Goal: Information Seeking & Learning: Learn about a topic

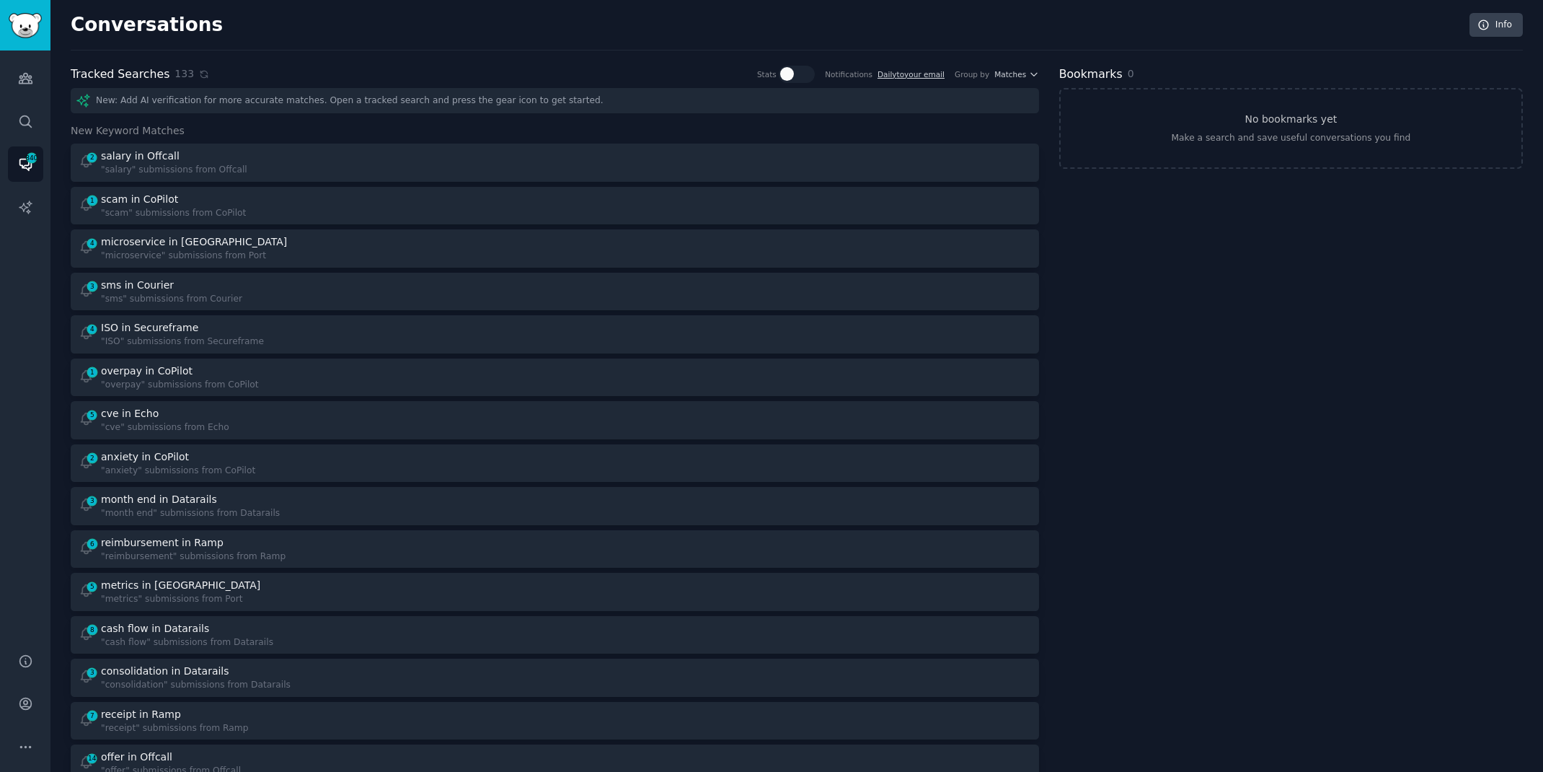
click at [201, 76] on icon at bounding box center [204, 74] width 6 height 6
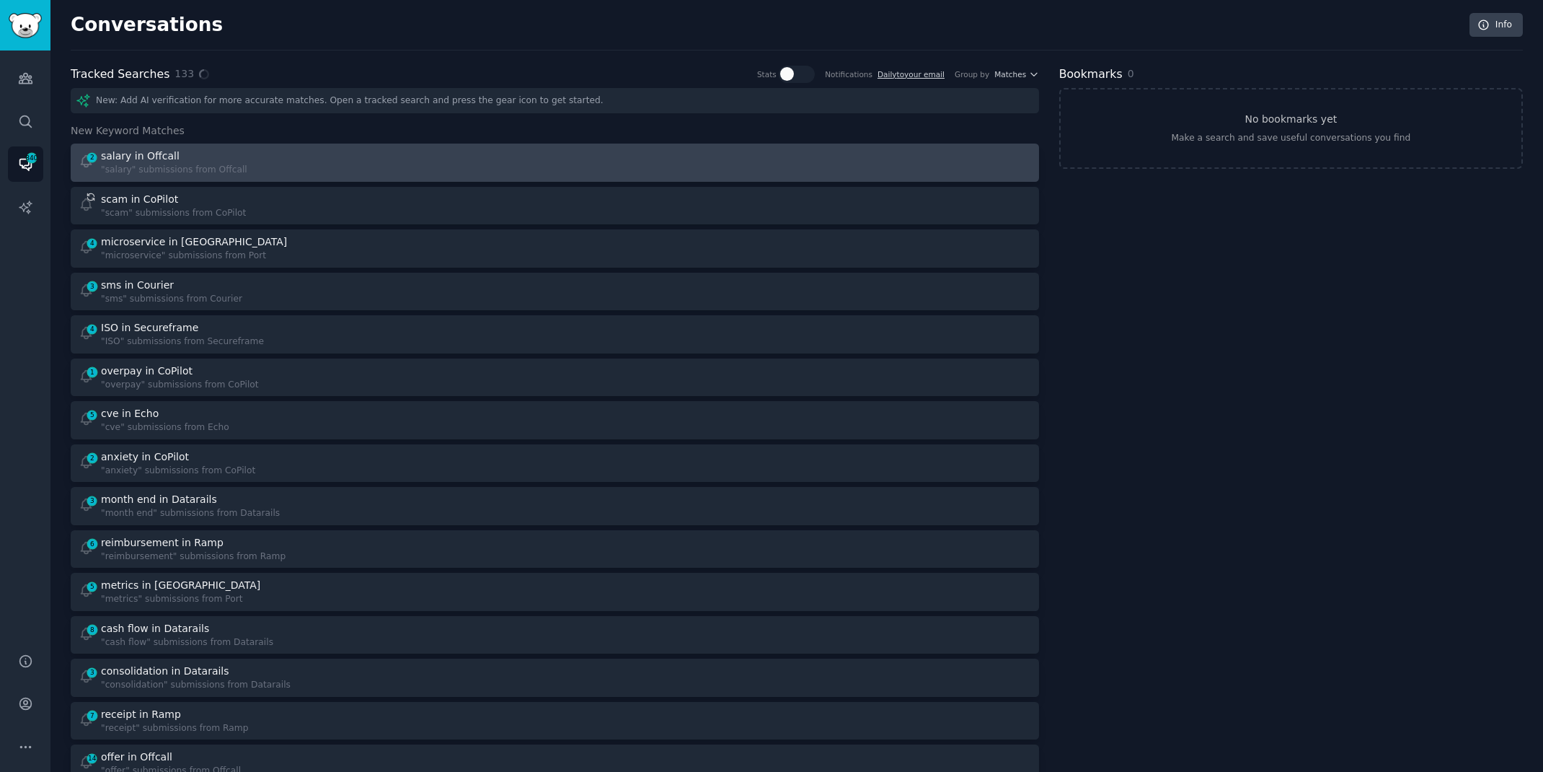
click at [242, 156] on div "2 salary in Offcall "salary" submissions from Offcall" at bounding box center [312, 163] width 467 height 28
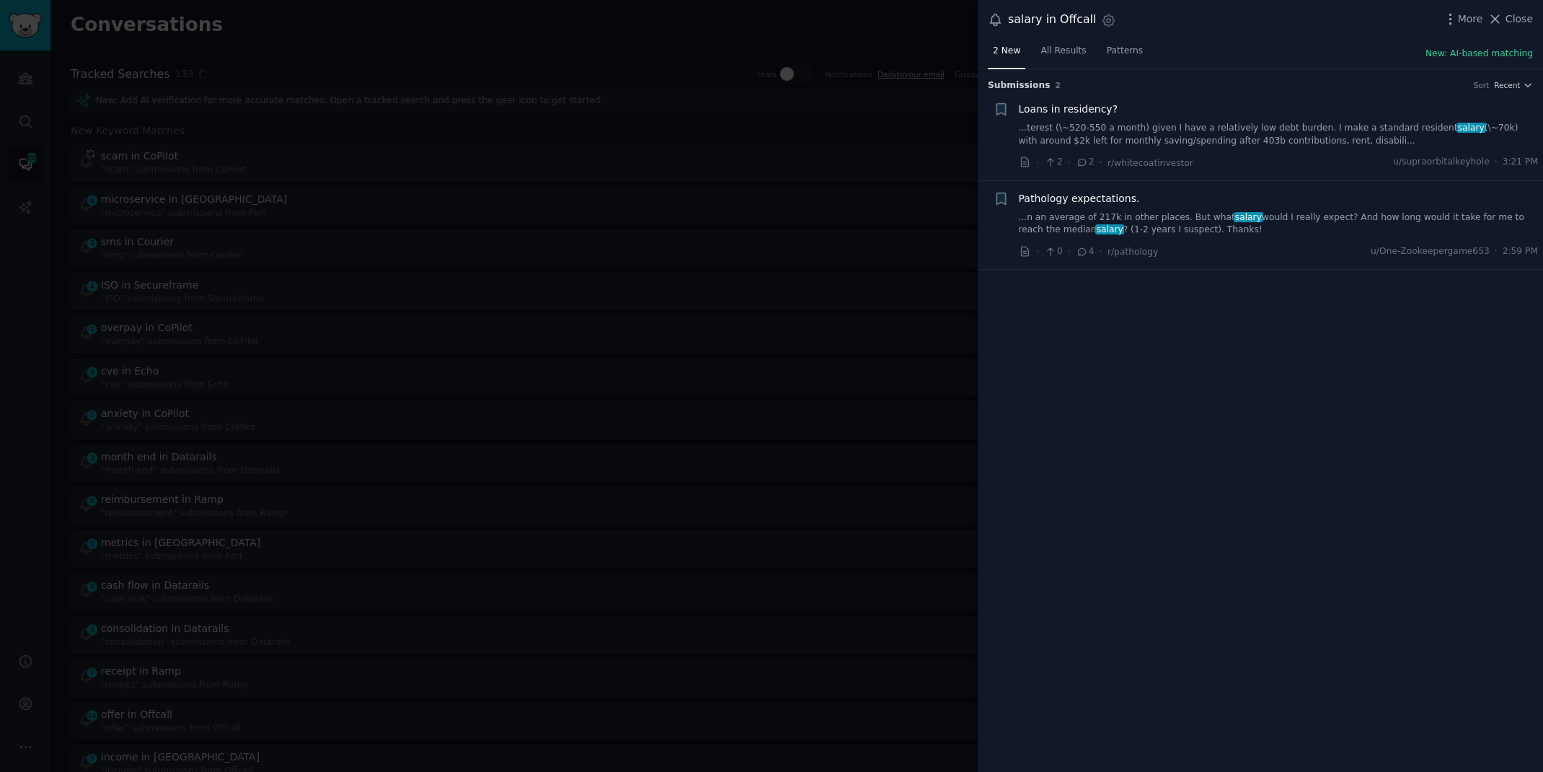
click at [1398, 211] on link "...n an average of 217k in other places. But what salary would I really expect?…" at bounding box center [1279, 223] width 520 height 25
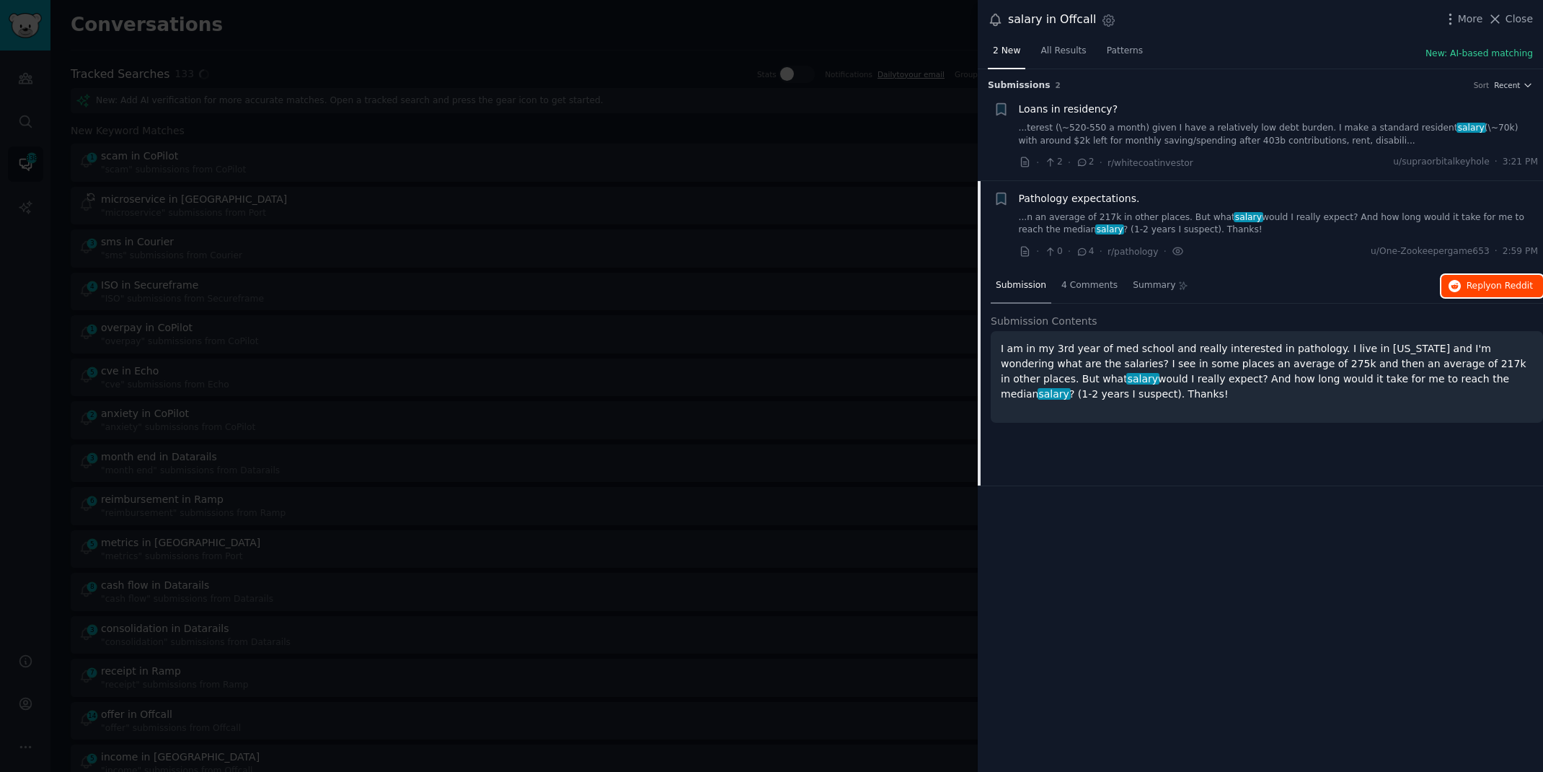
click at [1507, 281] on span "on Reddit" at bounding box center [1513, 286] width 42 height 10
click at [701, 22] on div at bounding box center [771, 386] width 1543 height 772
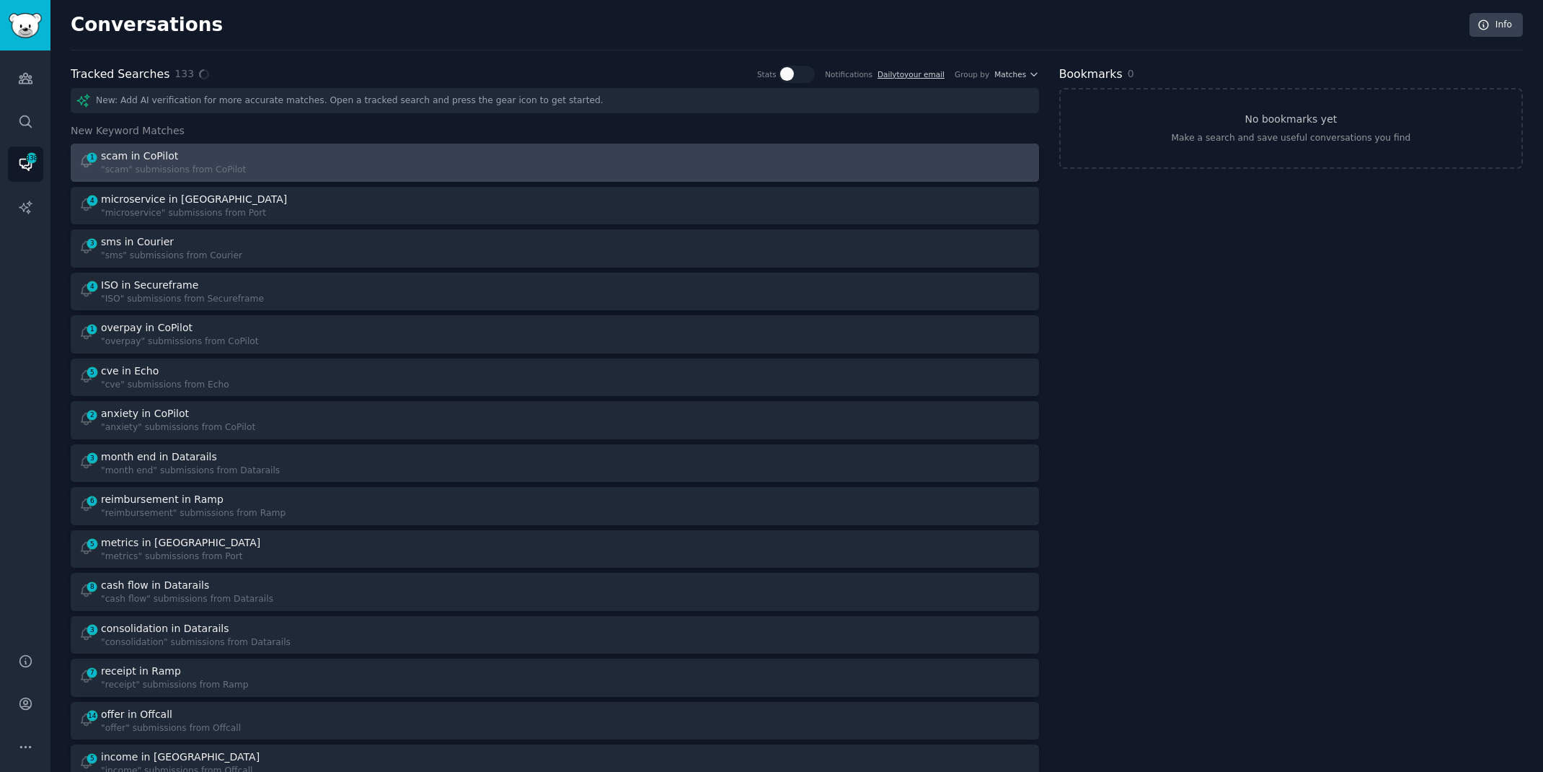
click at [339, 162] on div "1 scam in CoPilot "scam" submissions from CoPilot" at bounding box center [312, 163] width 467 height 28
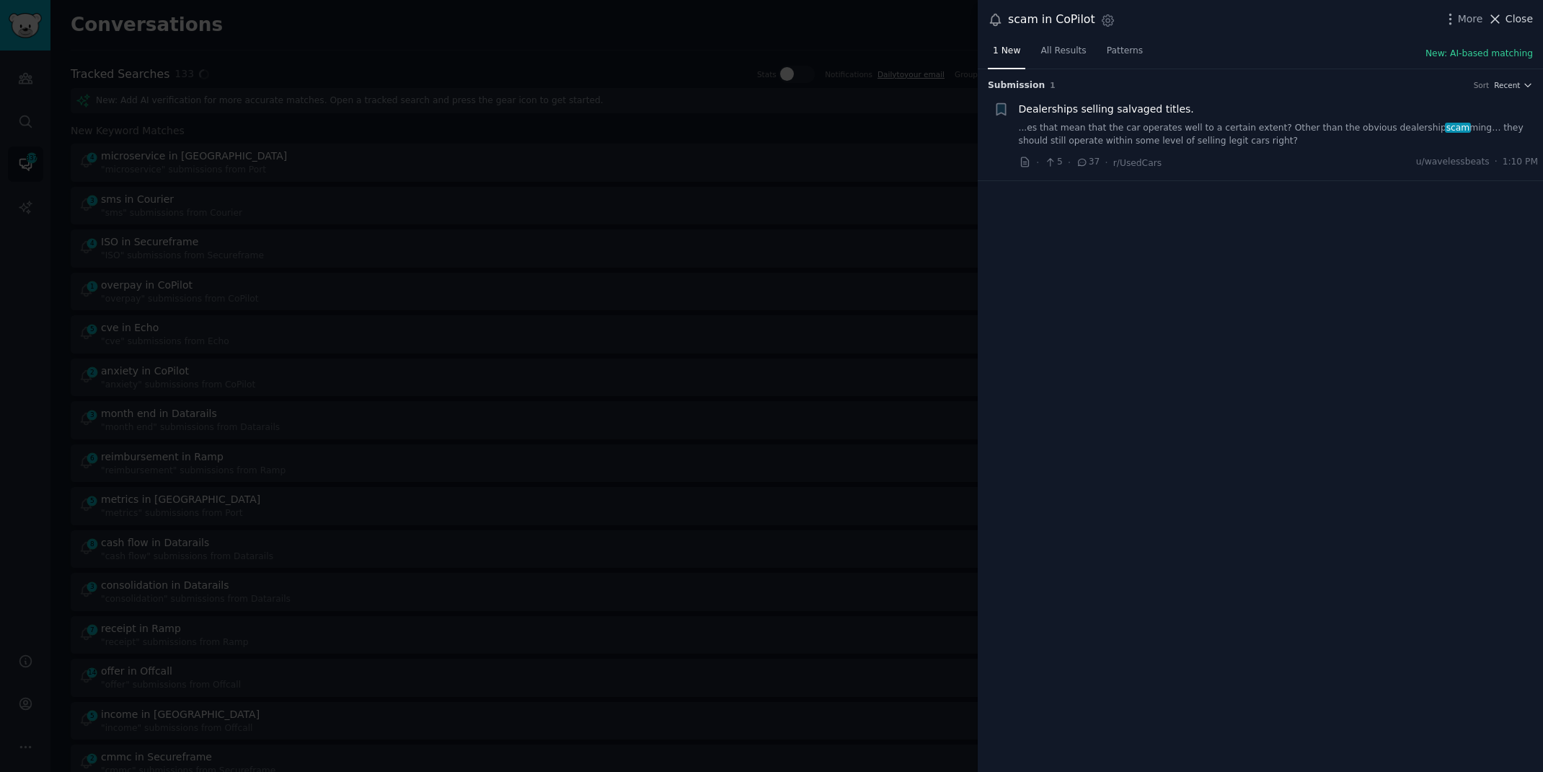
click at [1510, 25] on span "Close" at bounding box center [1519, 19] width 27 height 15
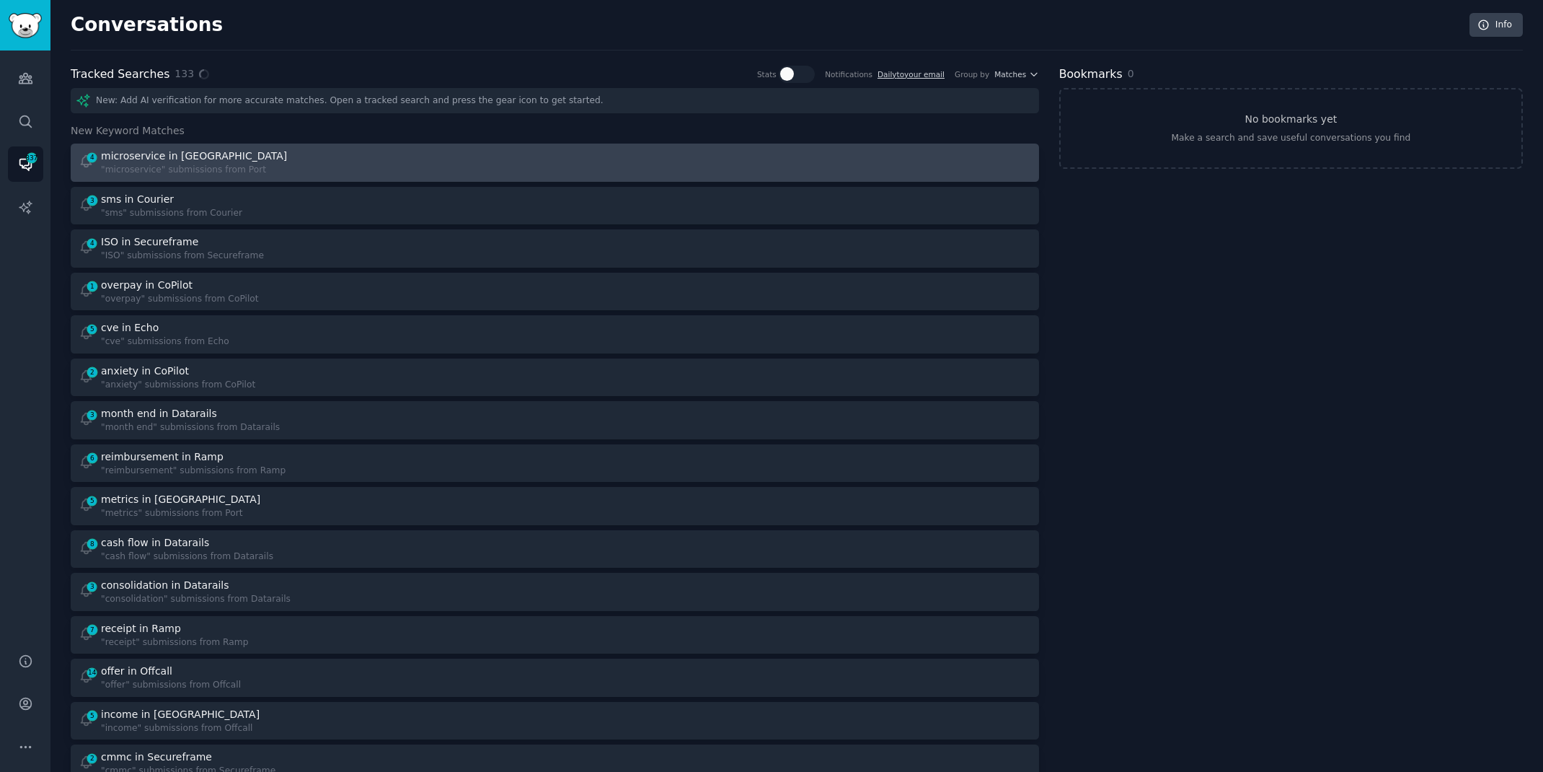
click at [266, 159] on div "4 microservice in Port "microservice" submissions from [GEOGRAPHIC_DATA]" at bounding box center [312, 163] width 467 height 28
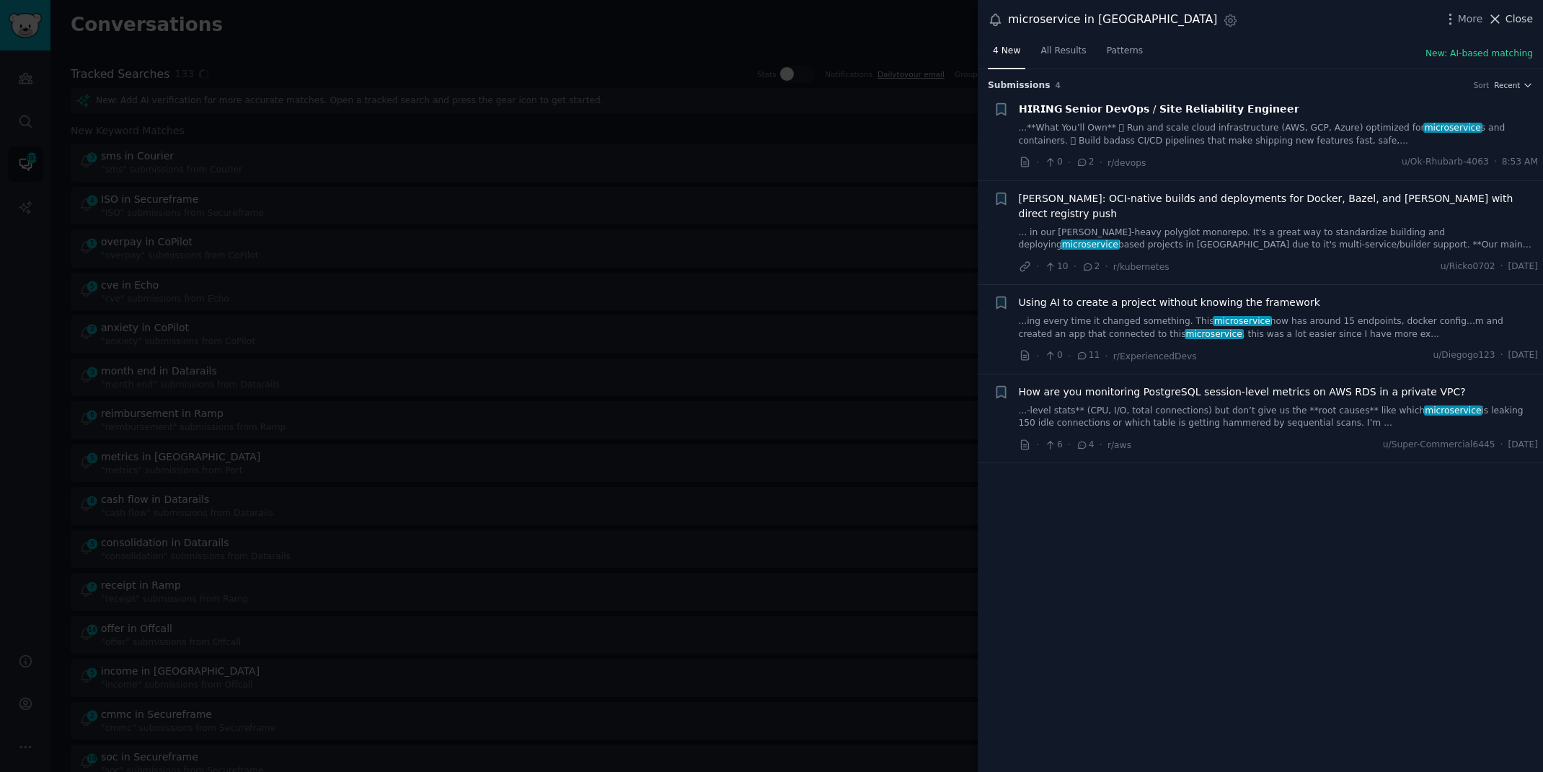
click at [1515, 14] on span "Close" at bounding box center [1519, 19] width 27 height 15
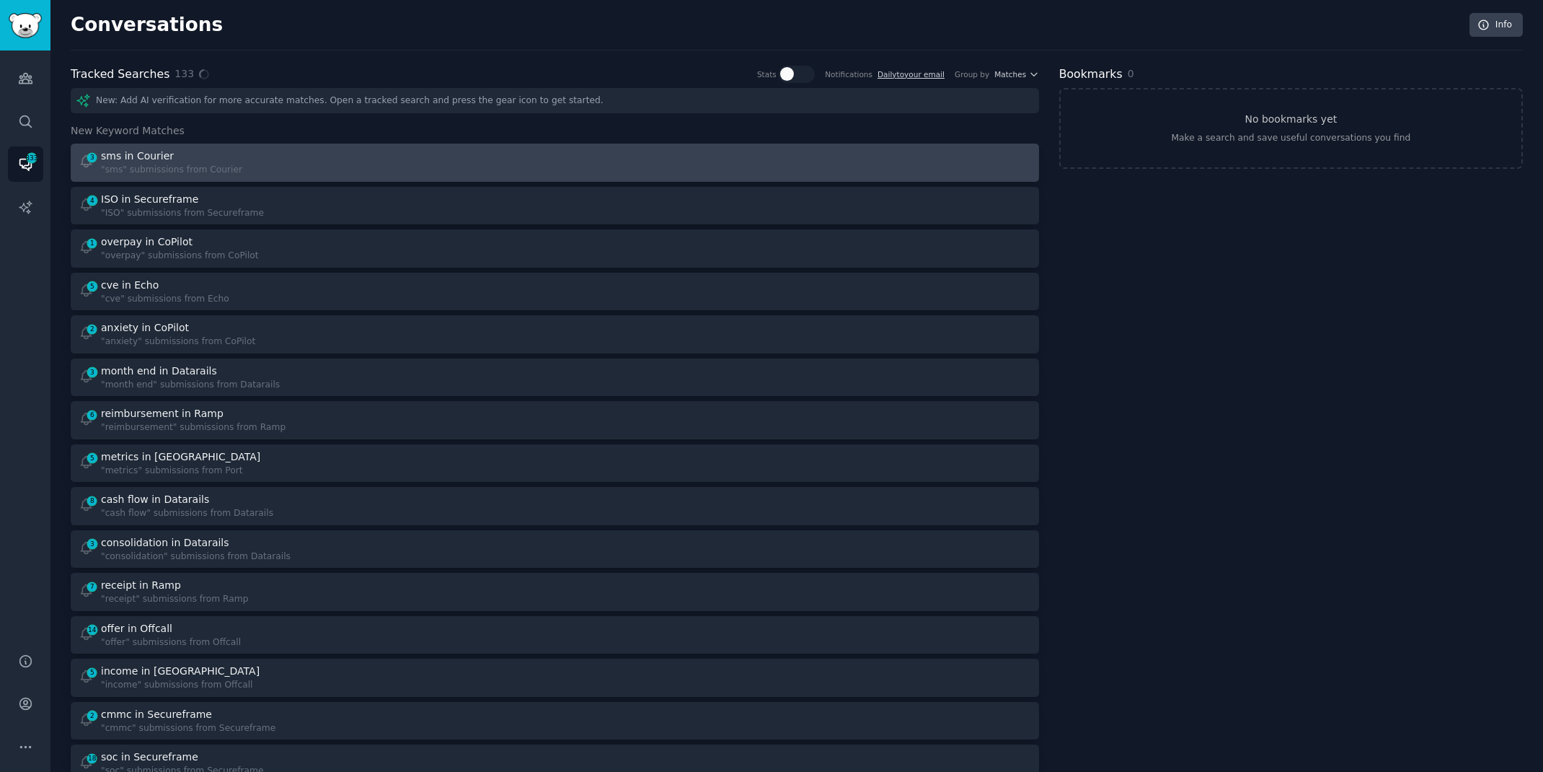
click at [156, 156] on div "sms in Courier" at bounding box center [137, 156] width 73 height 15
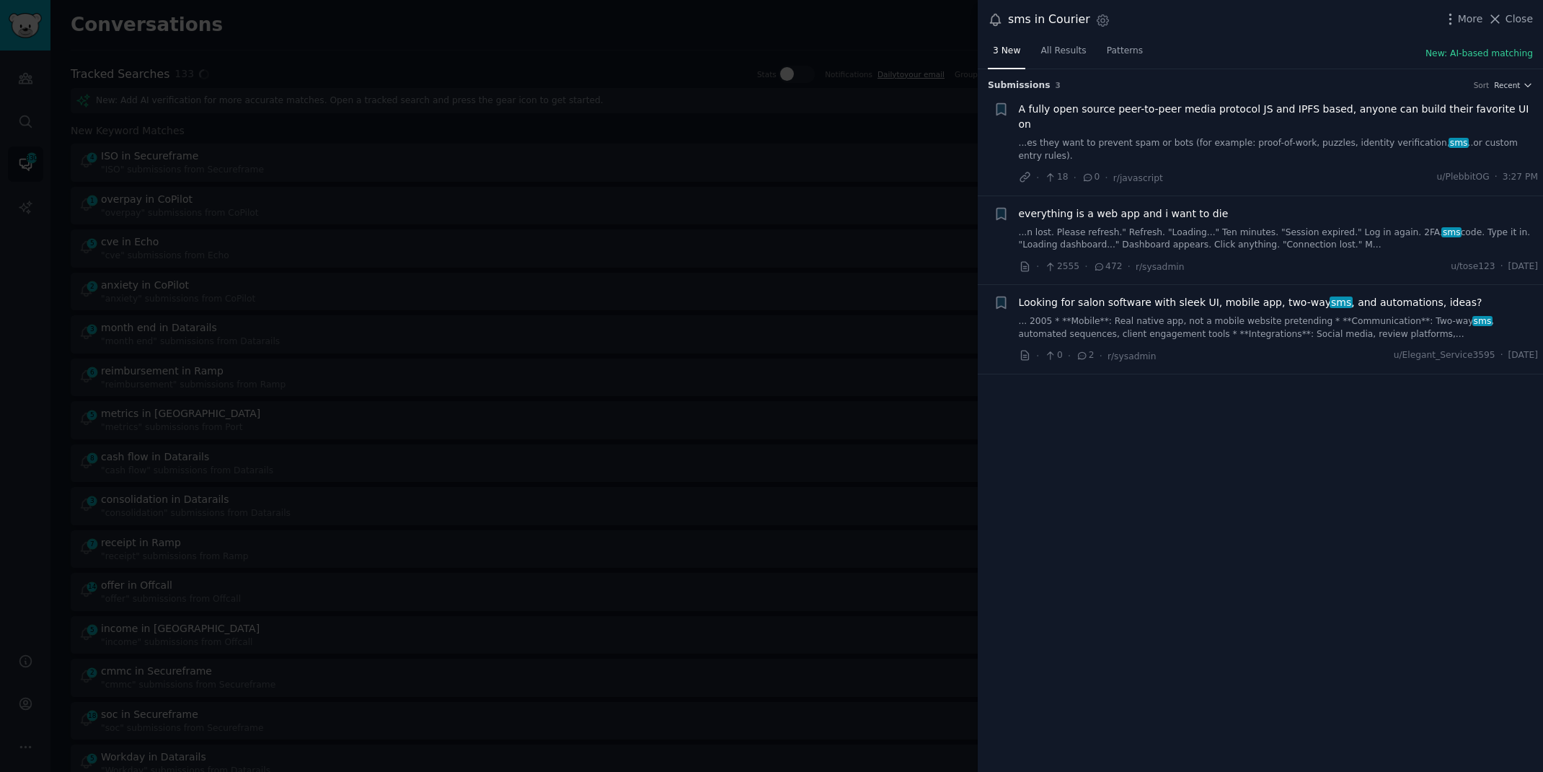
click at [1197, 315] on link "... 2005 * **Mobile**: Real native app, not a mobile website pretending * **Com…" at bounding box center [1279, 327] width 520 height 25
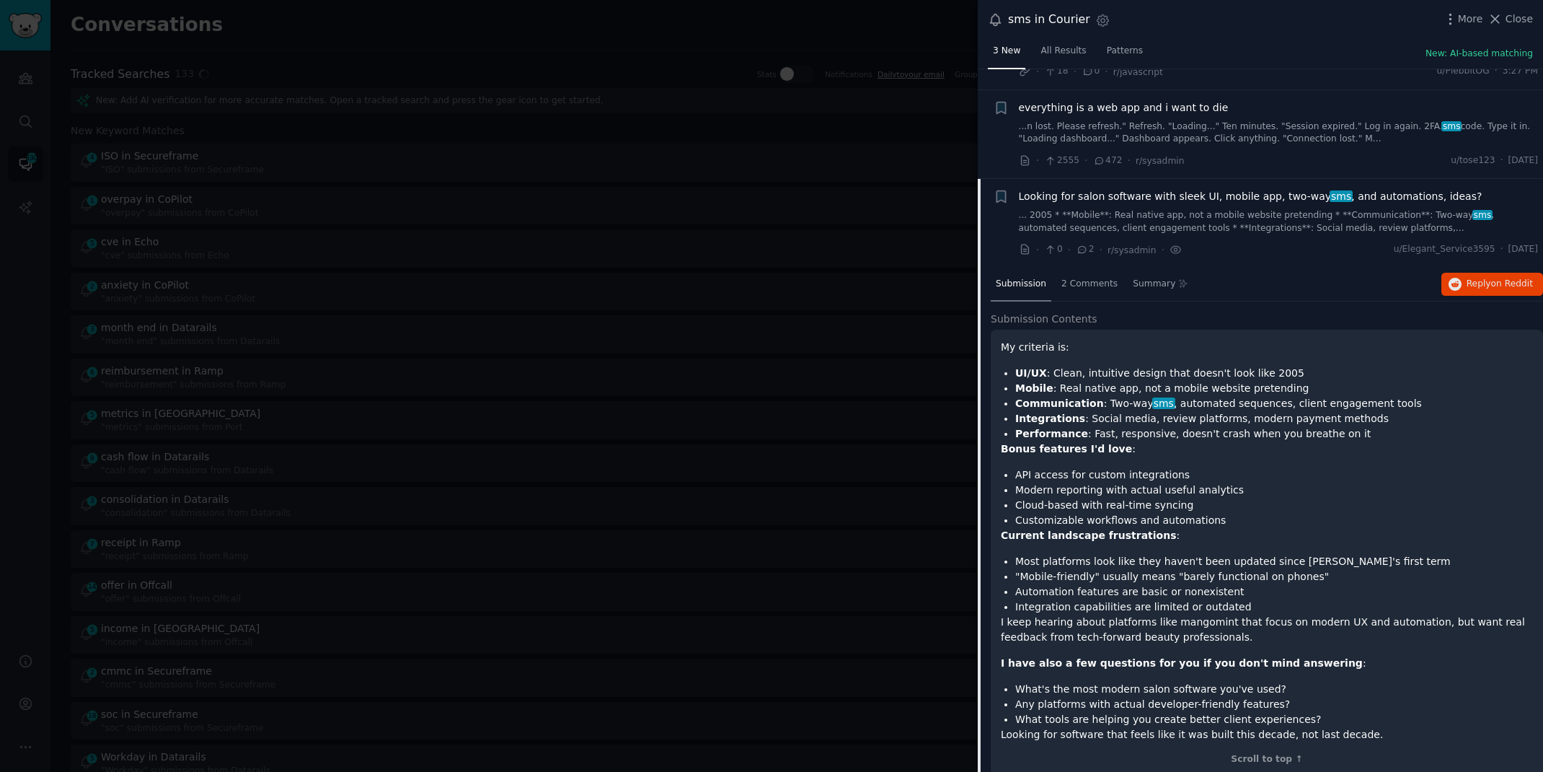
scroll to position [108, 0]
click at [1507, 13] on span "Close" at bounding box center [1519, 19] width 27 height 15
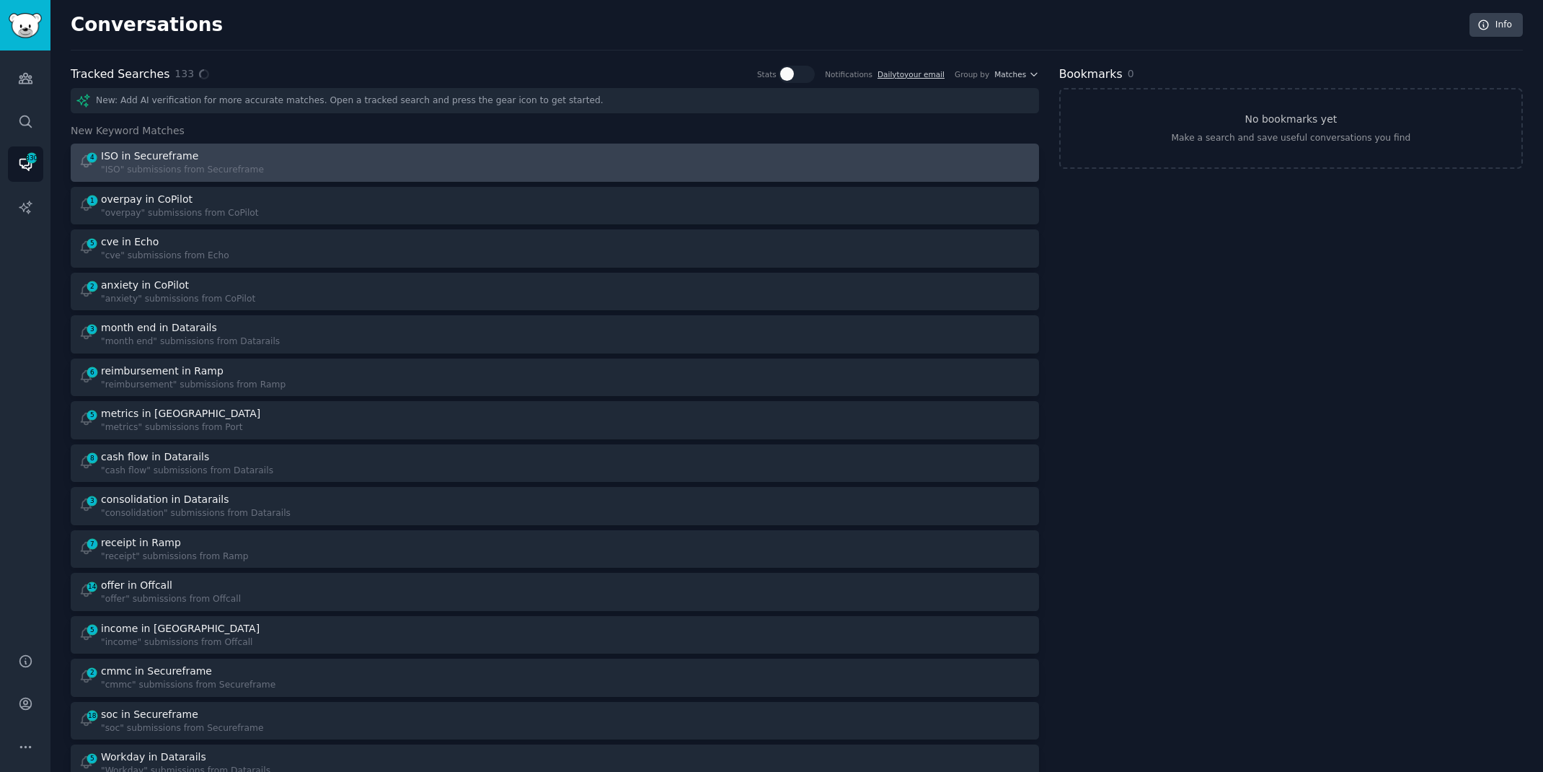
click at [465, 159] on div "4 ISO in Secureframe "ISO" submissions from Secureframe" at bounding box center [312, 163] width 467 height 28
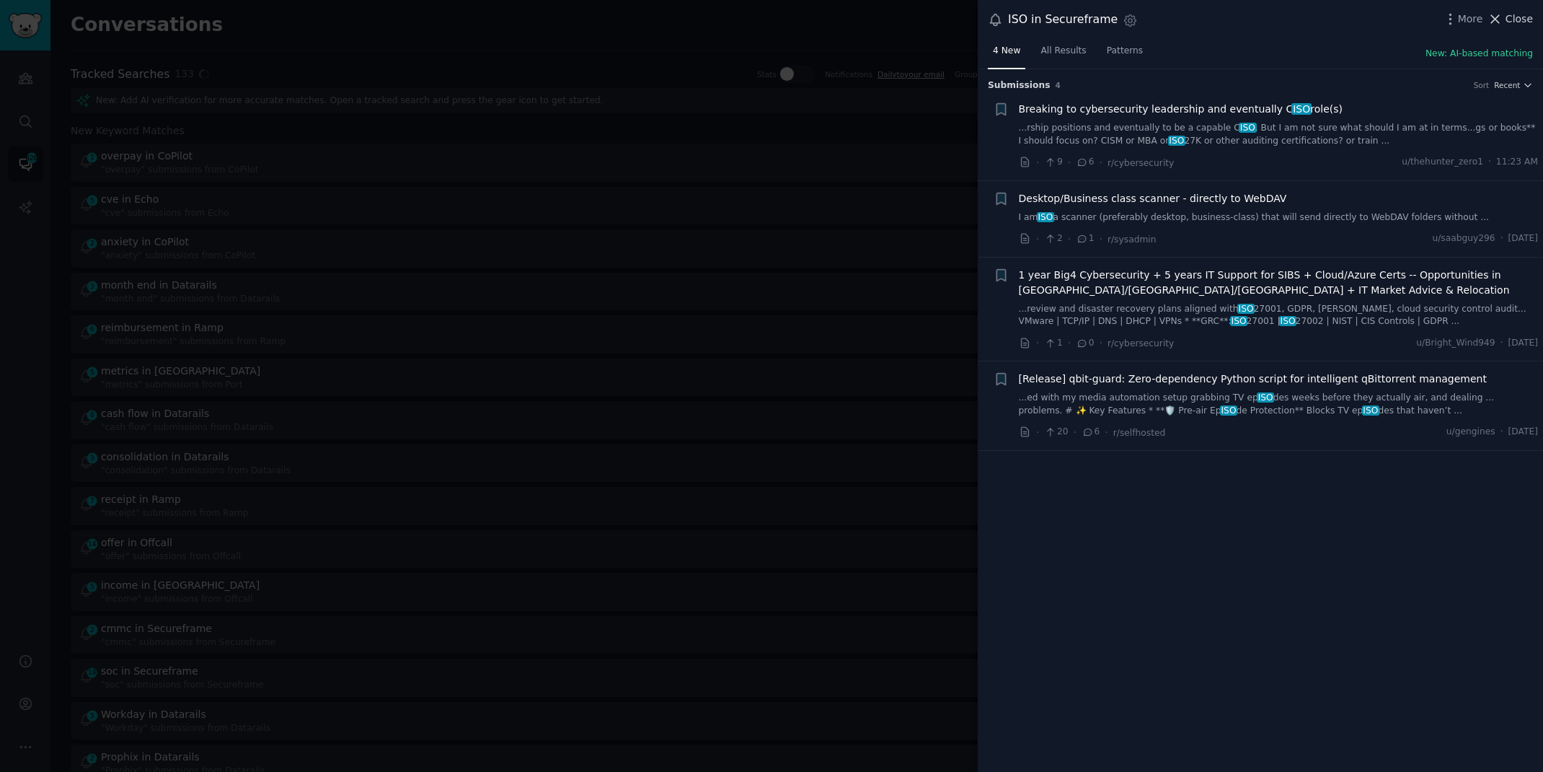
click at [1499, 13] on icon at bounding box center [1495, 19] width 15 height 15
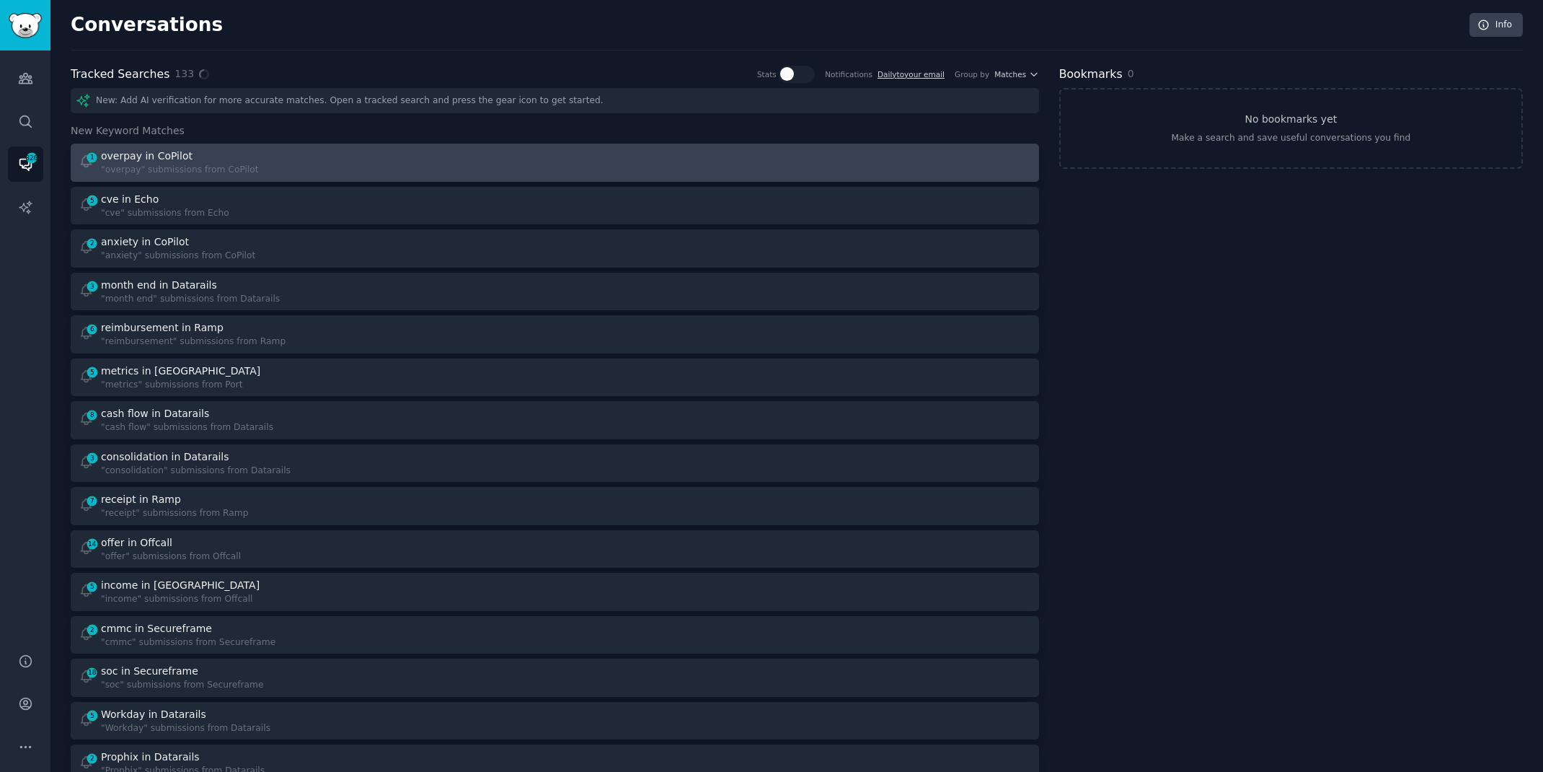
click at [416, 157] on div "1 overpay in CoPilot "overpay" submissions from CoPilot" at bounding box center [312, 163] width 467 height 28
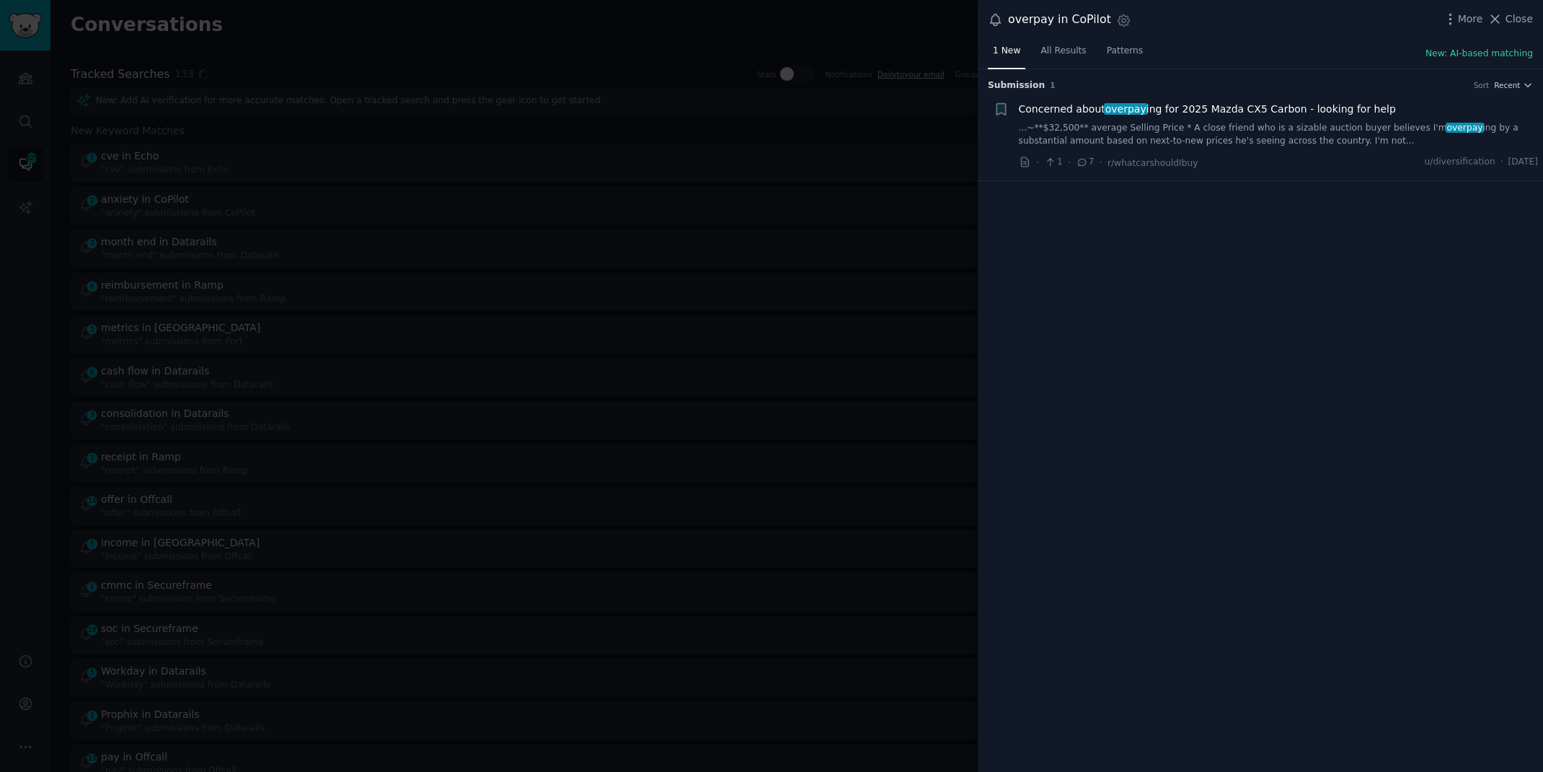
click at [1298, 131] on link "...~**$32,500** average Selling Price * A close friend who is a sizable auction…" at bounding box center [1279, 134] width 520 height 25
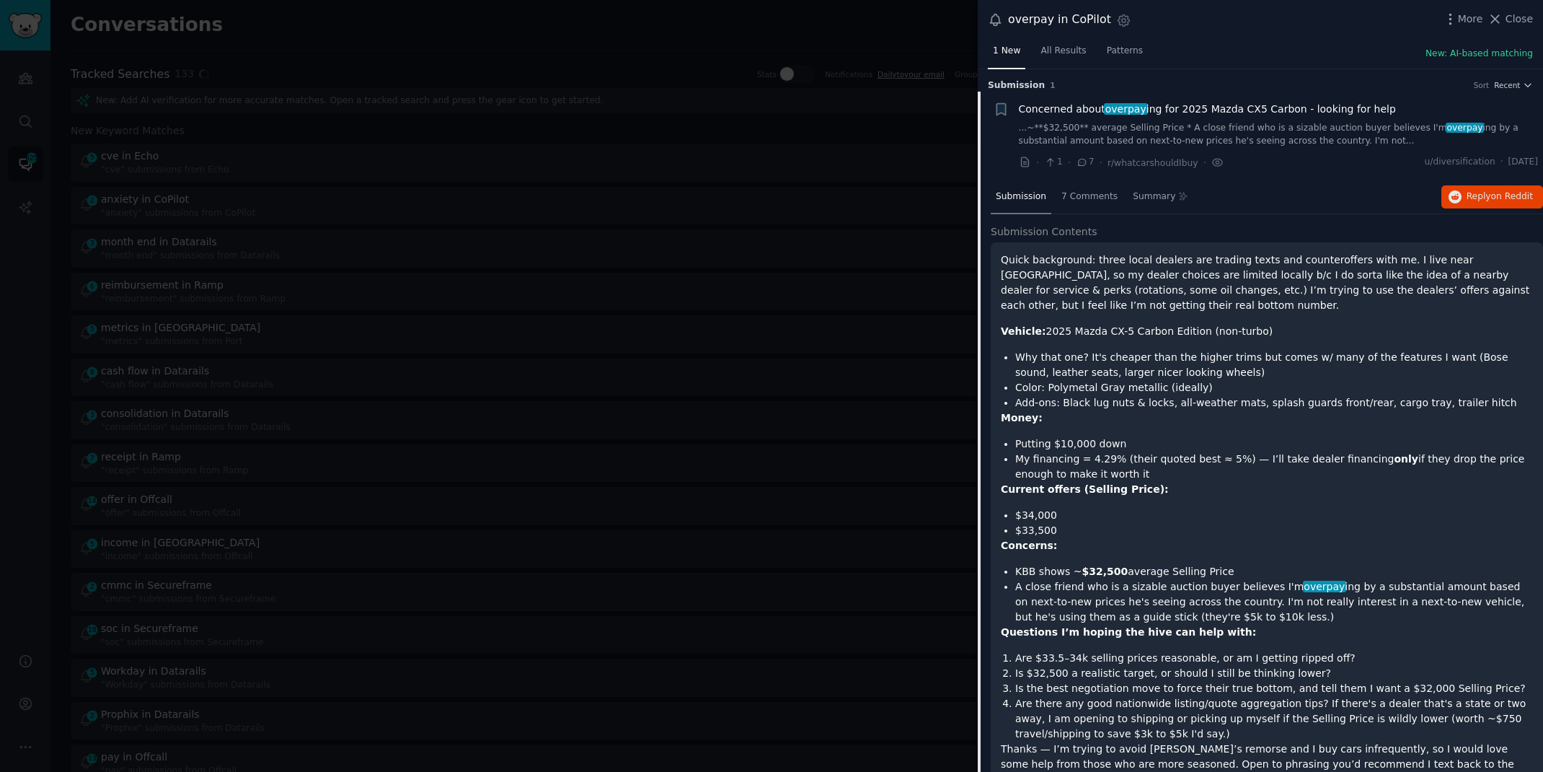
scroll to position [22, 0]
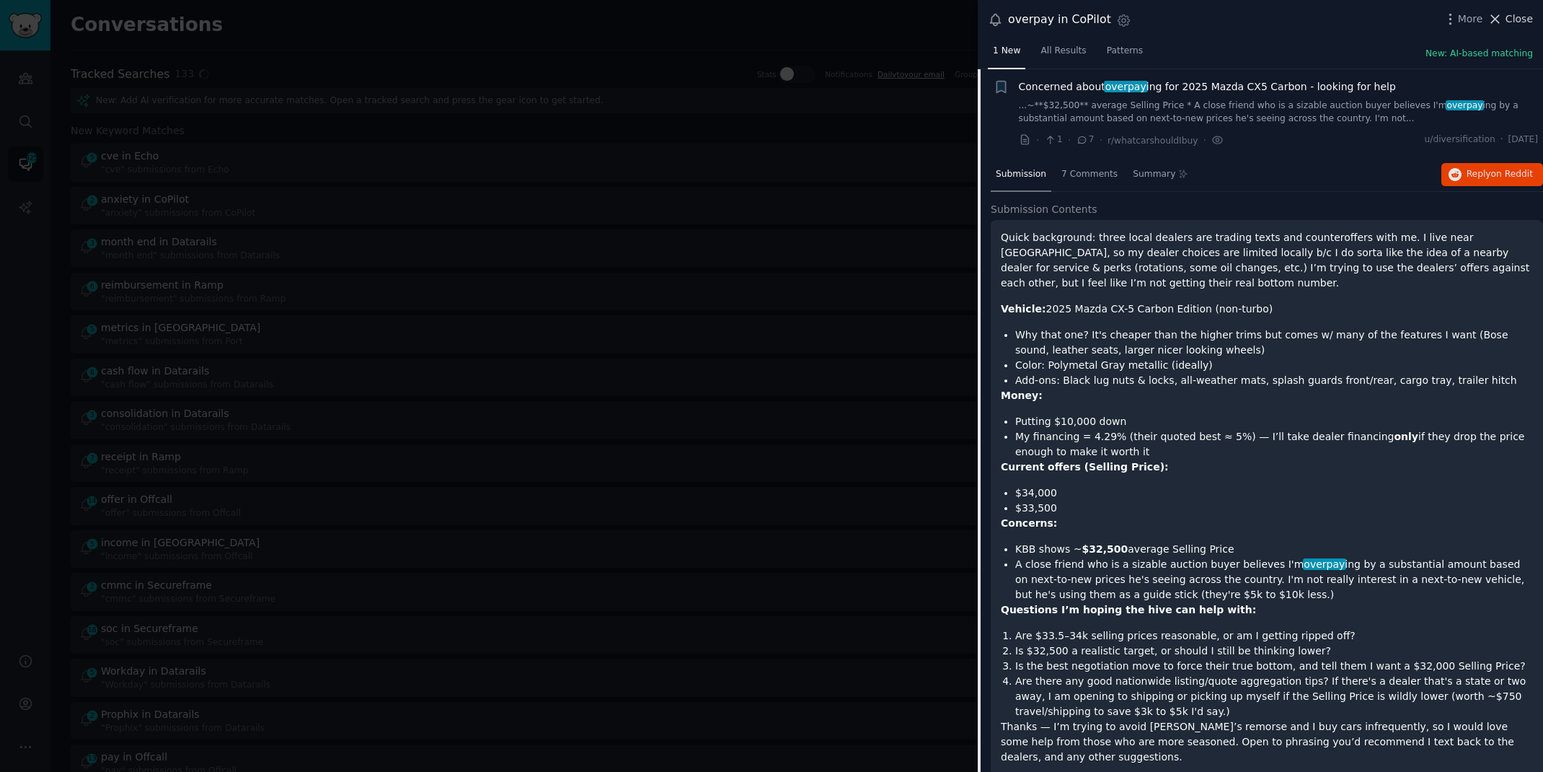
click at [1497, 22] on icon at bounding box center [1495, 19] width 15 height 15
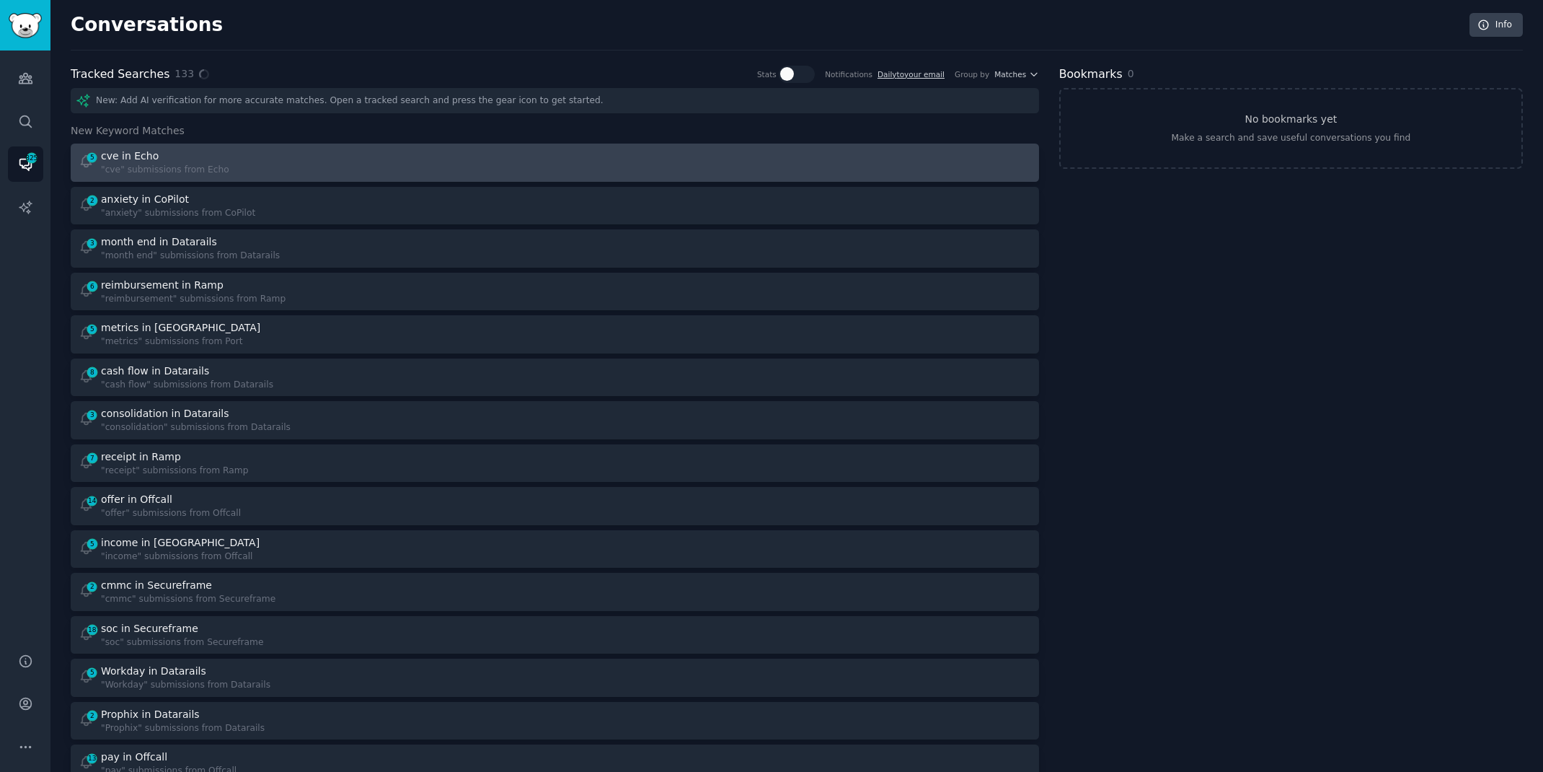
click at [291, 159] on div "5 cve in Echo "cve" submissions from Echo" at bounding box center [312, 163] width 467 height 28
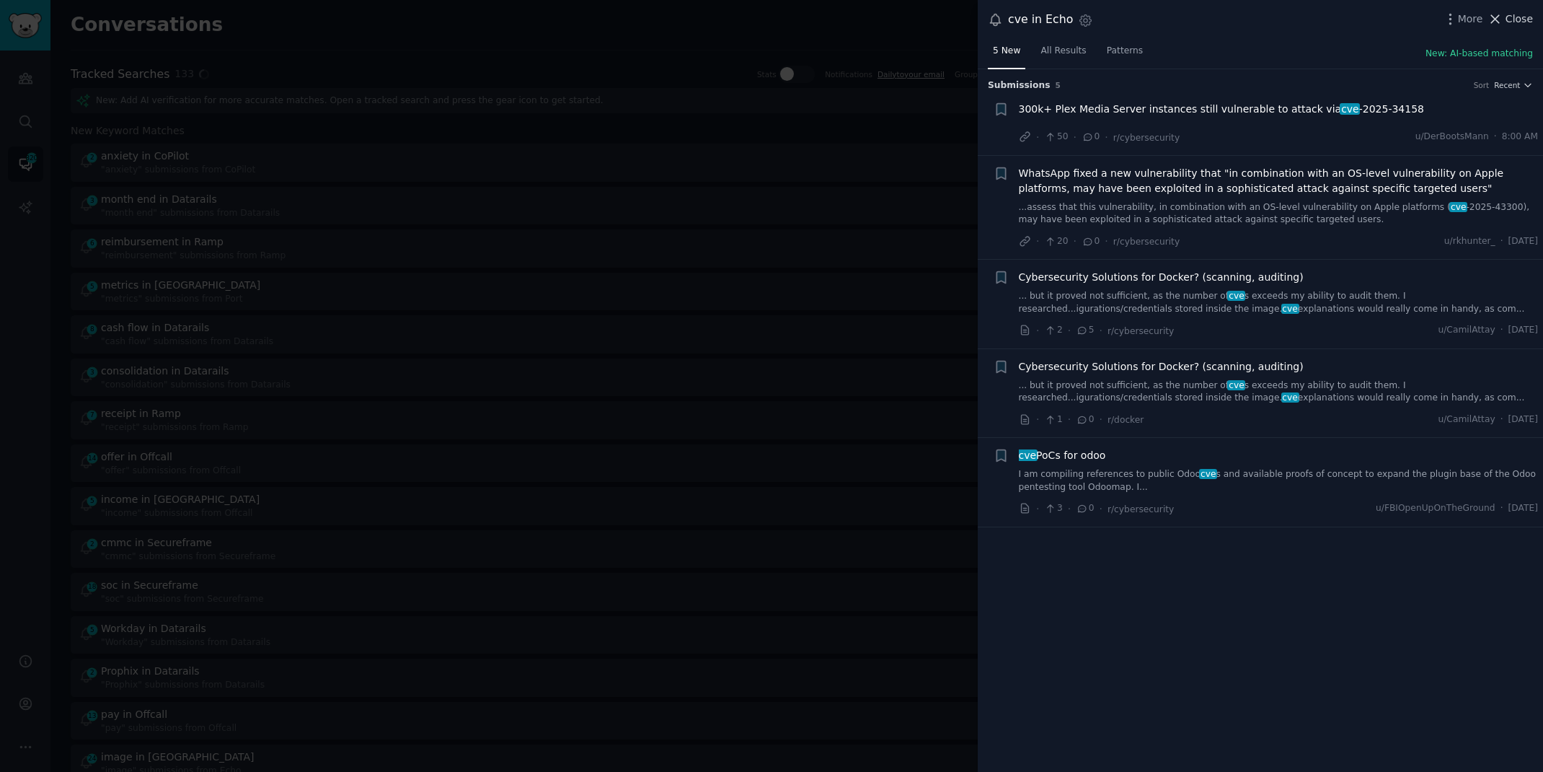
click at [1516, 22] on span "Close" at bounding box center [1519, 19] width 27 height 15
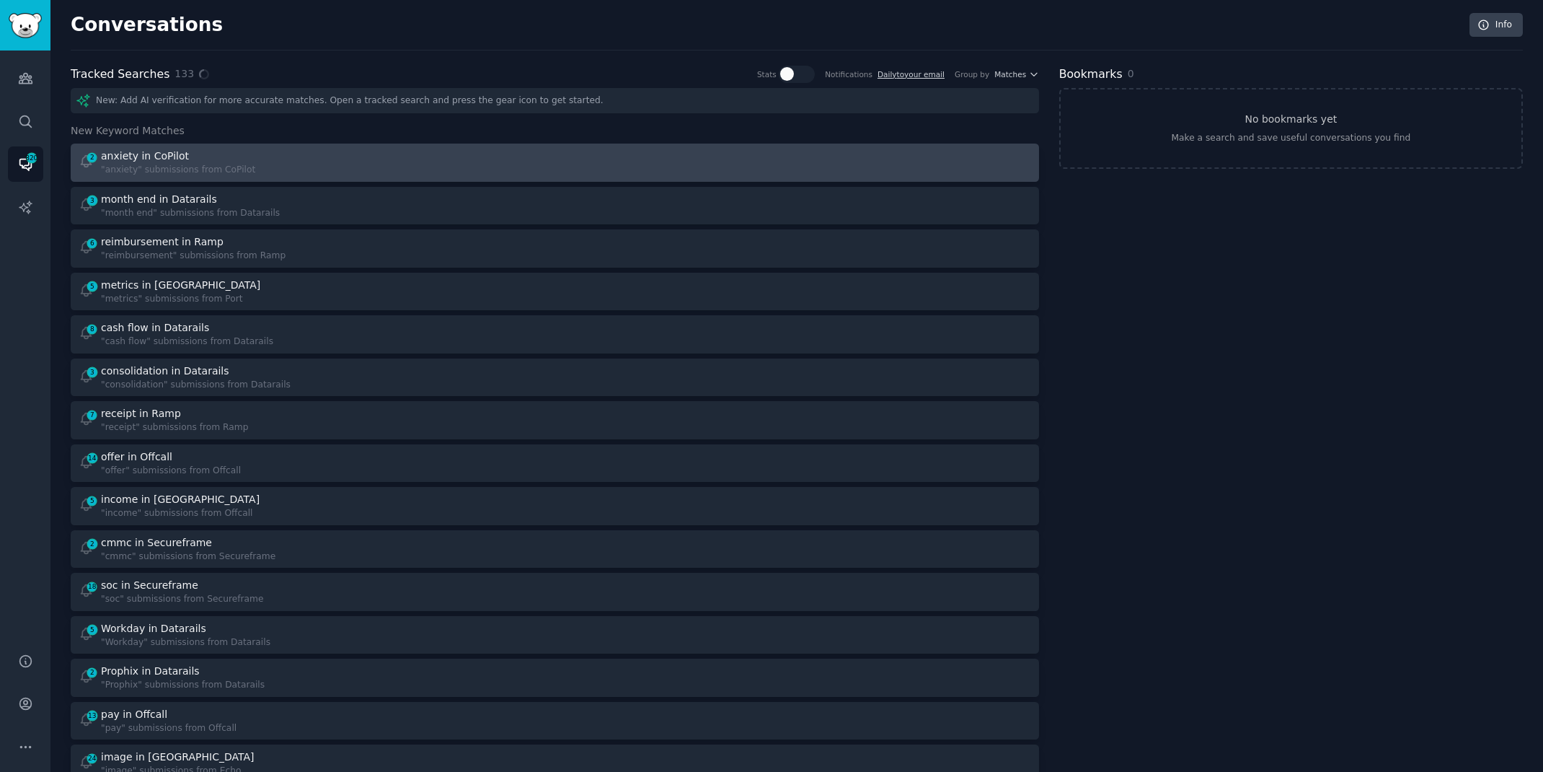
click at [289, 164] on div "2 anxiety in CoPilot "anxiety" submissions from CoPilot" at bounding box center [312, 163] width 467 height 28
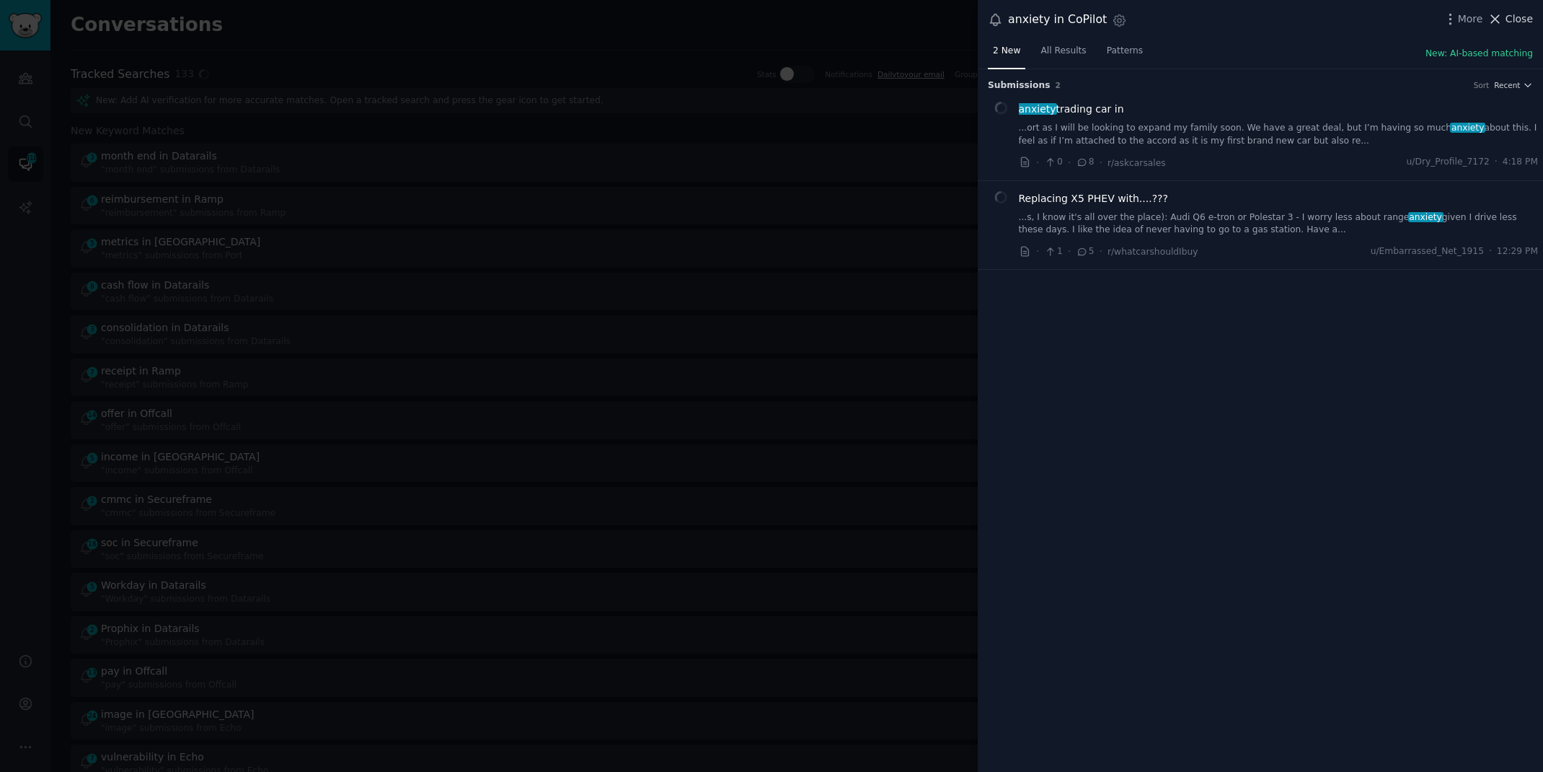
click at [1518, 19] on span "Close" at bounding box center [1519, 19] width 27 height 15
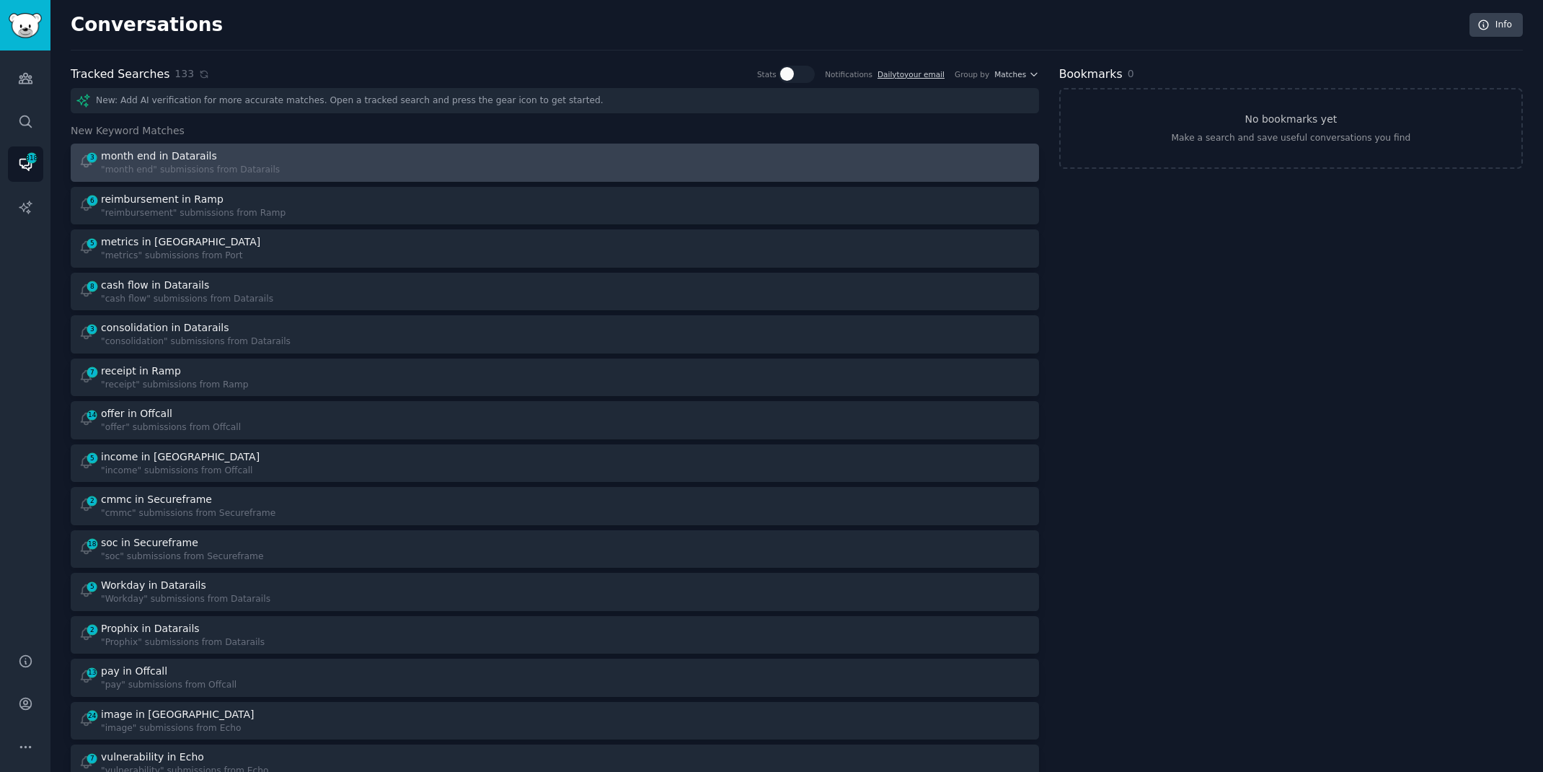
click at [275, 162] on div "3 month end in Datarails "month end" submissions from Datarails" at bounding box center [312, 163] width 467 height 28
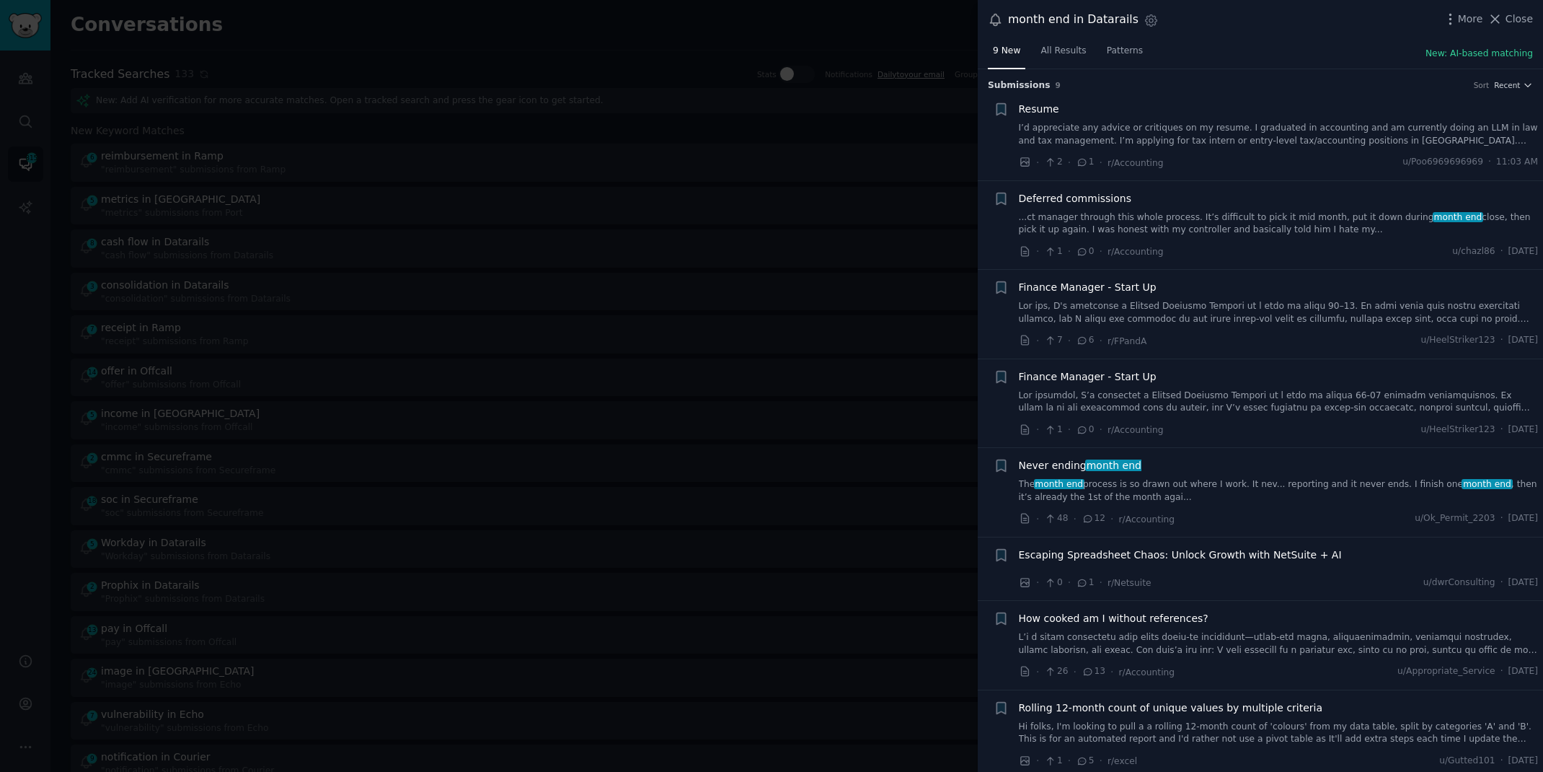
click at [1036, 493] on link "The month end process is so drawn out where I work. It nev... reporting and it …" at bounding box center [1279, 490] width 520 height 25
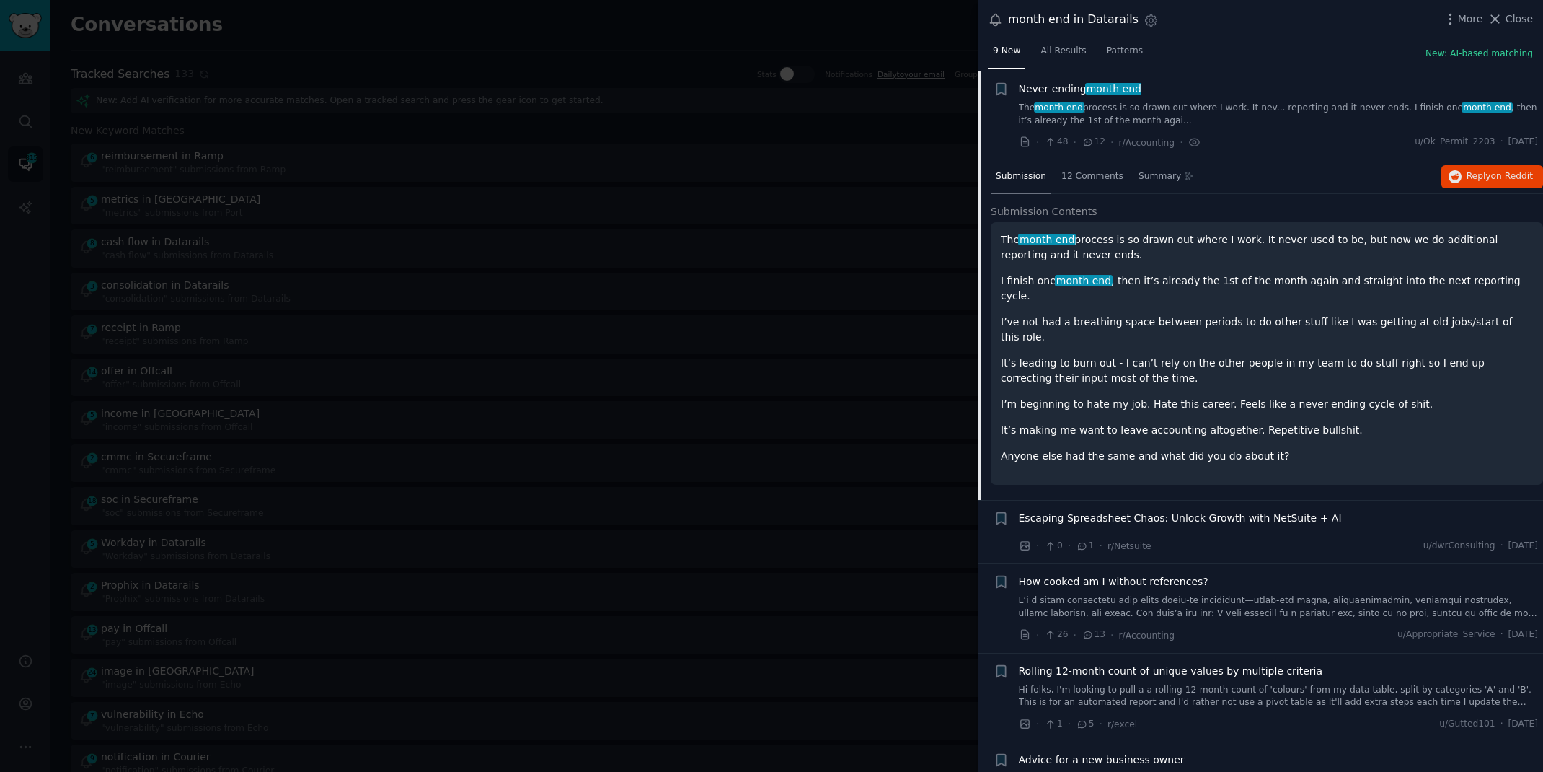
scroll to position [377, 0]
click at [1467, 169] on span "Reply on Reddit" at bounding box center [1500, 175] width 66 height 13
click at [586, 41] on div at bounding box center [771, 386] width 1543 height 772
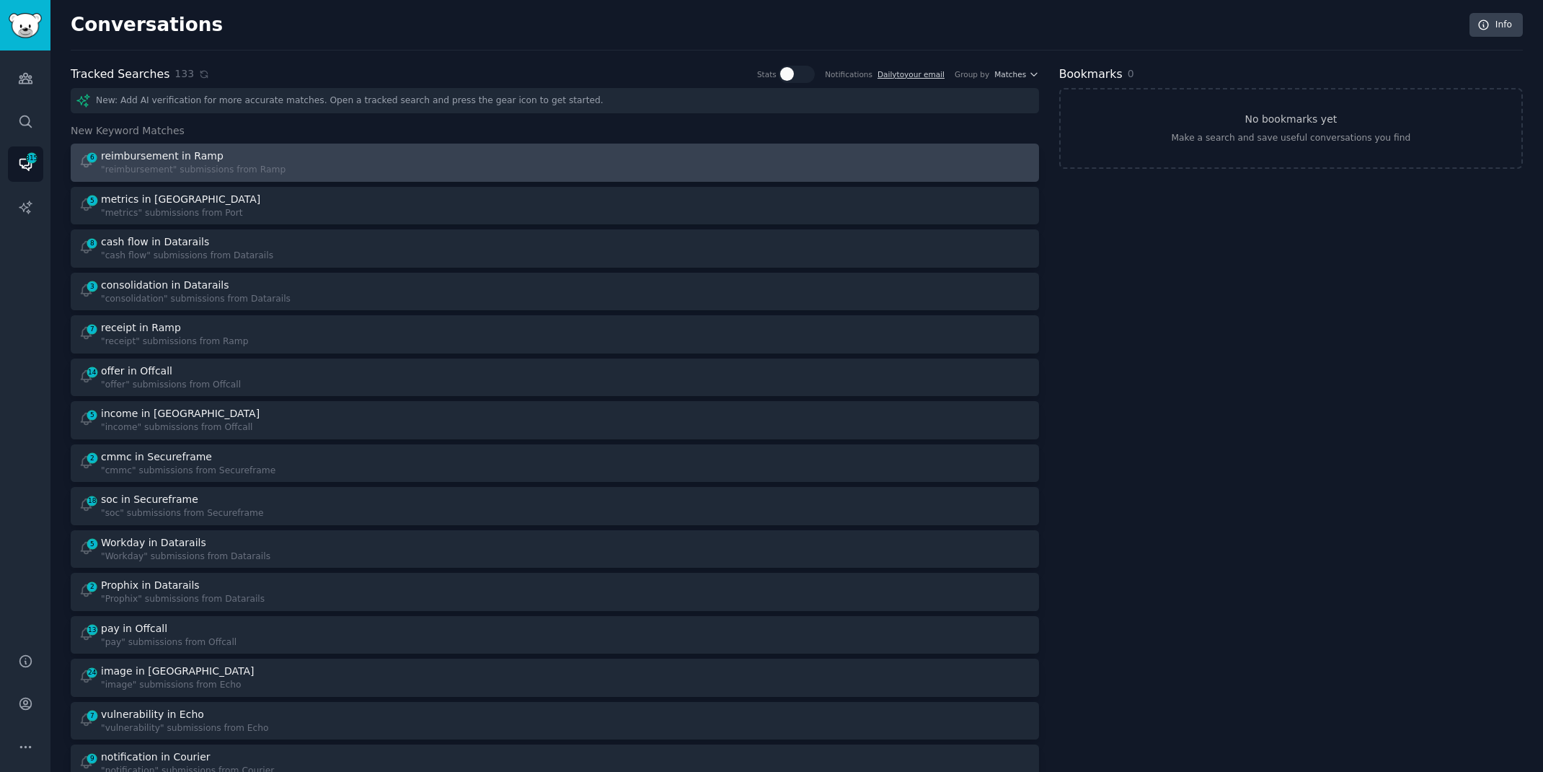
click at [385, 165] on div "6 reimbursement in Ramp "reimbursement" submissions from Ramp" at bounding box center [312, 163] width 467 height 28
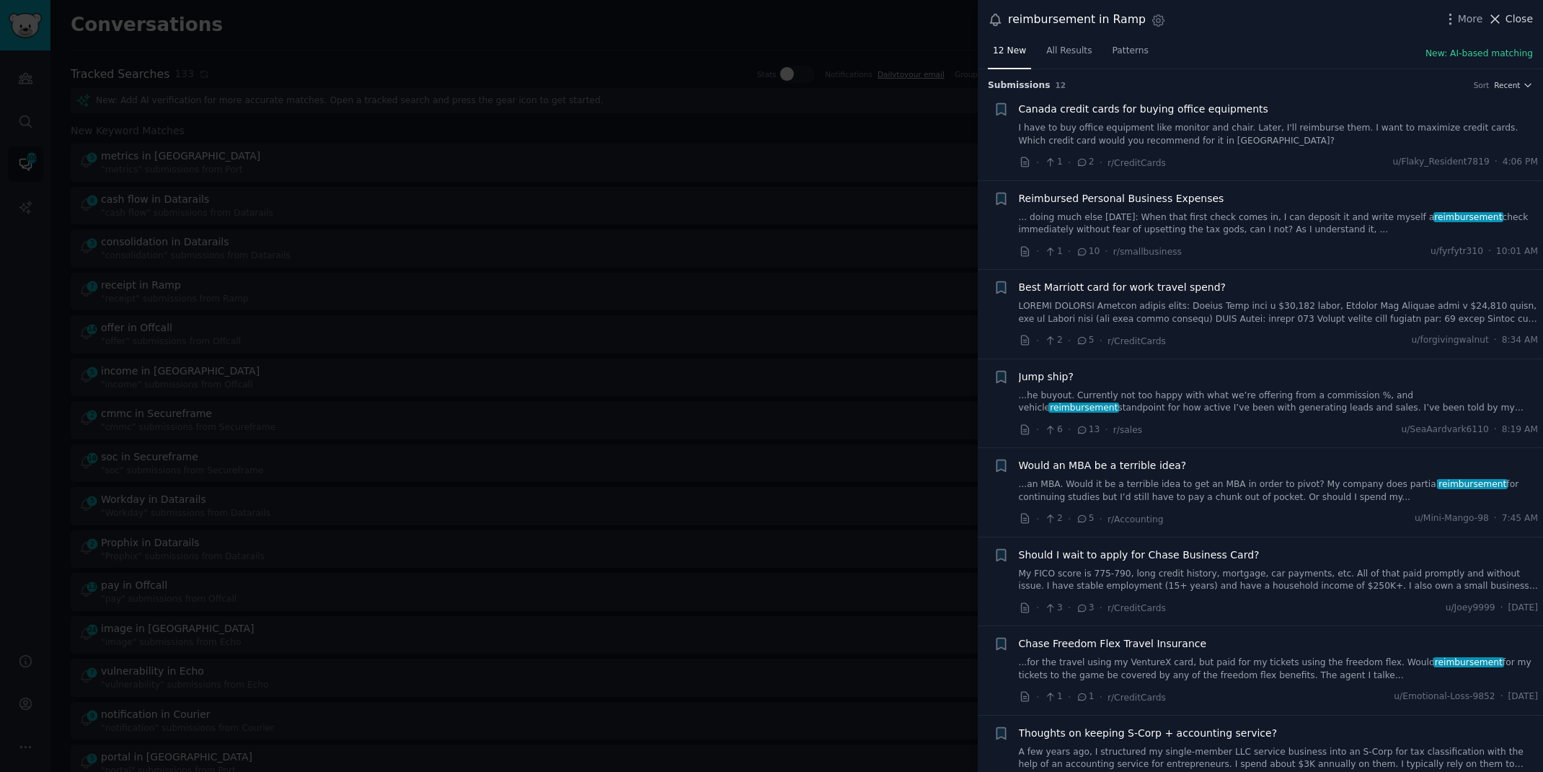
click at [1509, 15] on span "Close" at bounding box center [1519, 19] width 27 height 15
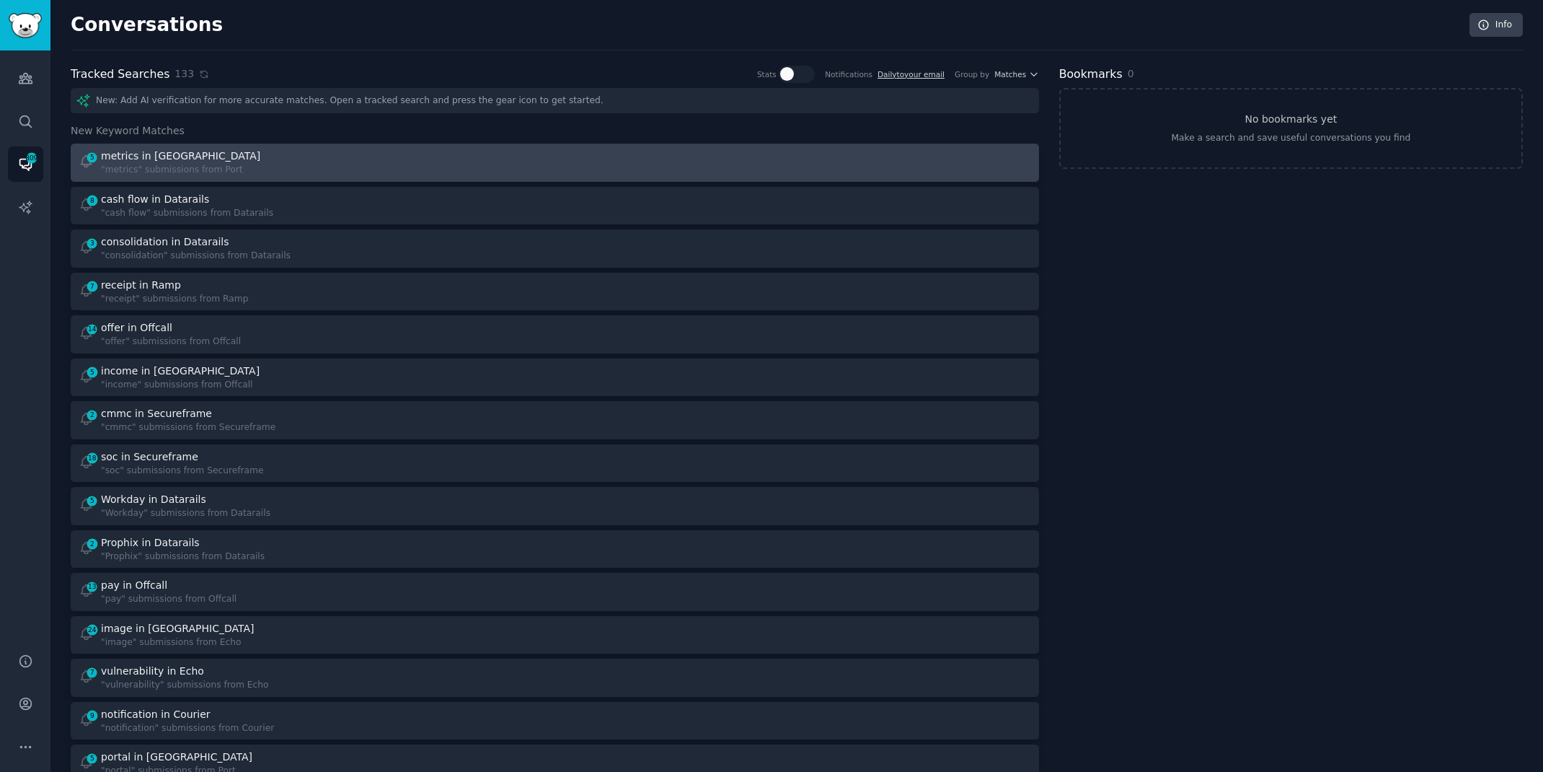
click at [529, 157] on div "5 metrics in Port "metrics" submissions from [GEOGRAPHIC_DATA]" at bounding box center [312, 163] width 467 height 28
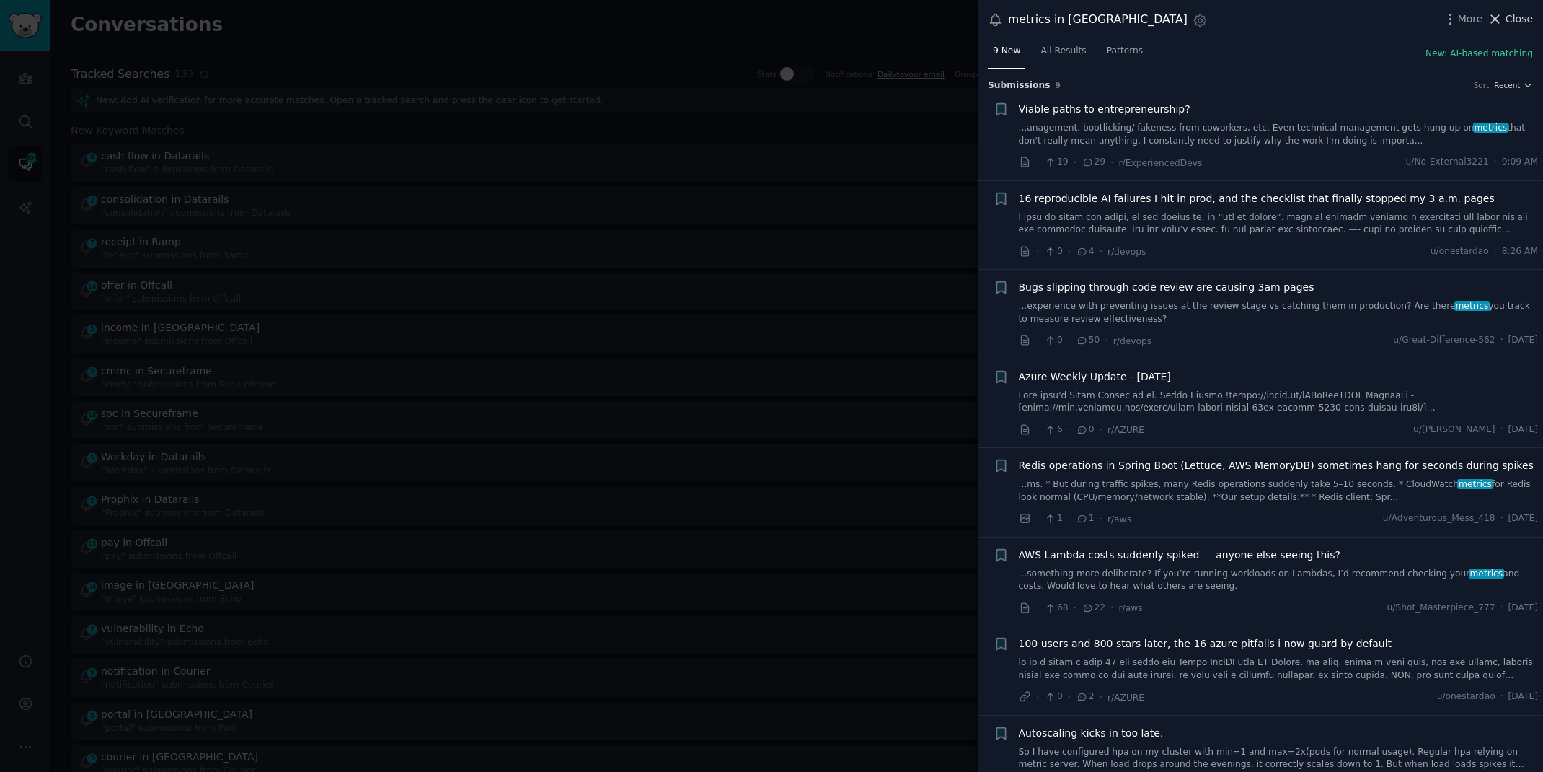
click at [1513, 13] on span "Close" at bounding box center [1519, 19] width 27 height 15
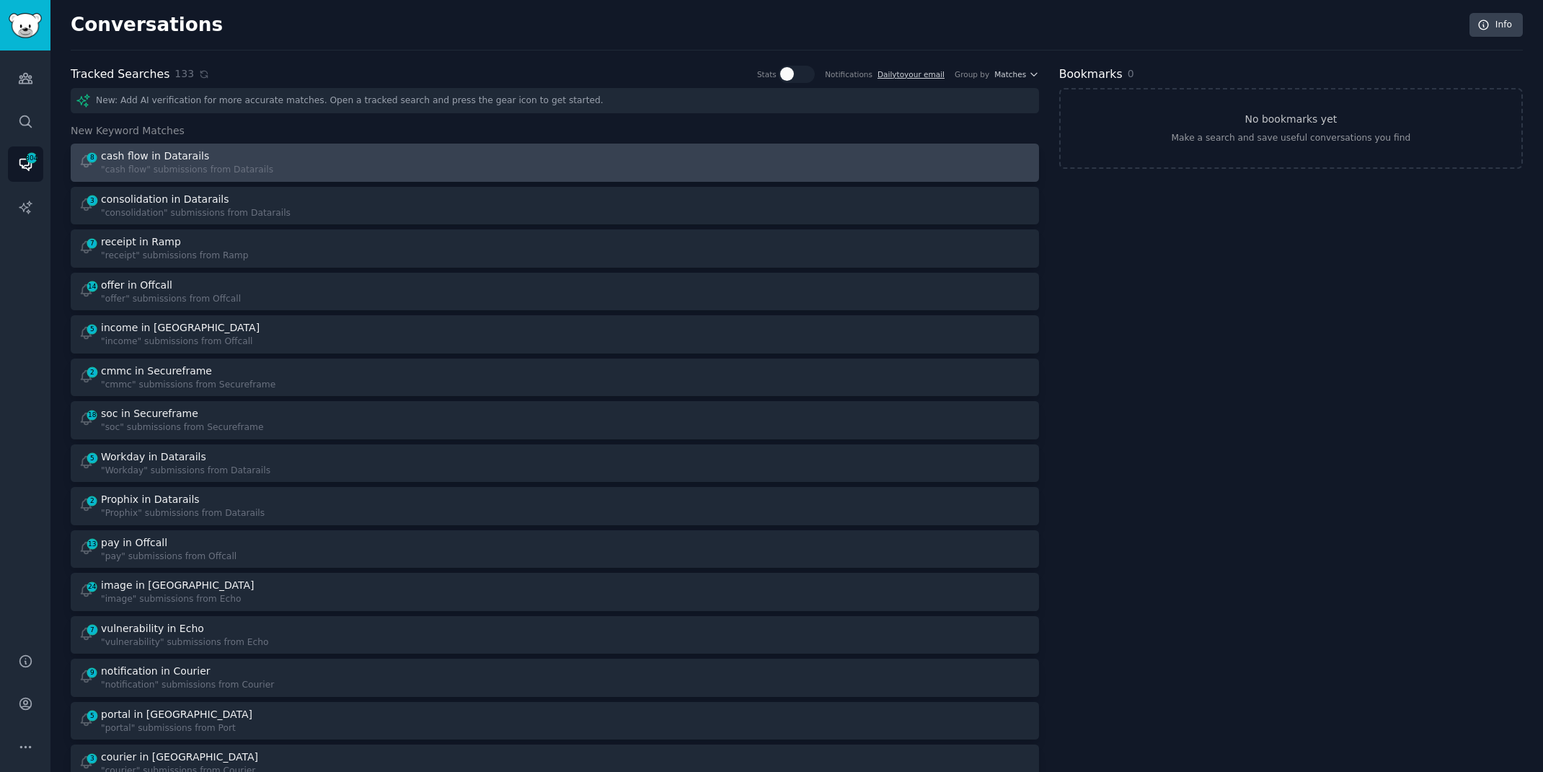
click at [609, 167] on div at bounding box center [798, 163] width 467 height 28
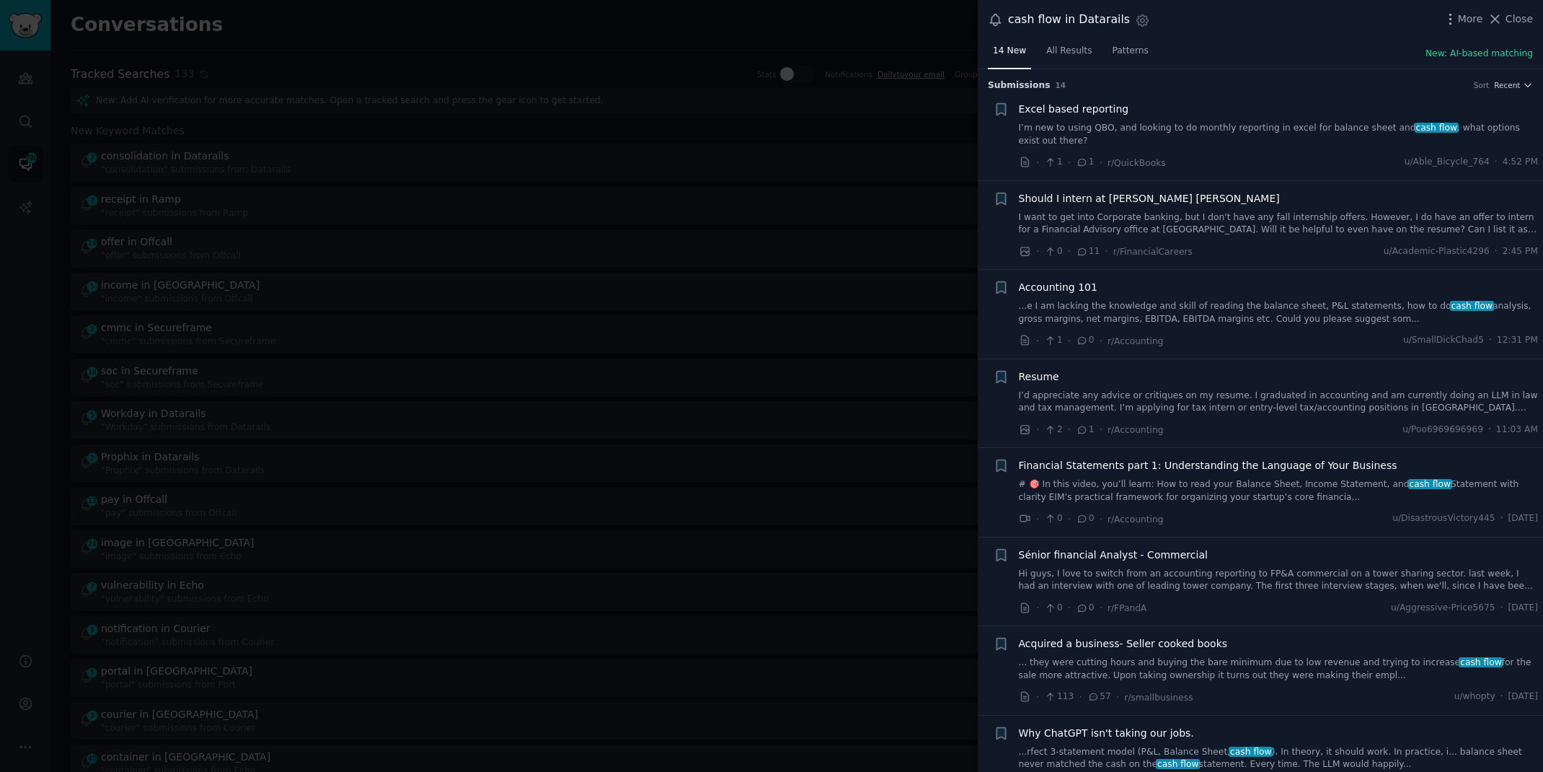
click at [1021, 131] on link "I’m new to using QBO, and looking to do monthly reporting in excel for balance …" at bounding box center [1279, 134] width 520 height 25
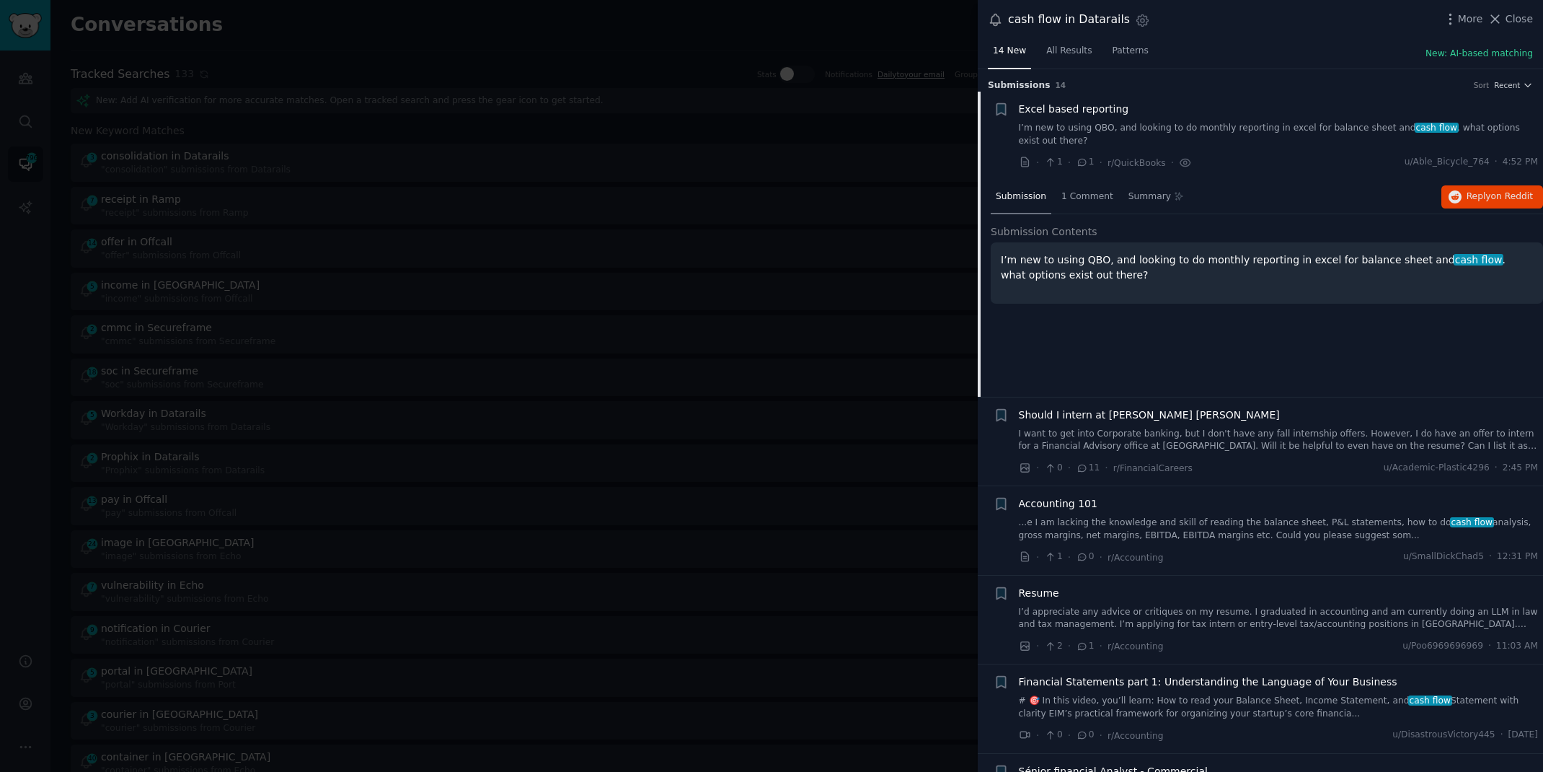
scroll to position [22, 0]
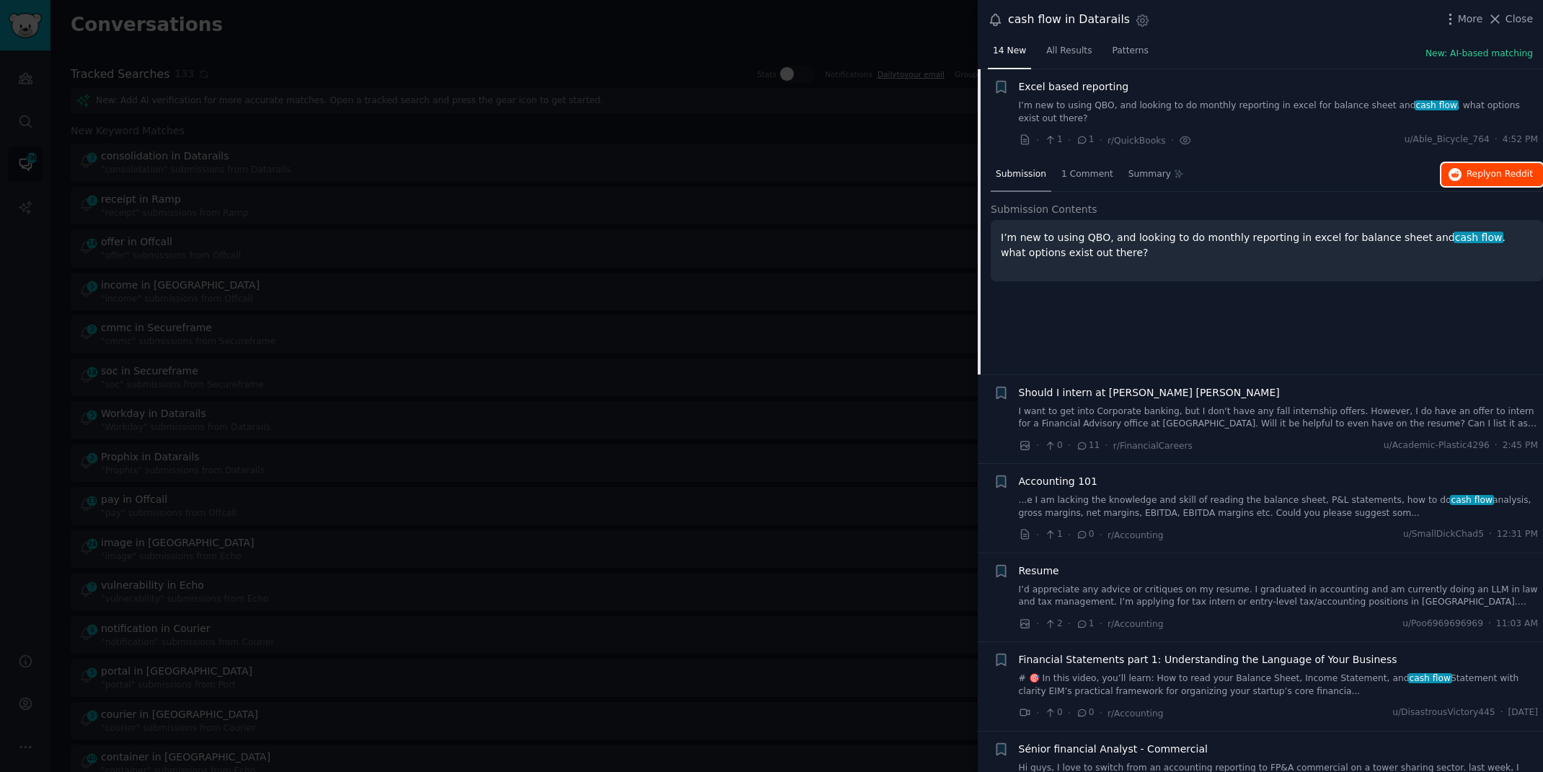
click at [1467, 170] on span "Reply on Reddit" at bounding box center [1500, 174] width 66 height 13
click at [568, 32] on div at bounding box center [771, 386] width 1543 height 772
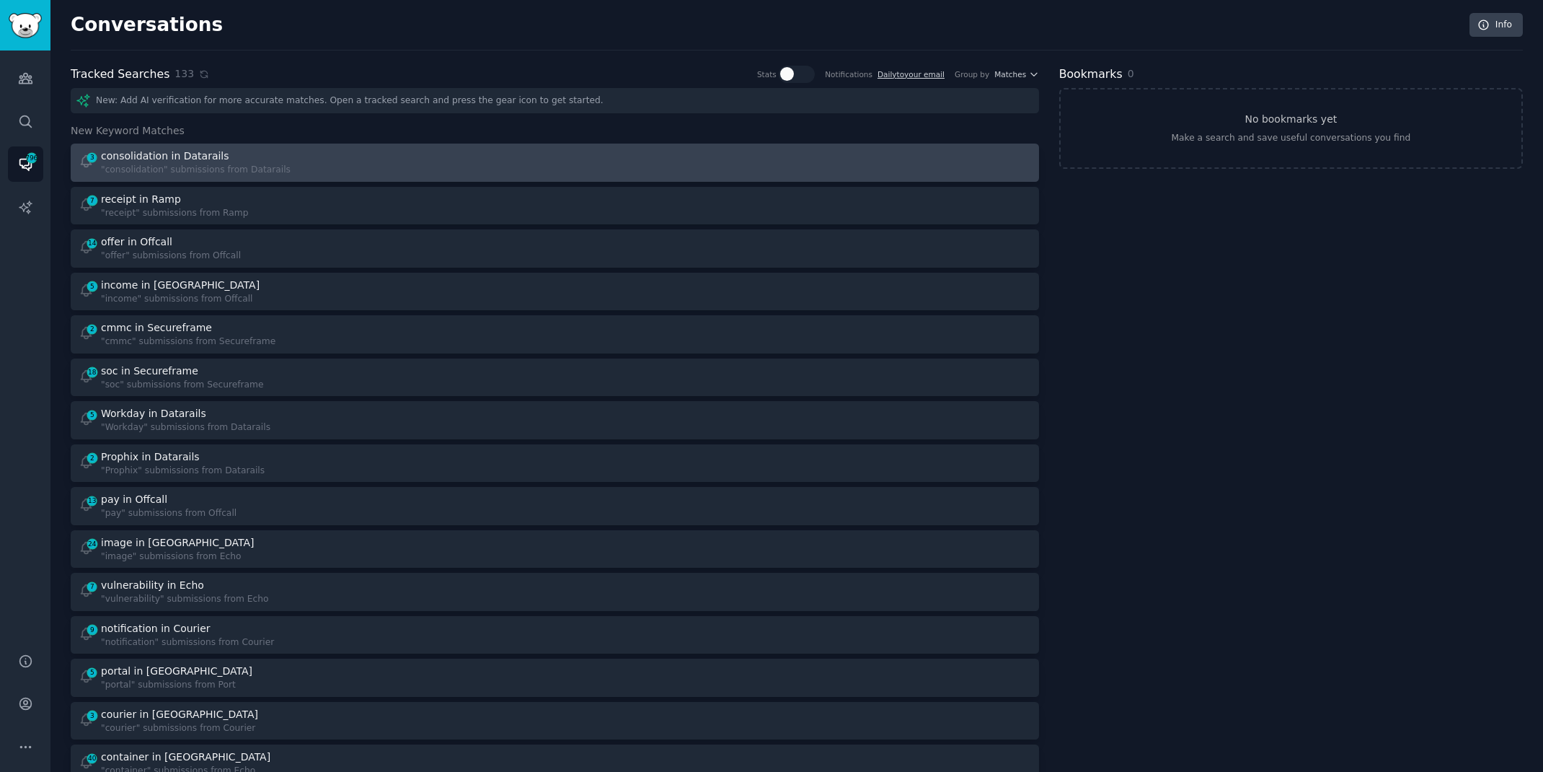
click at [383, 167] on div "3 consolidation in Datarails "consolidation" submissions from Datarails" at bounding box center [312, 163] width 467 height 28
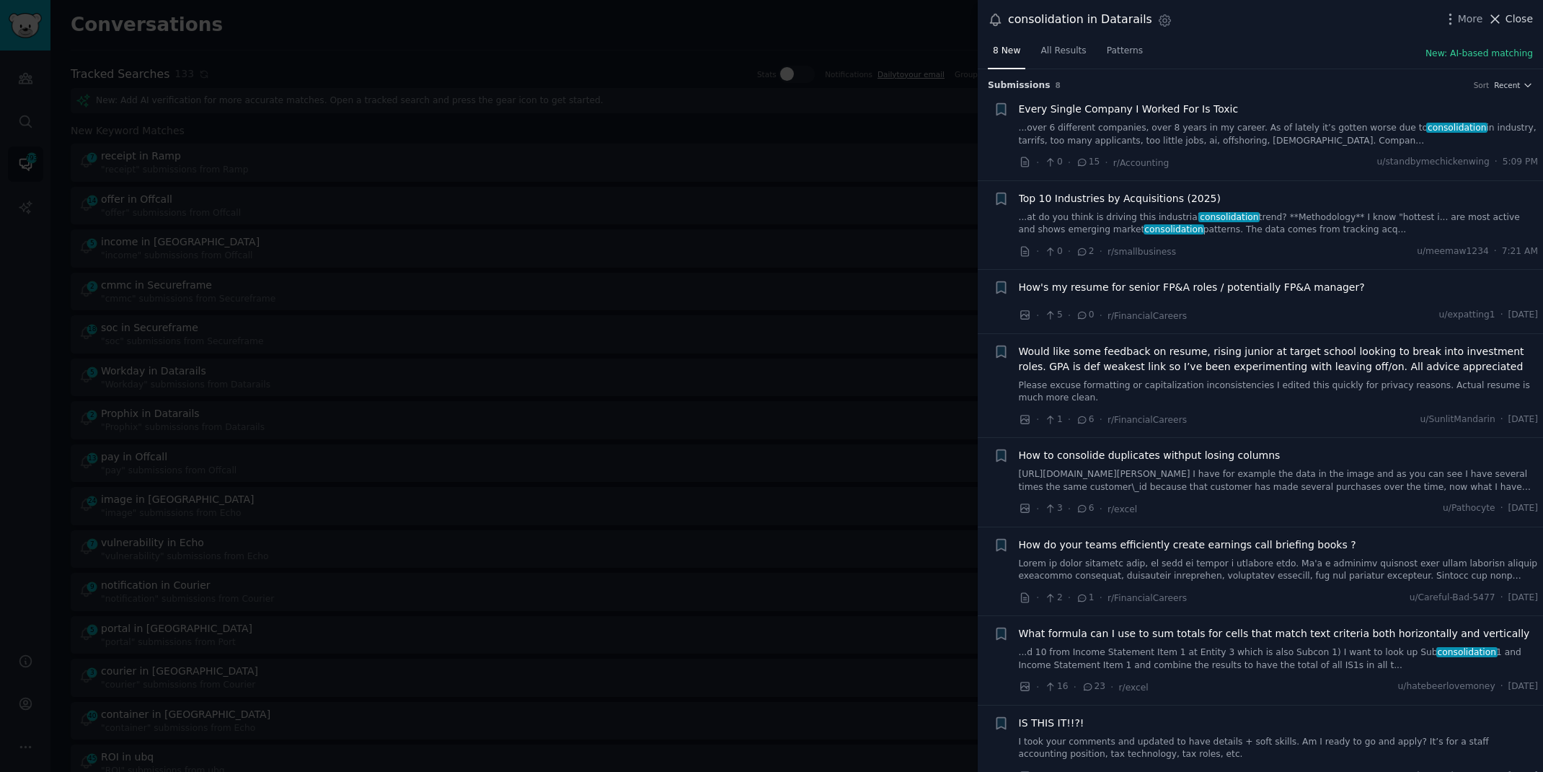
click at [1511, 19] on span "Close" at bounding box center [1519, 19] width 27 height 15
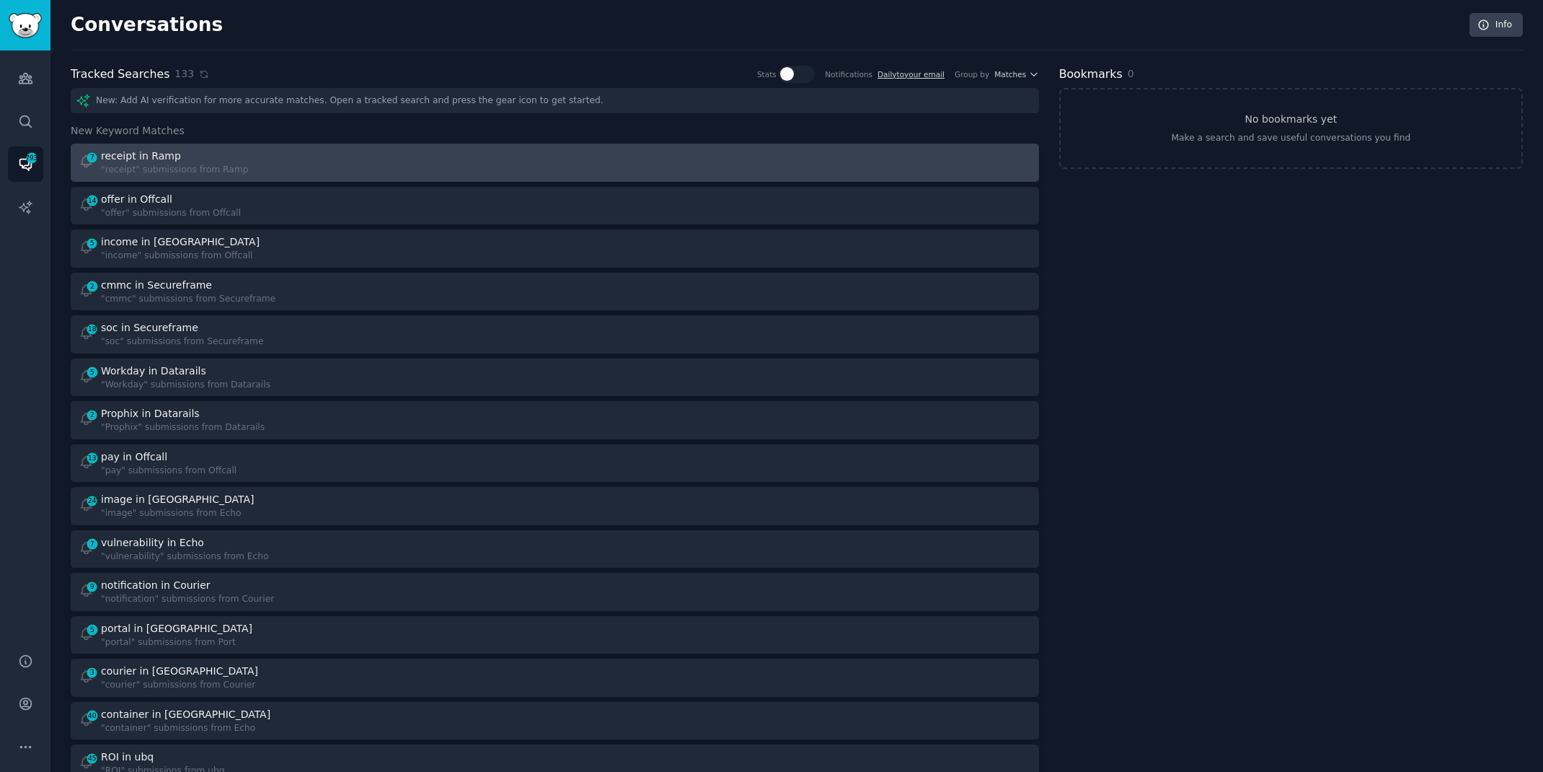
click at [613, 161] on div at bounding box center [798, 163] width 467 height 28
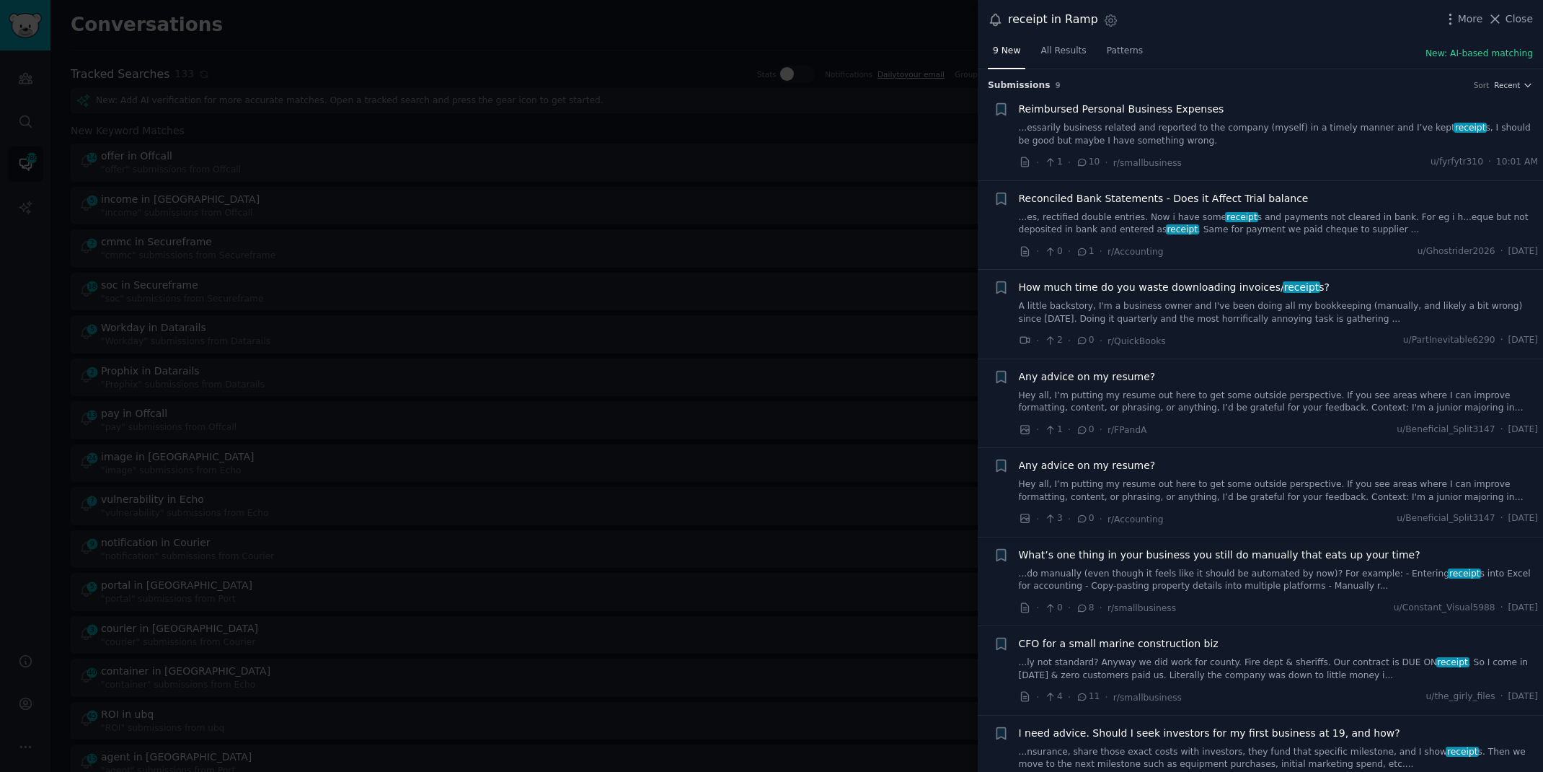
click at [1055, 314] on link "A little backstory, I'm a business owner and I've been doing all my bookkeeping…" at bounding box center [1279, 312] width 520 height 25
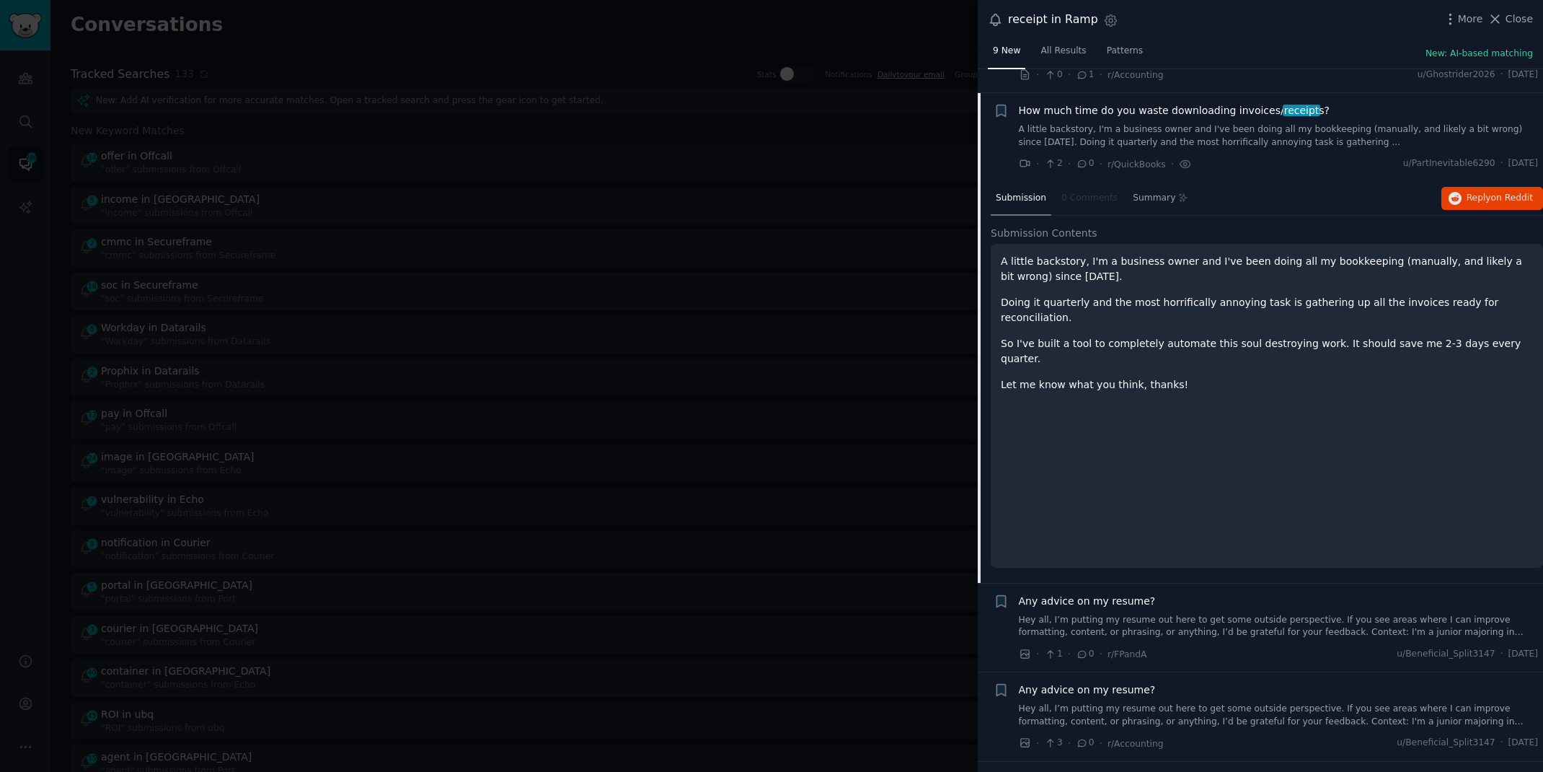
scroll to position [200, 0]
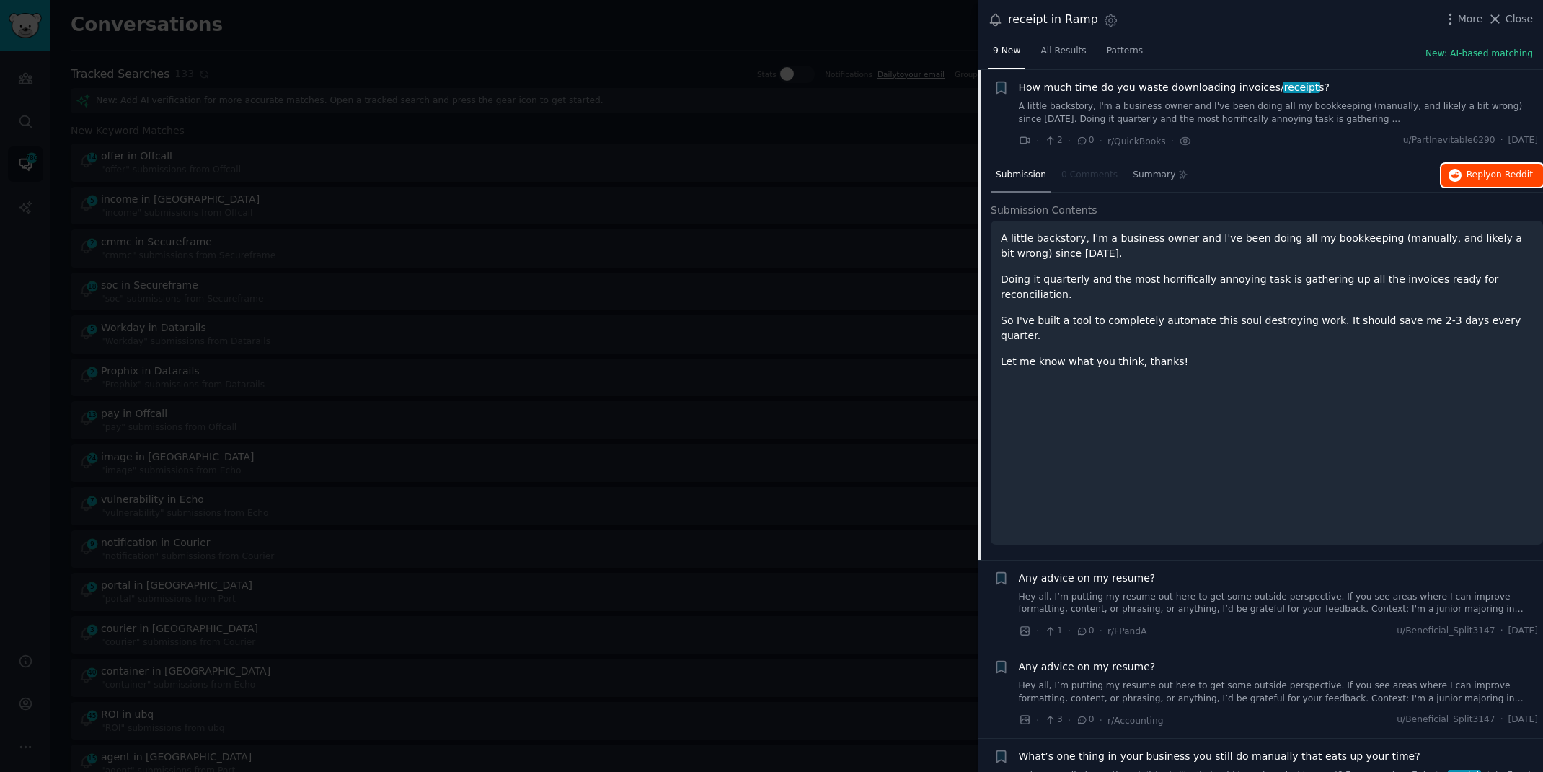
click at [1520, 170] on span "on Reddit" at bounding box center [1513, 174] width 42 height 10
click at [580, 17] on div at bounding box center [771, 386] width 1543 height 772
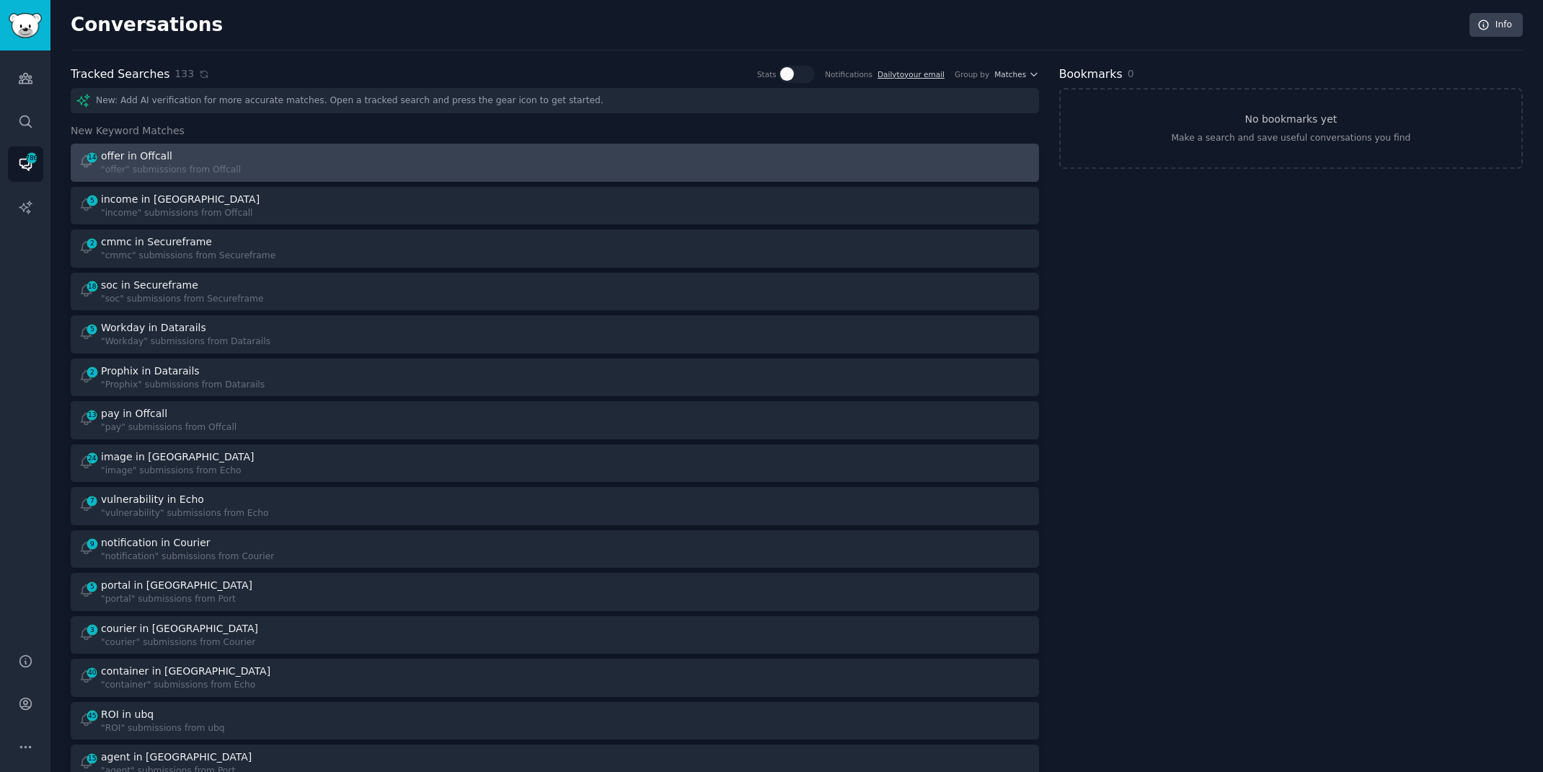
click at [342, 172] on div "14 offer in Offcall "offer" submissions from Offcall" at bounding box center [312, 163] width 467 height 28
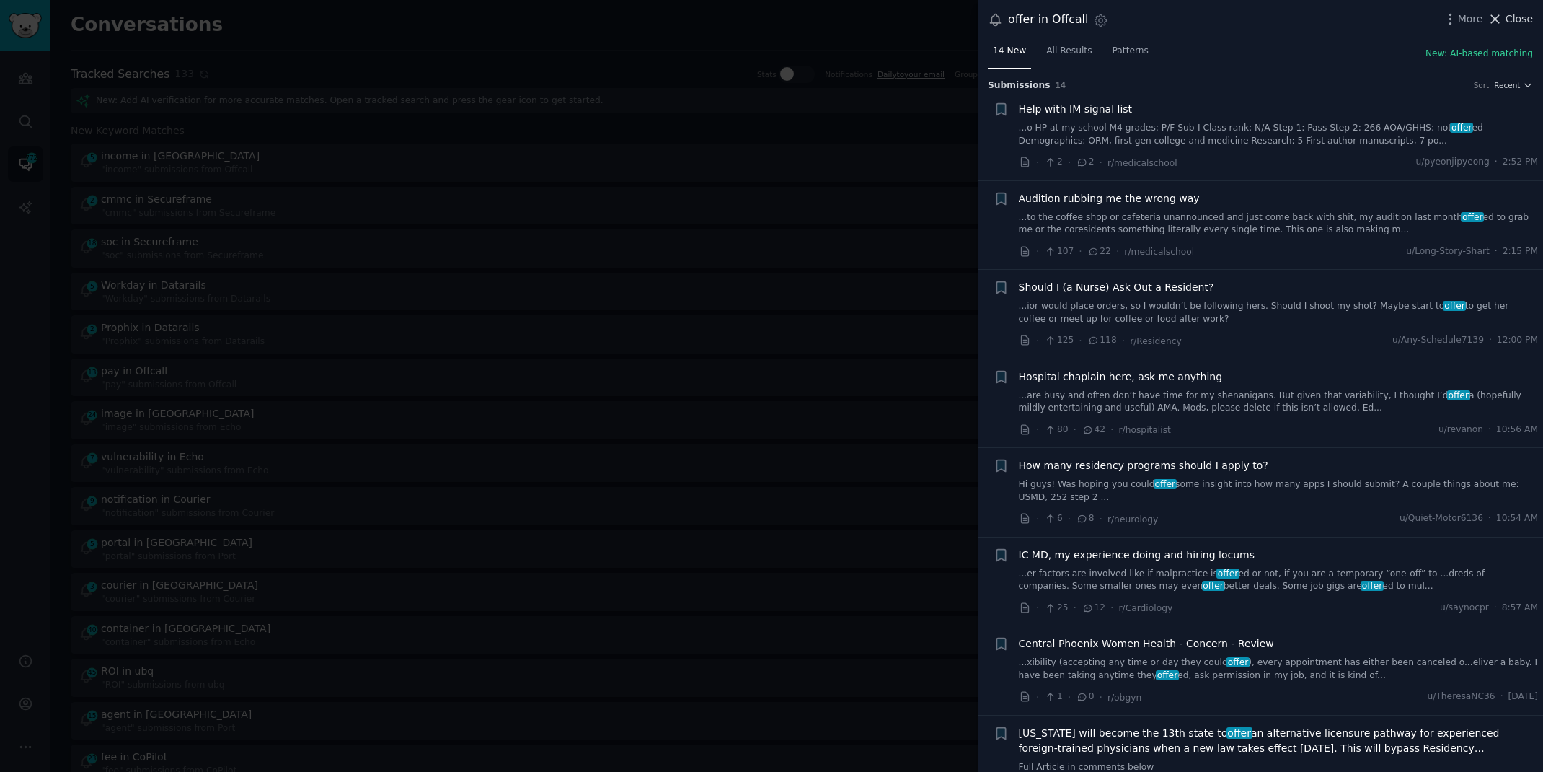
click at [1511, 12] on span "Close" at bounding box center [1519, 19] width 27 height 15
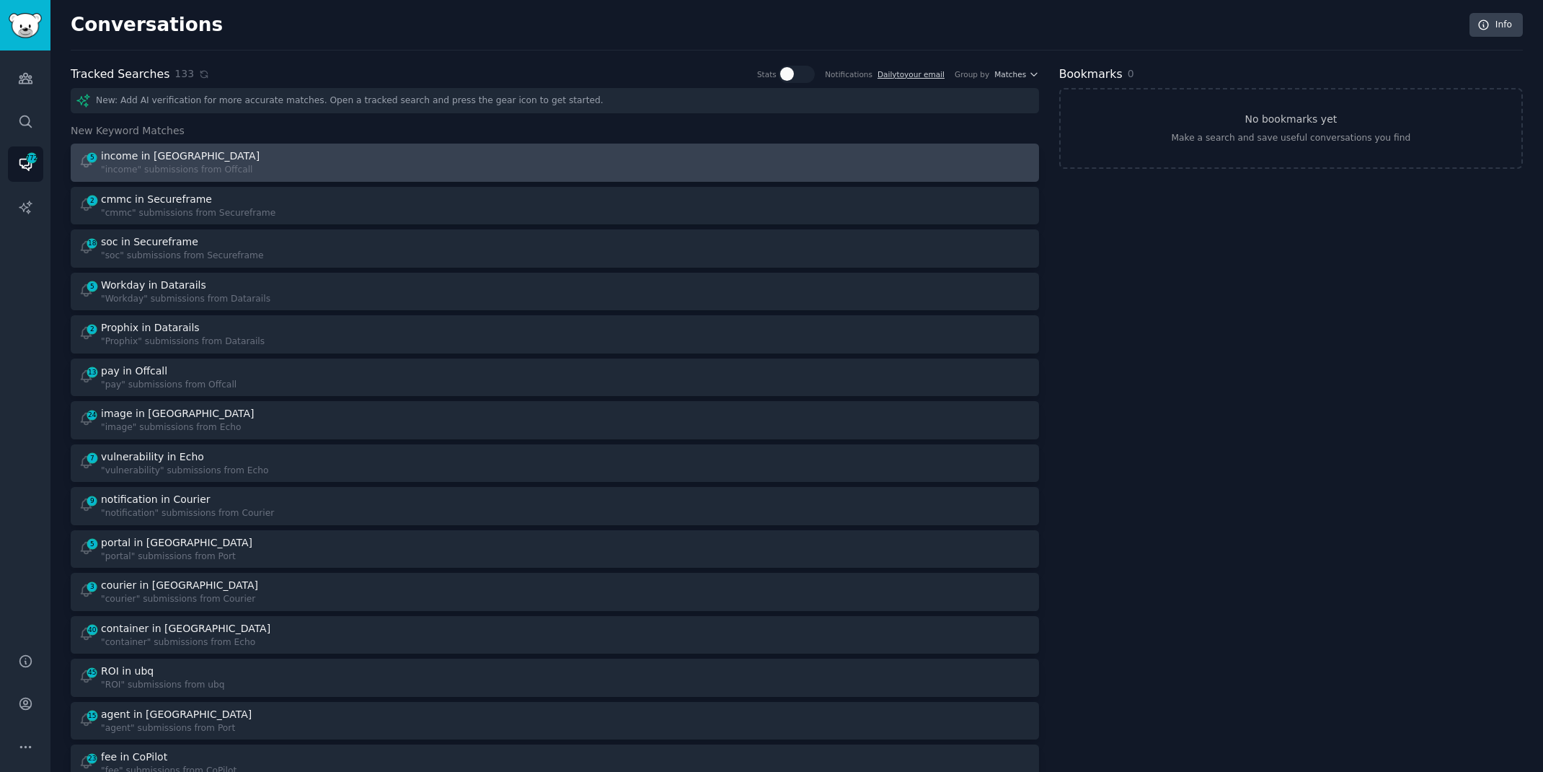
click at [516, 175] on div "5 income in Offcall "income" submissions from Offcall" at bounding box center [312, 163] width 467 height 28
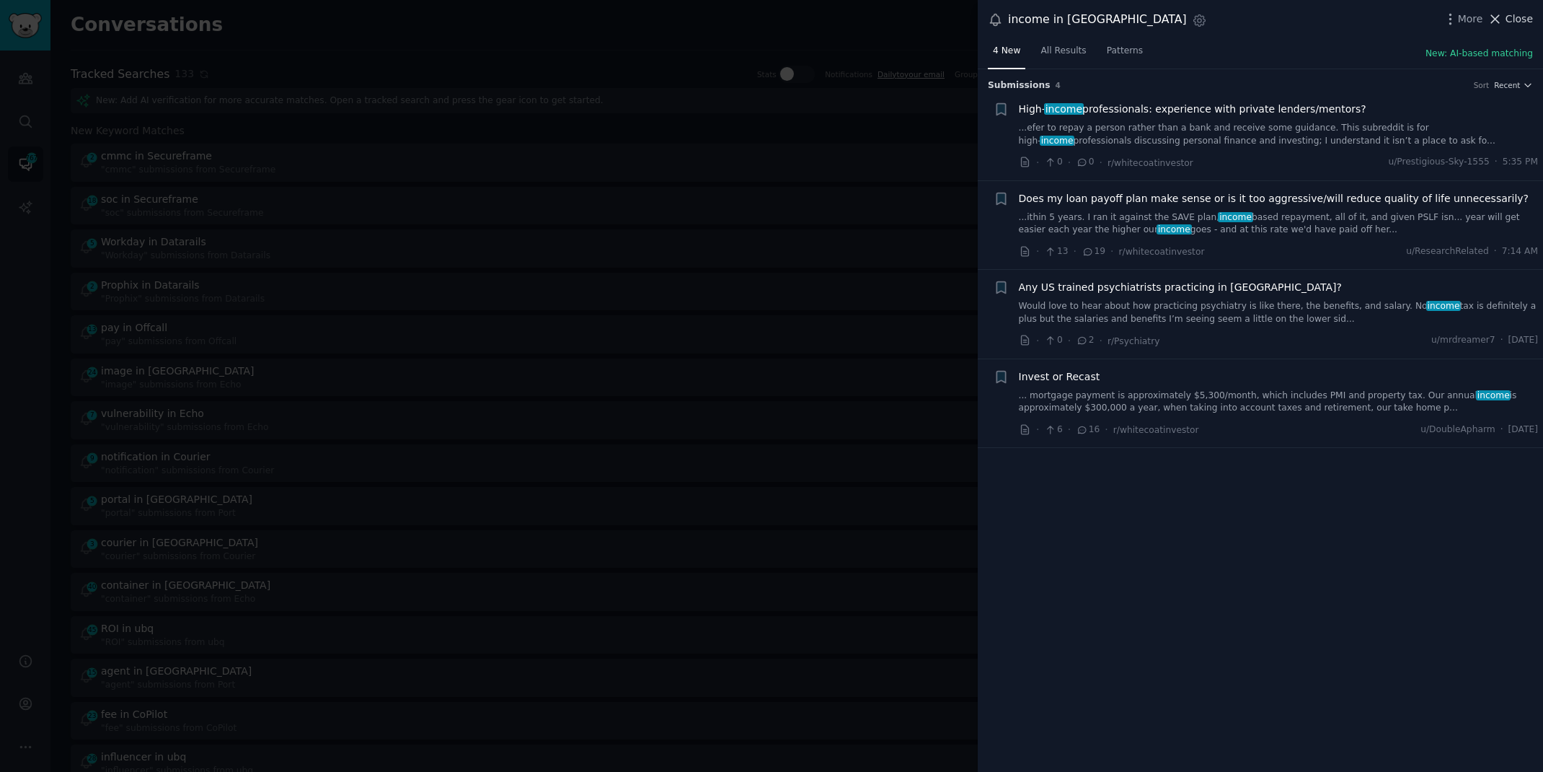
click at [1525, 16] on span "Close" at bounding box center [1519, 19] width 27 height 15
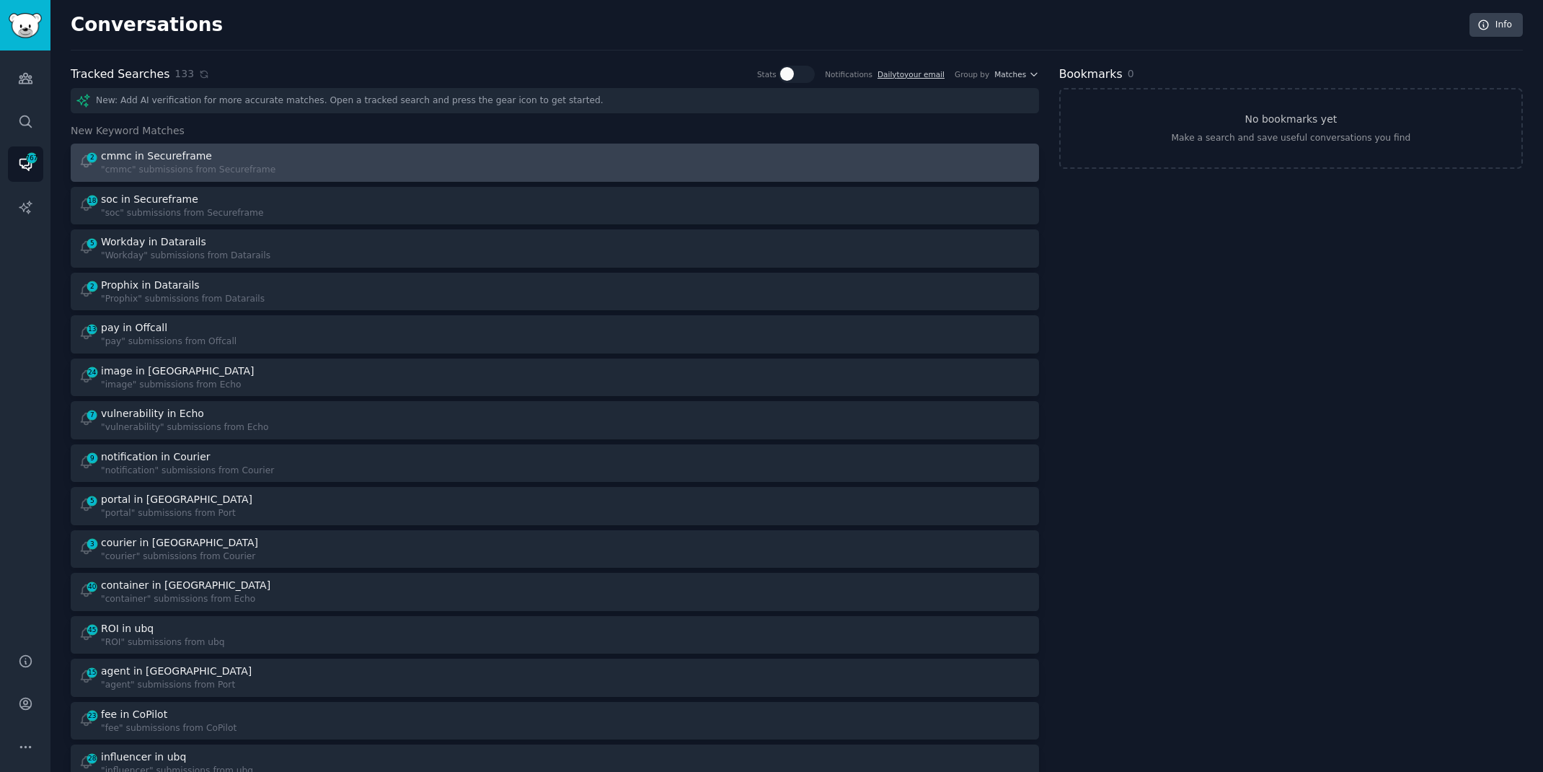
click at [539, 172] on div "2 cmmc in Secureframe "cmmc" submissions from Secureframe" at bounding box center [312, 163] width 467 height 28
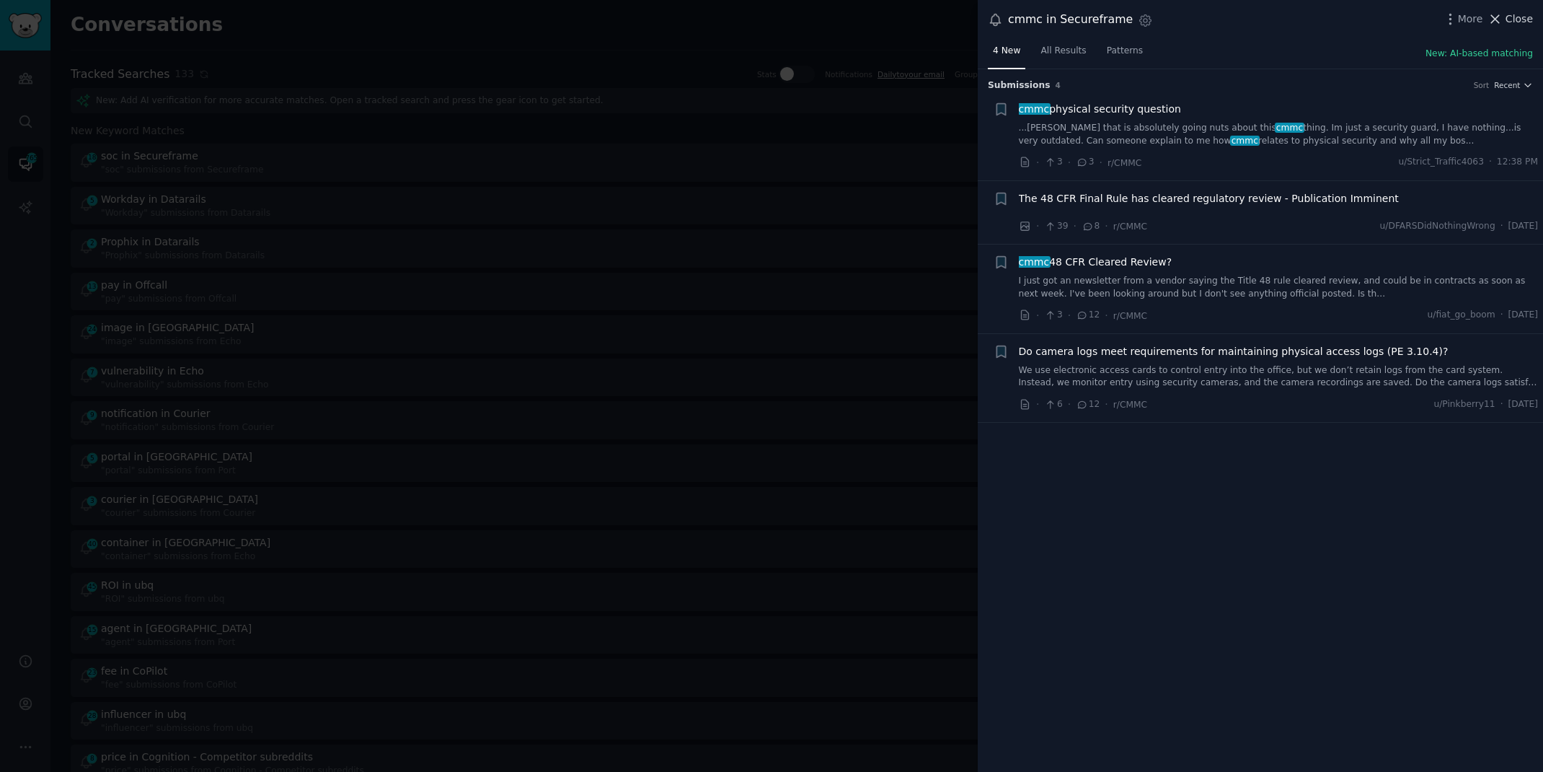
click at [1510, 17] on span "Close" at bounding box center [1519, 19] width 27 height 15
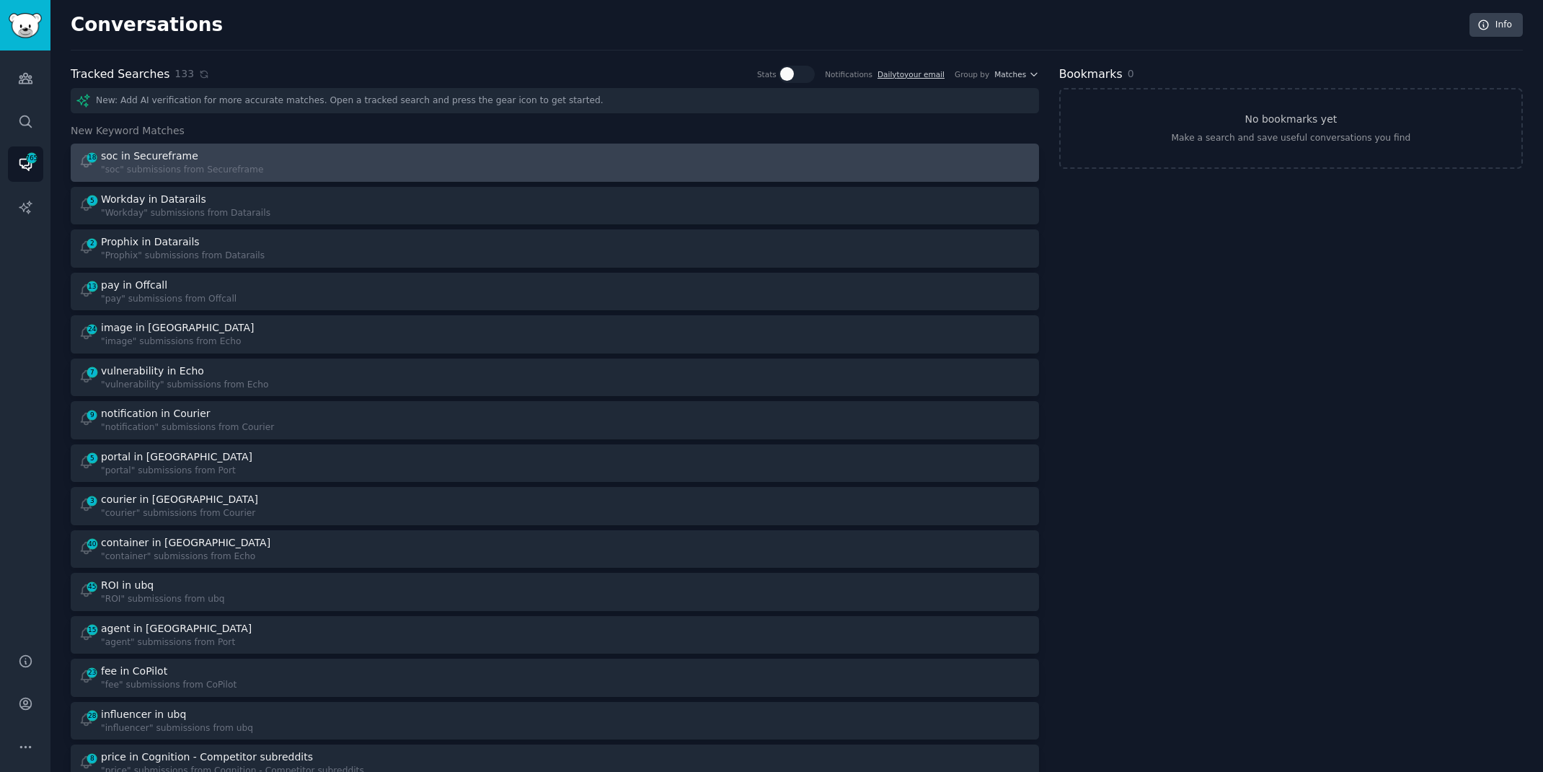
click at [408, 163] on div "18 soc in Secureframe "soc" submissions from Secureframe" at bounding box center [312, 163] width 467 height 28
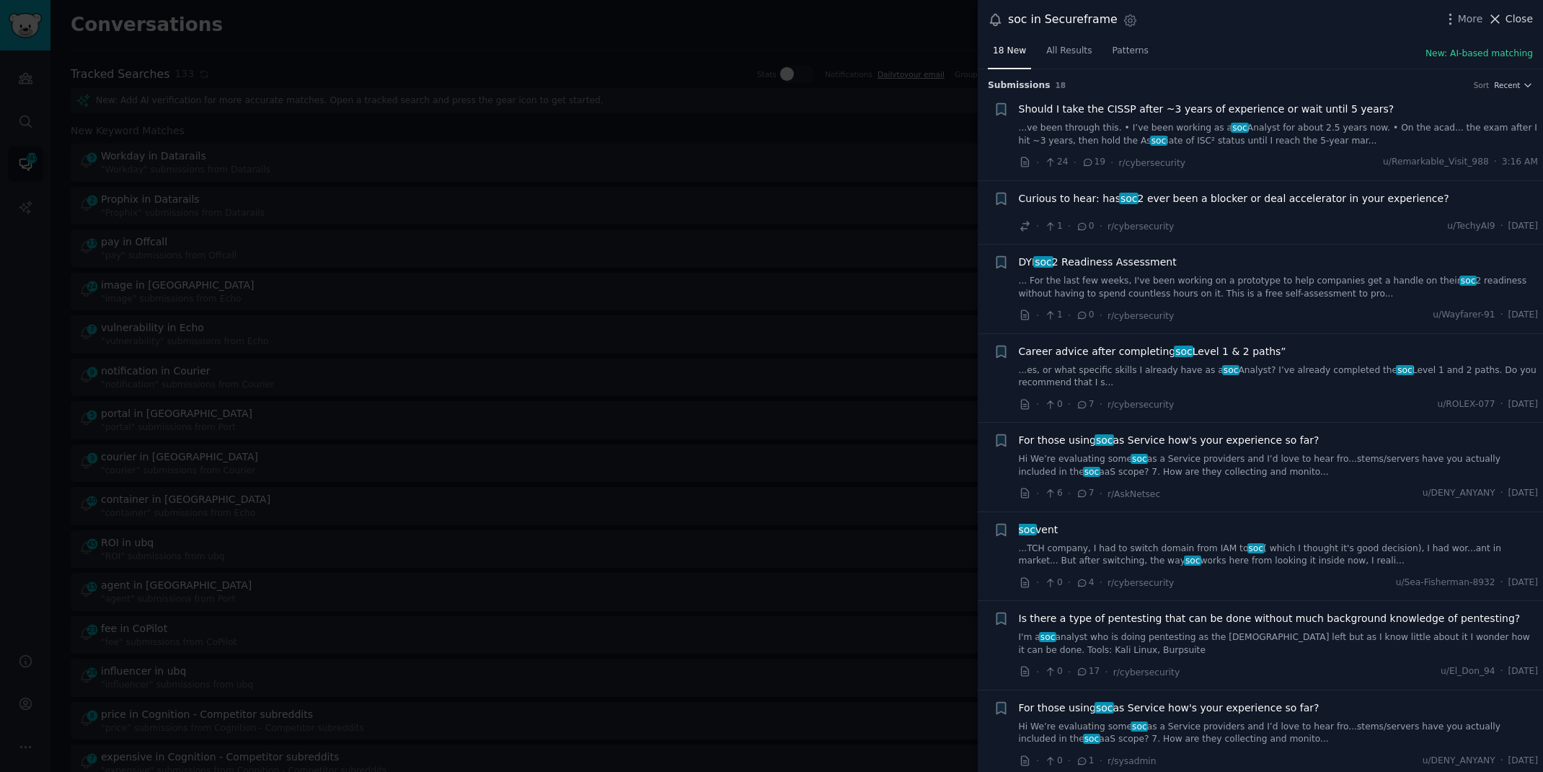
click at [1502, 15] on icon at bounding box center [1495, 19] width 15 height 15
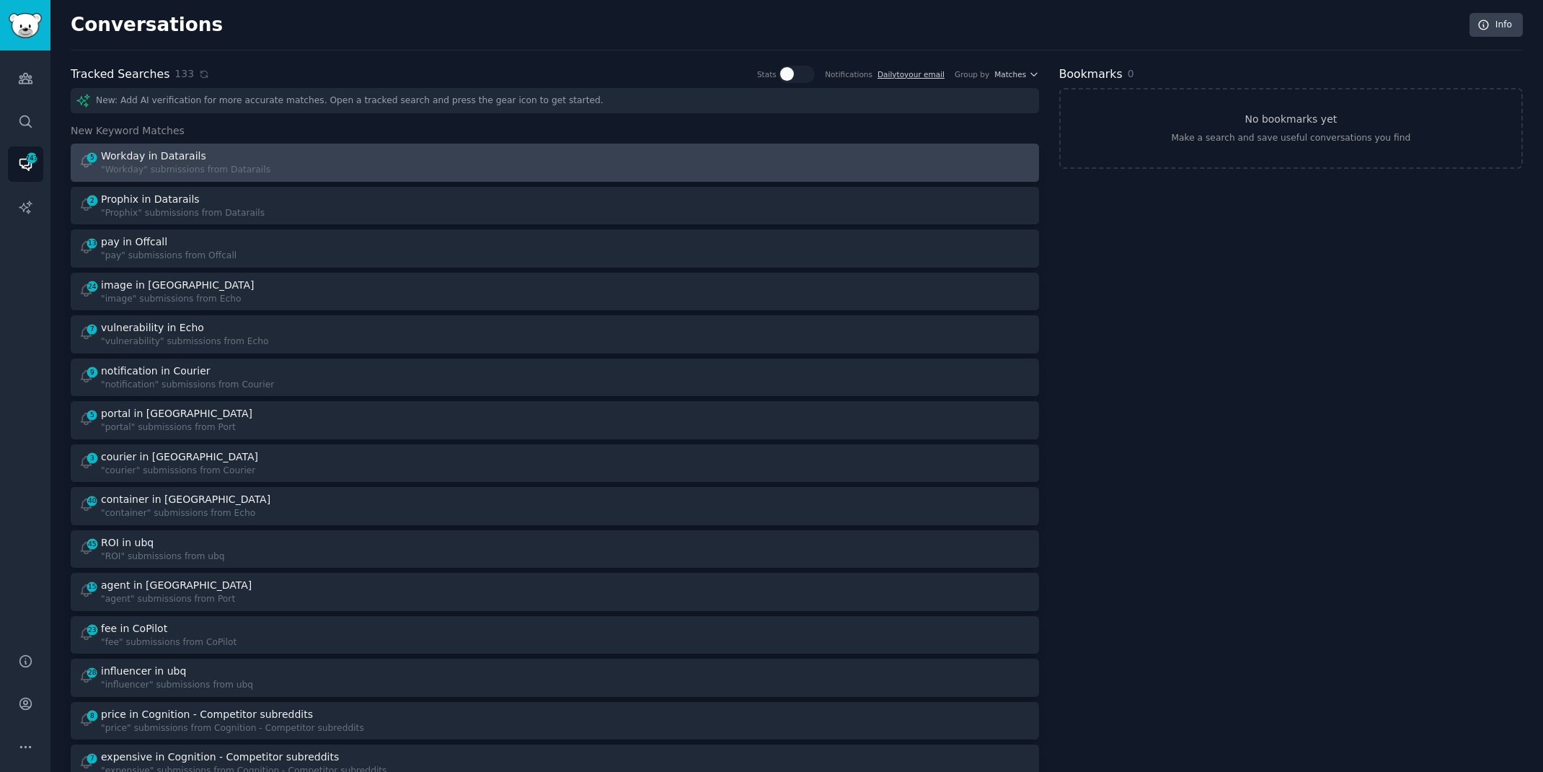
click at [453, 175] on link "5 Workday in Datarails "Workday" submissions from Datarails" at bounding box center [555, 163] width 969 height 38
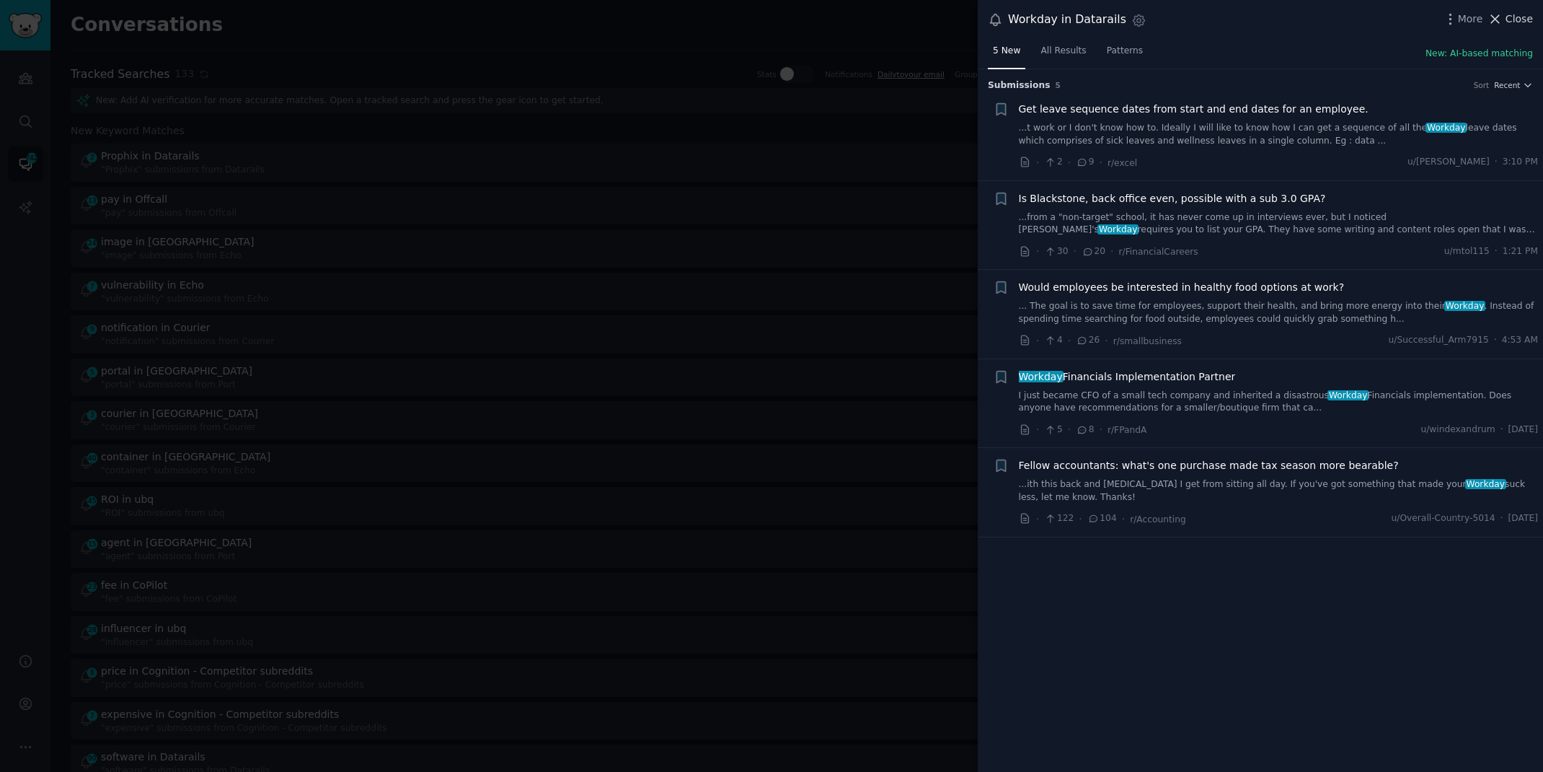
click at [1515, 17] on span "Close" at bounding box center [1519, 19] width 27 height 15
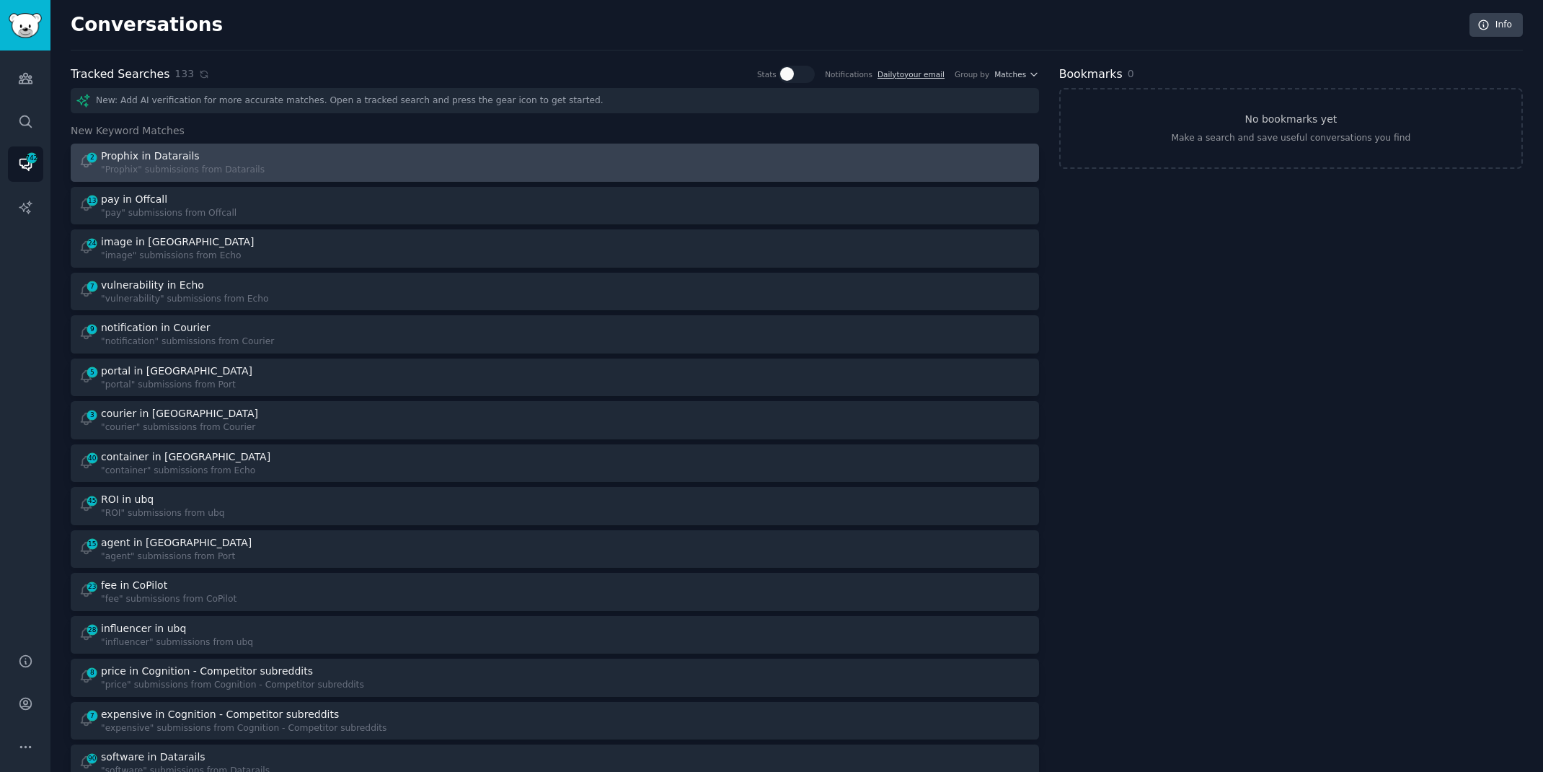
click at [492, 169] on div "2 Prophix in Datarails "Prophix" submissions from Datarails" at bounding box center [312, 163] width 467 height 28
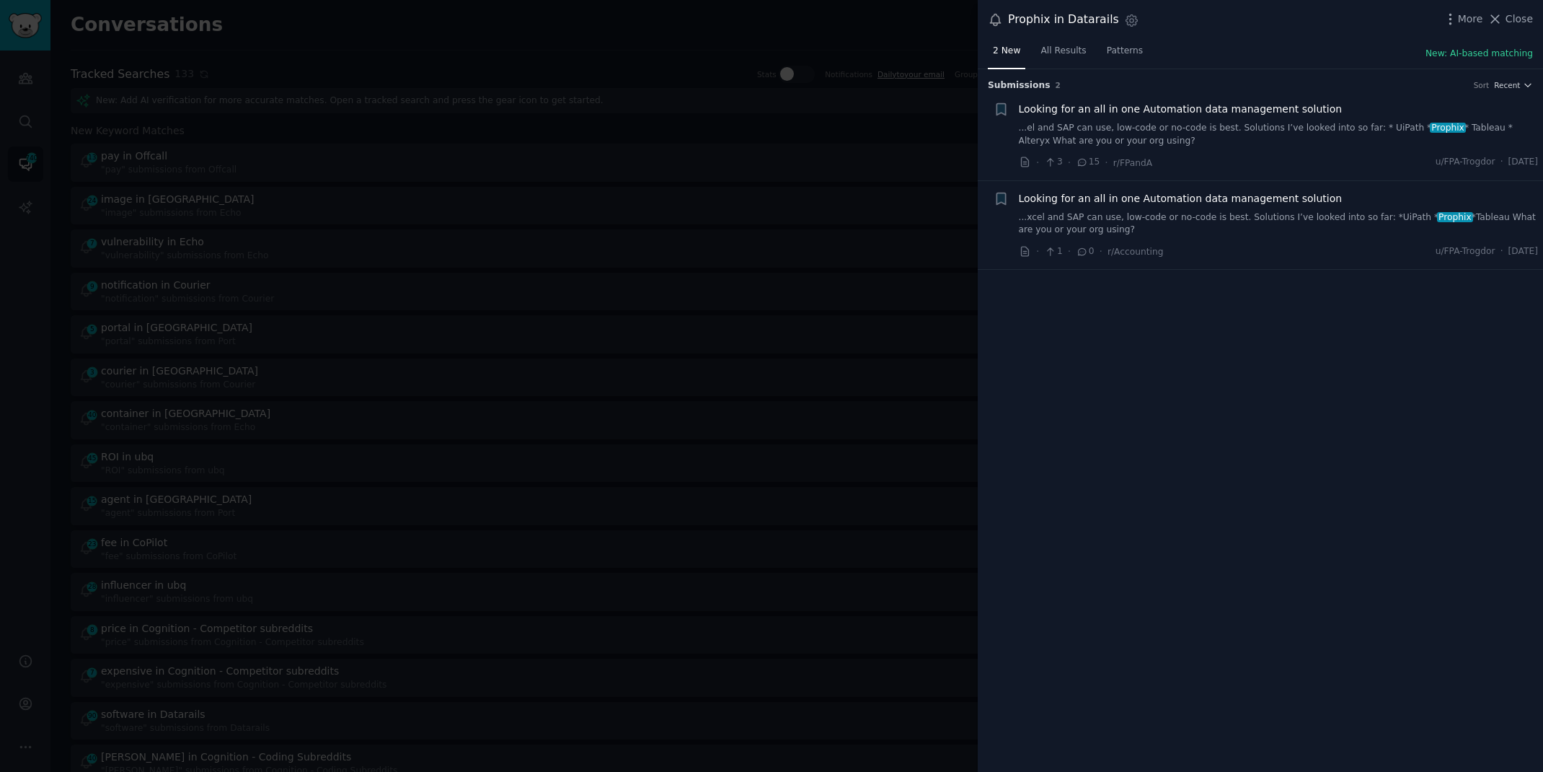
click at [1357, 219] on link "...xcel and SAP can use, low-code or no-code is best. Solutions I’ve looked int…" at bounding box center [1279, 223] width 520 height 25
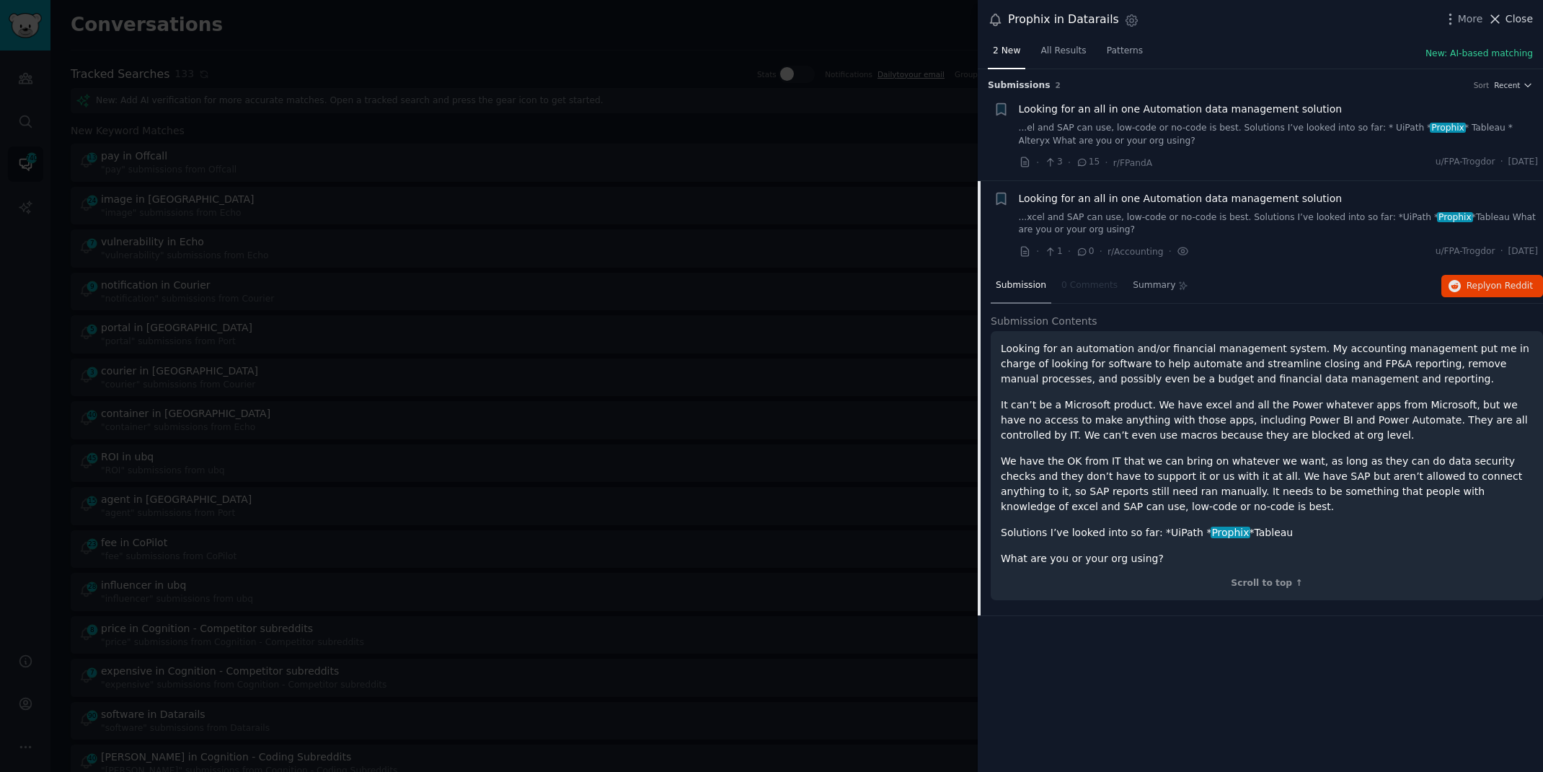
click at [1510, 22] on span "Close" at bounding box center [1519, 19] width 27 height 15
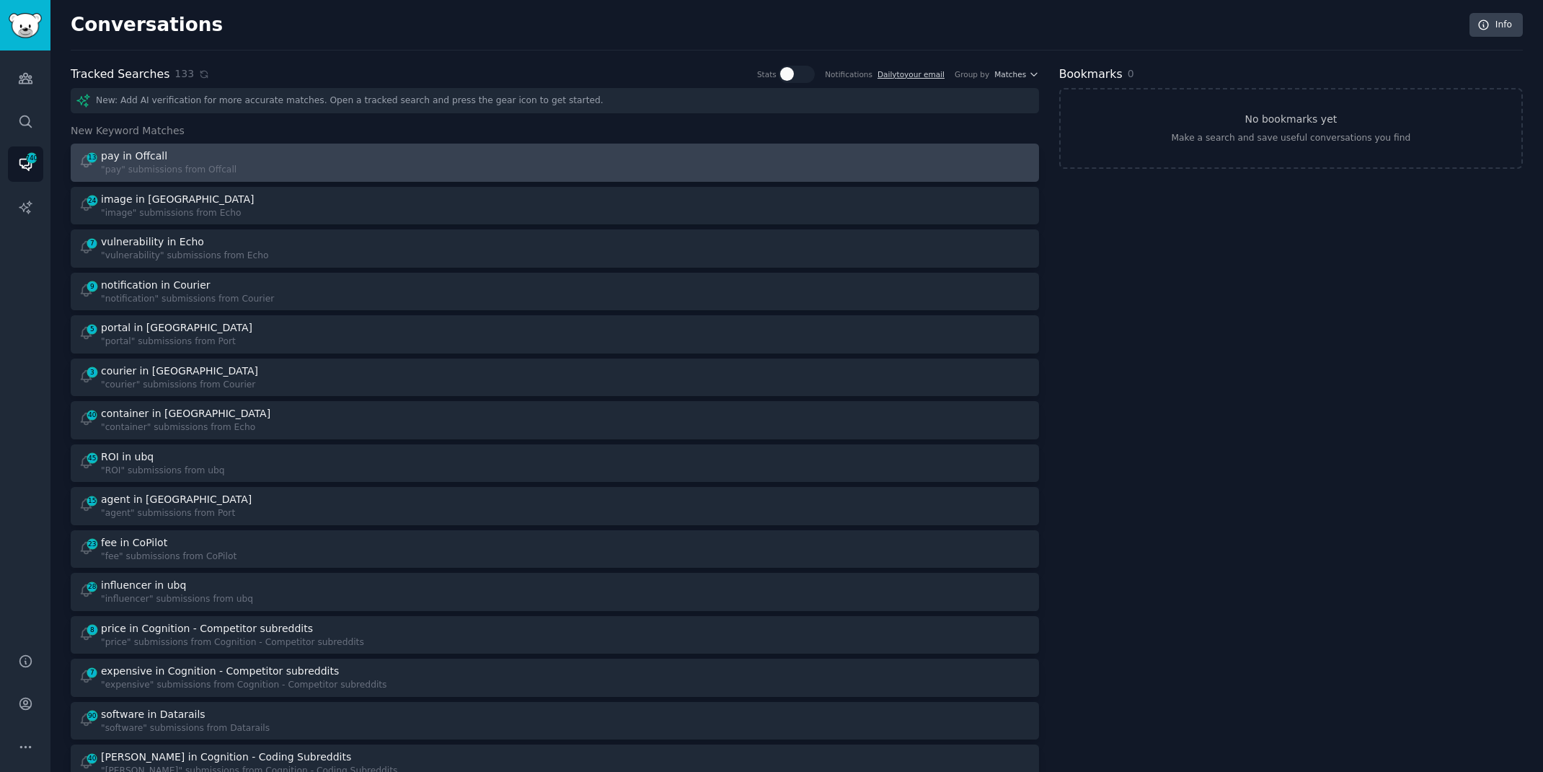
click at [397, 160] on div "13 pay in Offcall "pay" submissions from Offcall" at bounding box center [312, 163] width 467 height 28
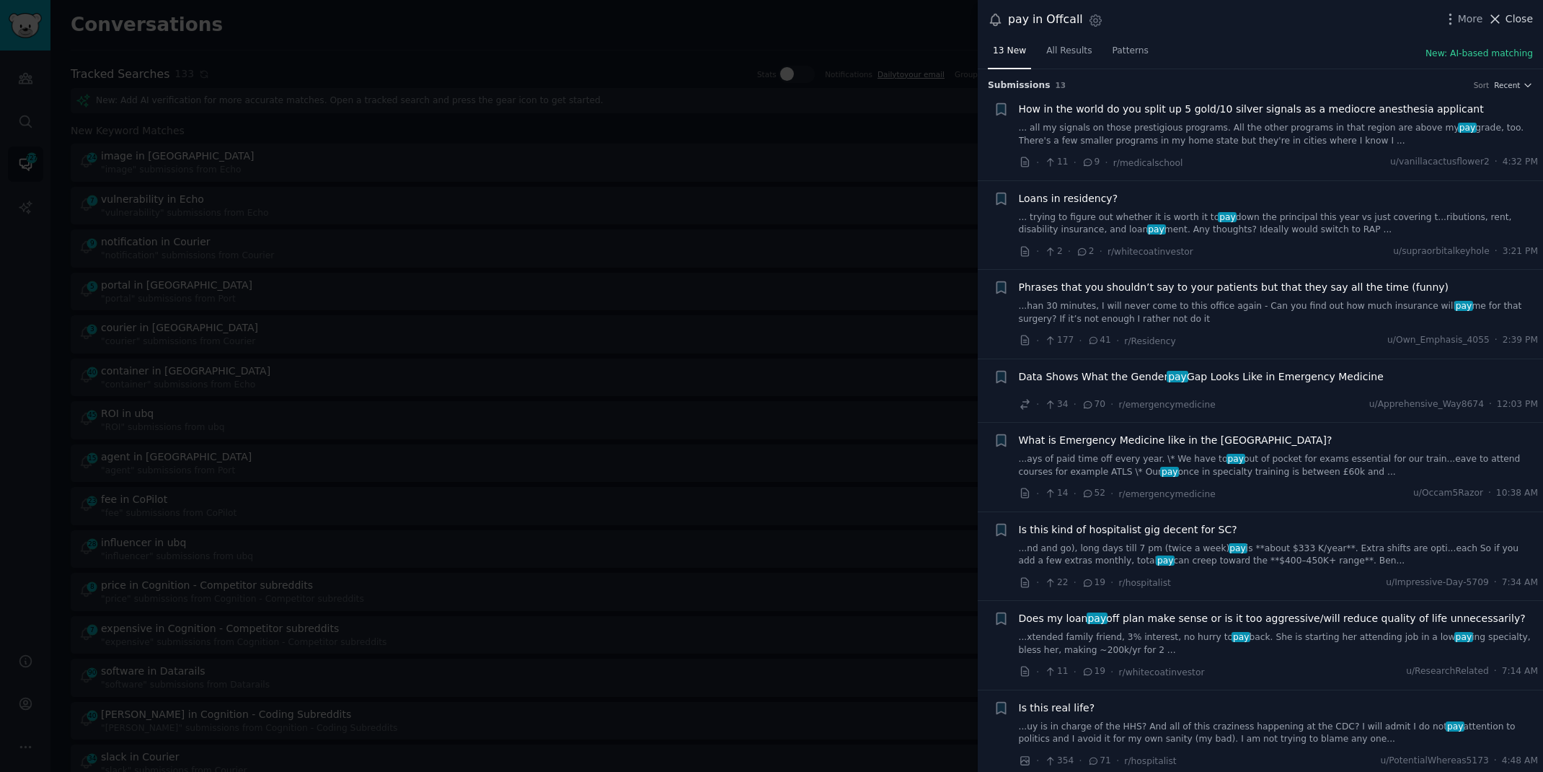
click at [1502, 17] on icon at bounding box center [1495, 19] width 15 height 15
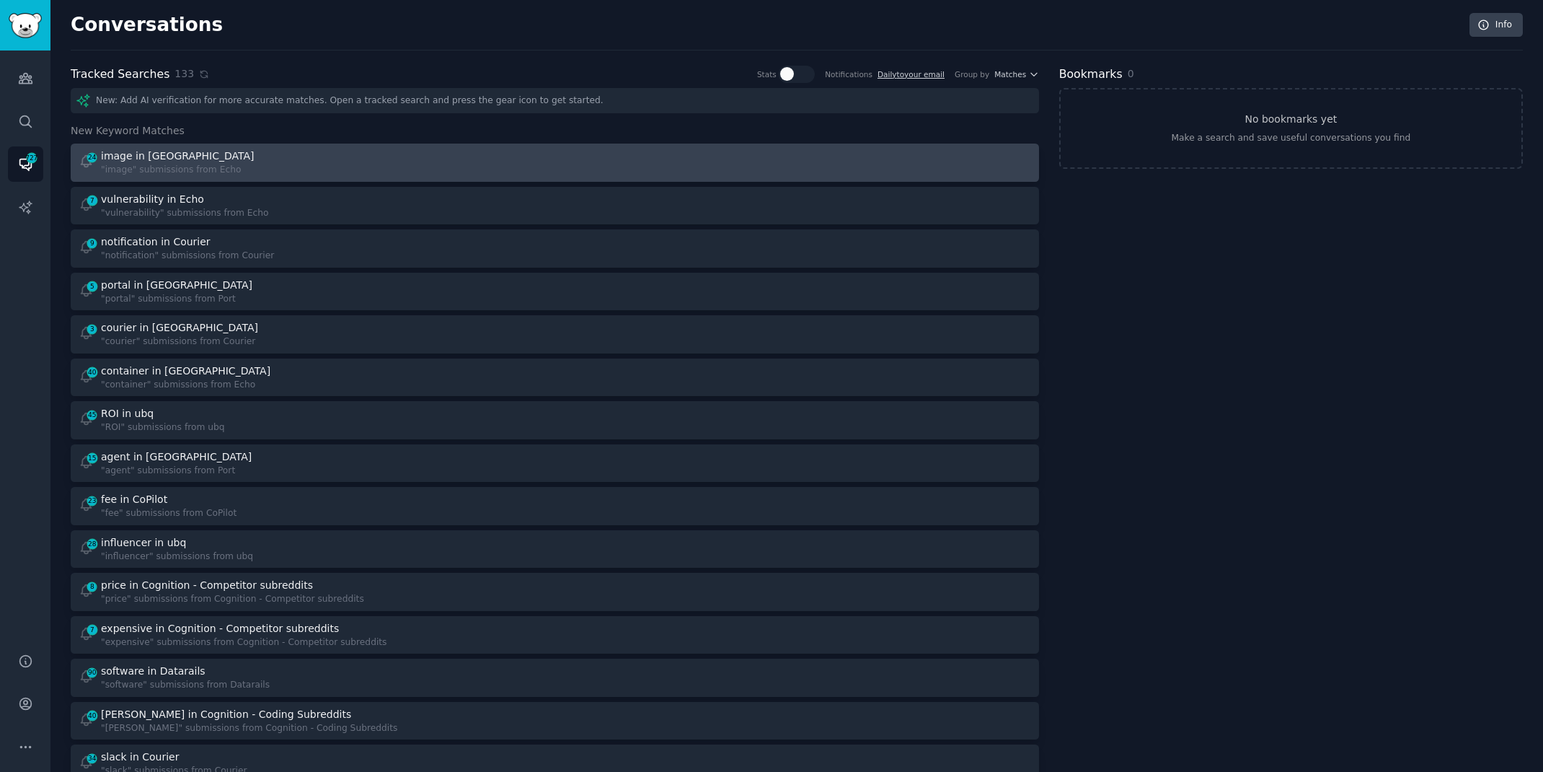
click at [351, 149] on div "24 image in Echo "image" submissions from Echo" at bounding box center [312, 163] width 467 height 28
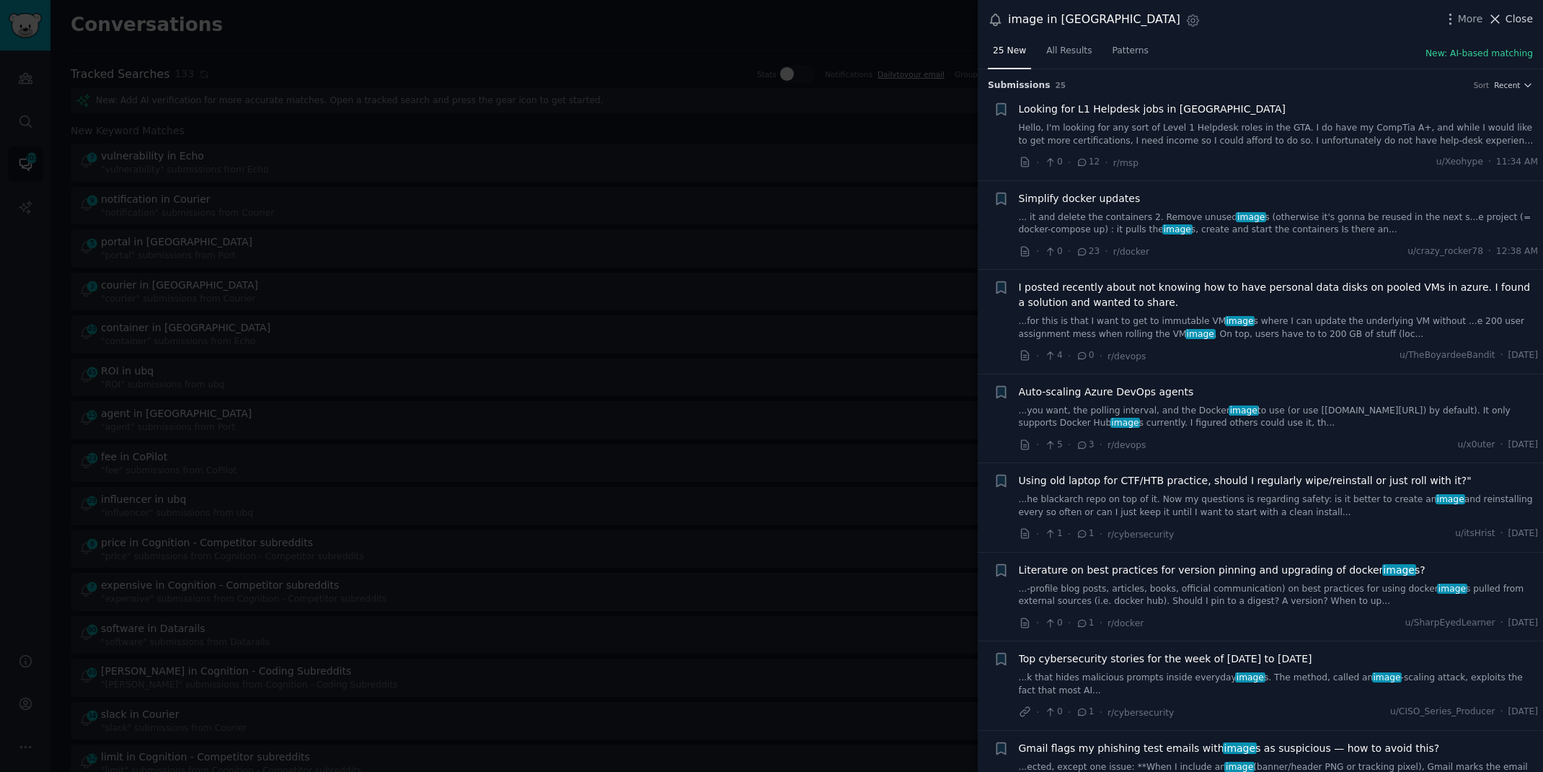
click at [1514, 24] on span "Close" at bounding box center [1519, 19] width 27 height 15
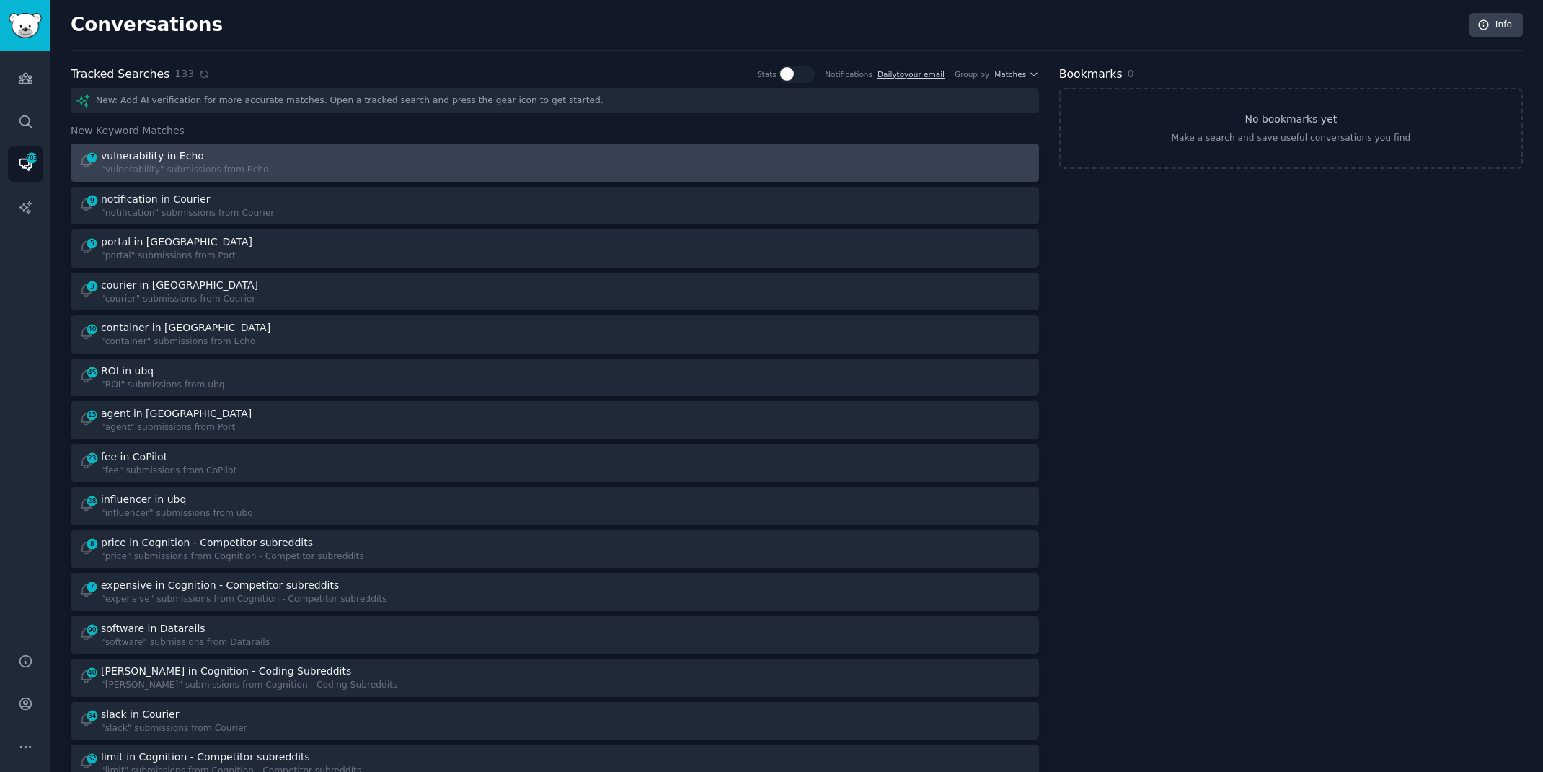
click at [470, 166] on div "7 vulnerability in Echo "vulnerability" submissions from Echo" at bounding box center [312, 163] width 467 height 28
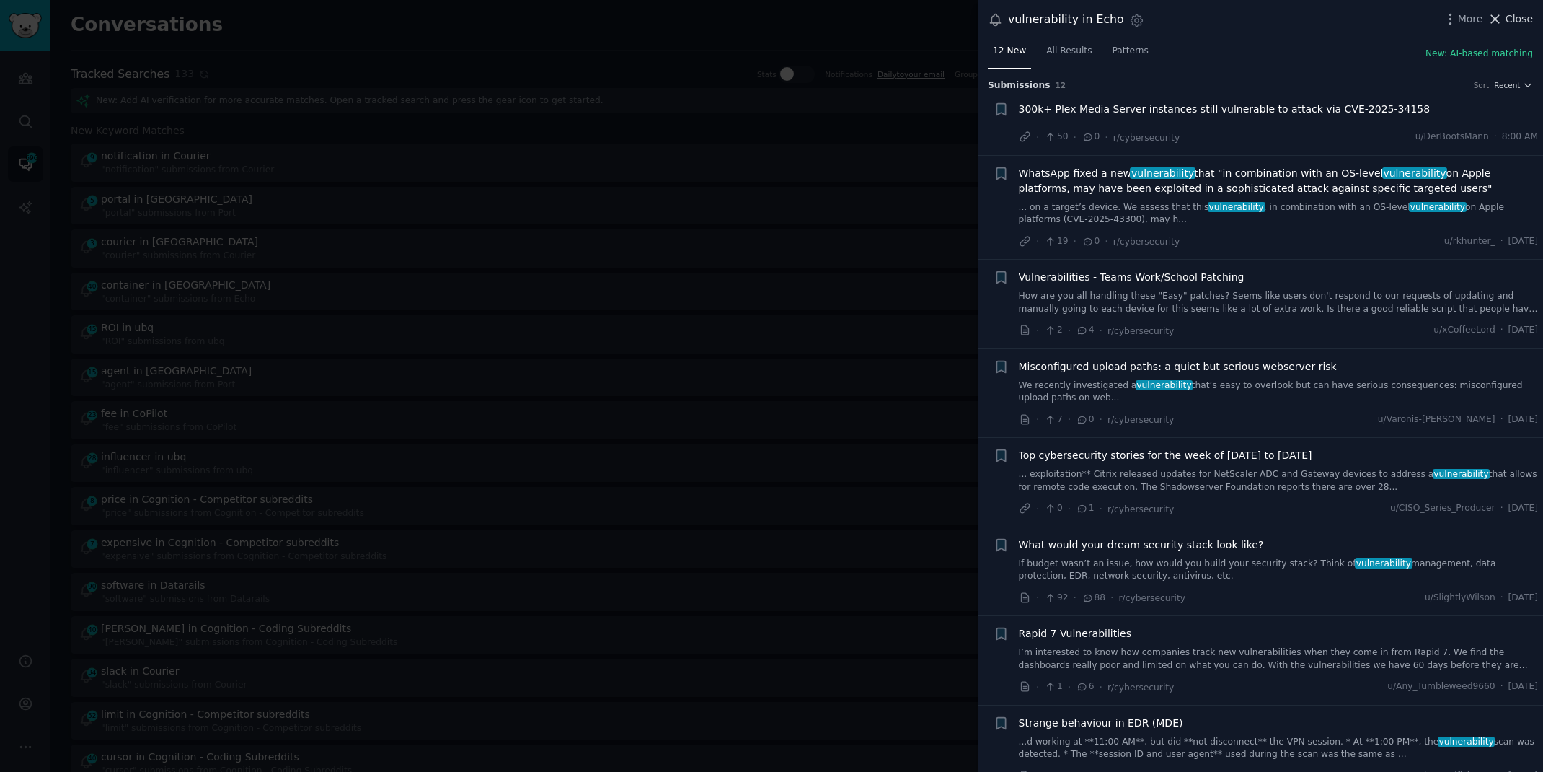
click at [1504, 22] on button "Close" at bounding box center [1510, 19] width 45 height 15
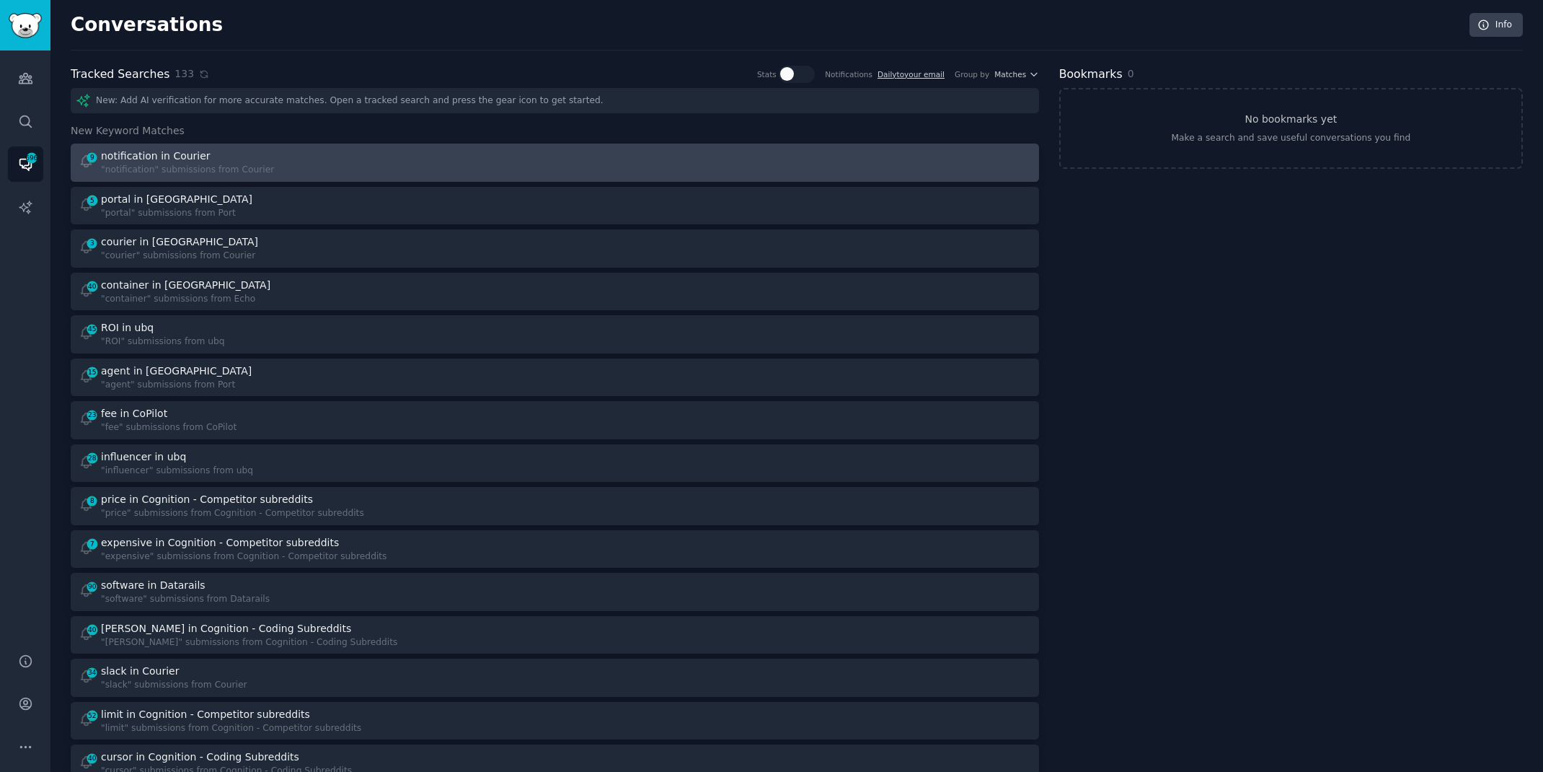
click at [397, 156] on div "9 notification in Courier "notification" submissions from Courier" at bounding box center [312, 163] width 467 height 28
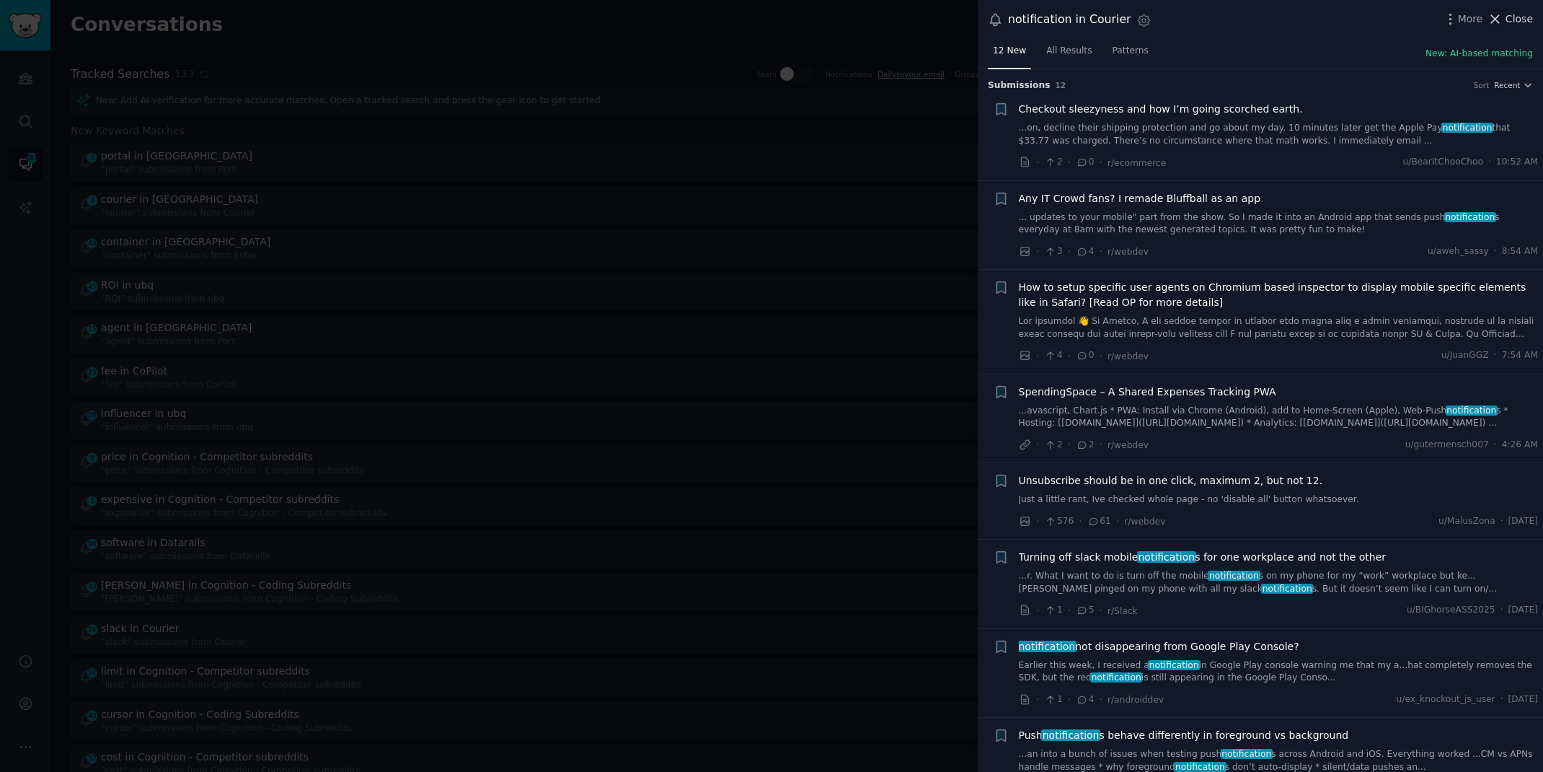
click at [1499, 13] on icon at bounding box center [1495, 19] width 15 height 15
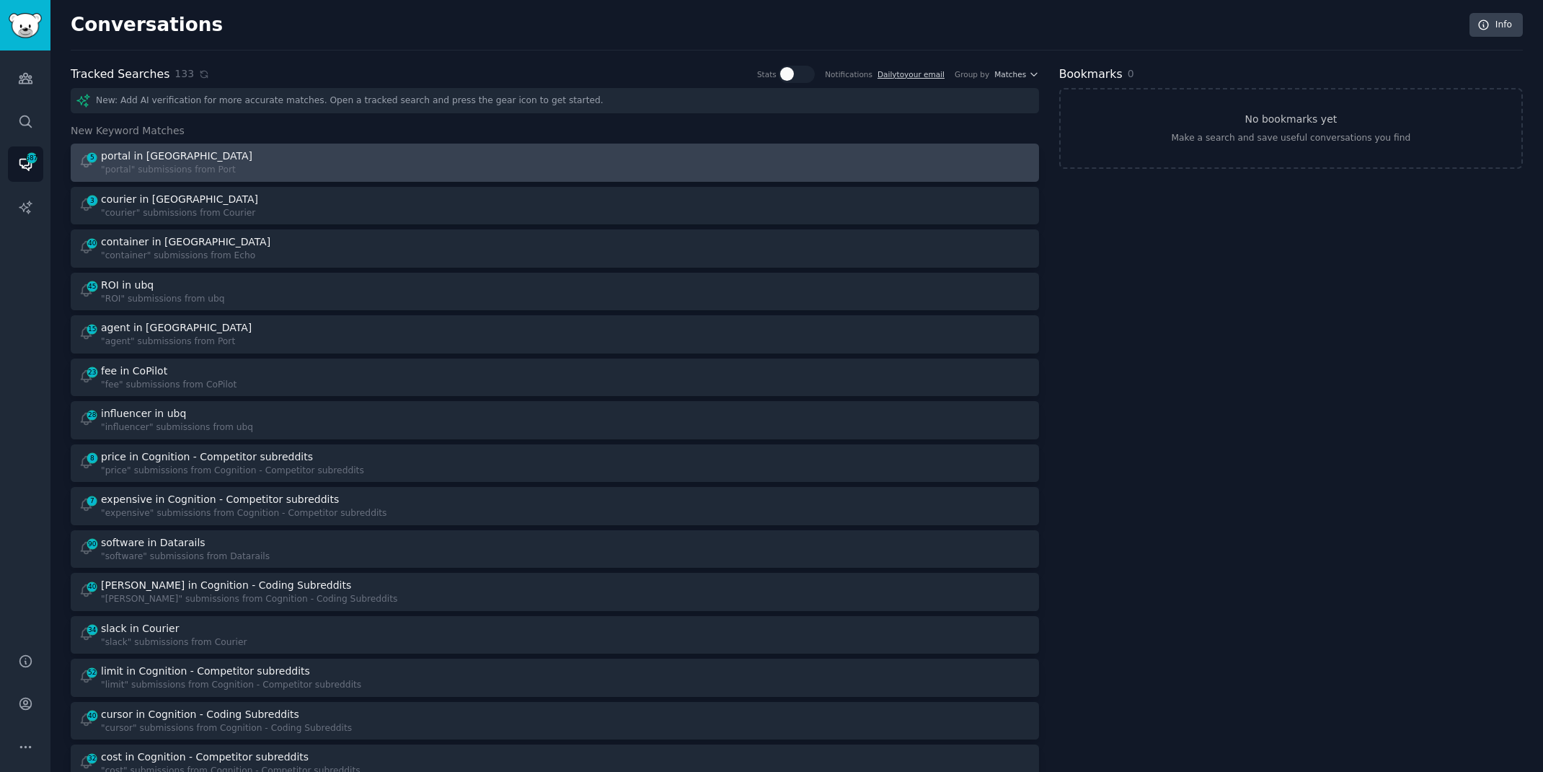
click at [339, 154] on div "5 portal in Port "portal" submissions from Port" at bounding box center [312, 163] width 467 height 28
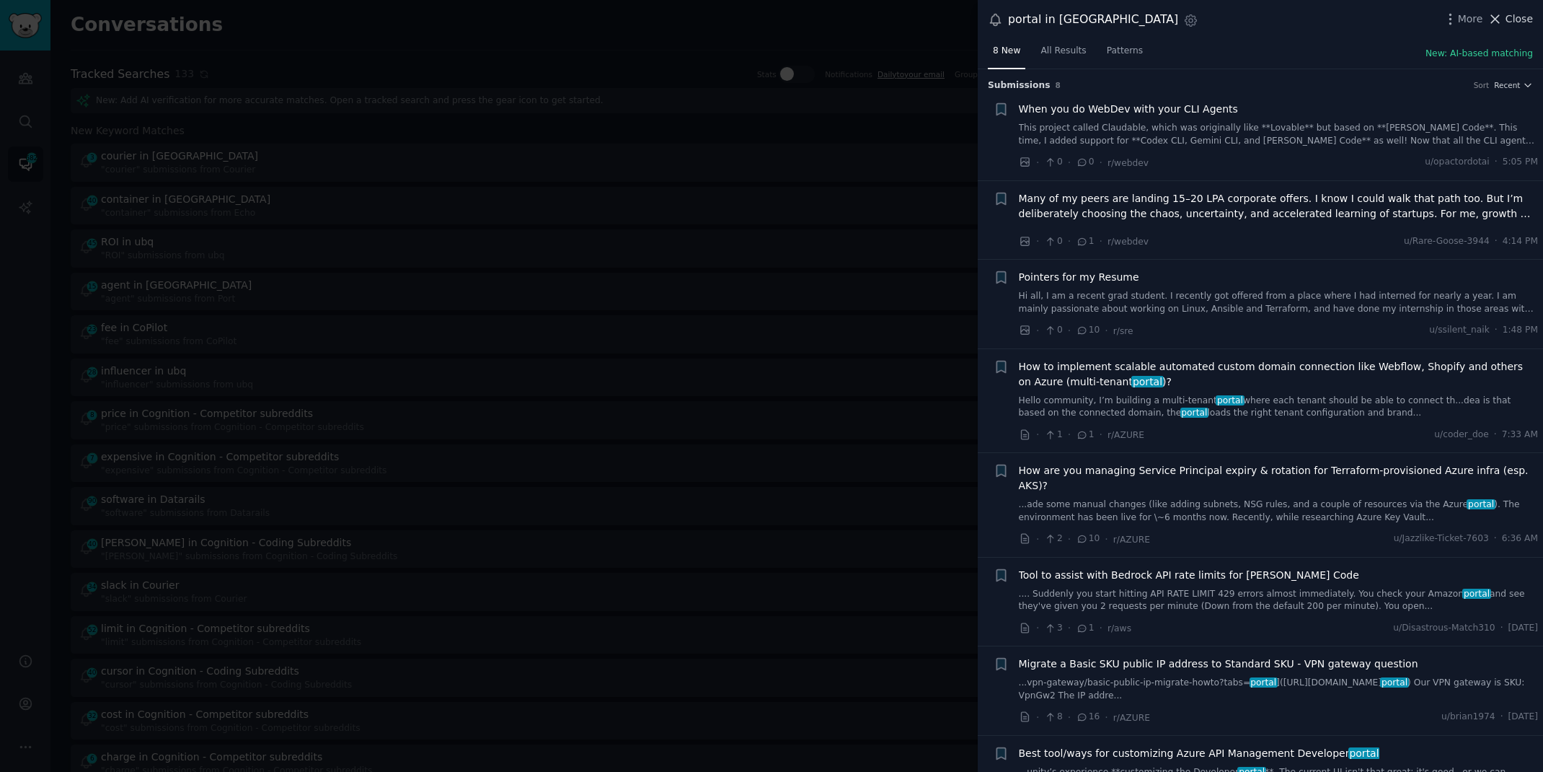
click at [1502, 22] on icon at bounding box center [1495, 19] width 15 height 15
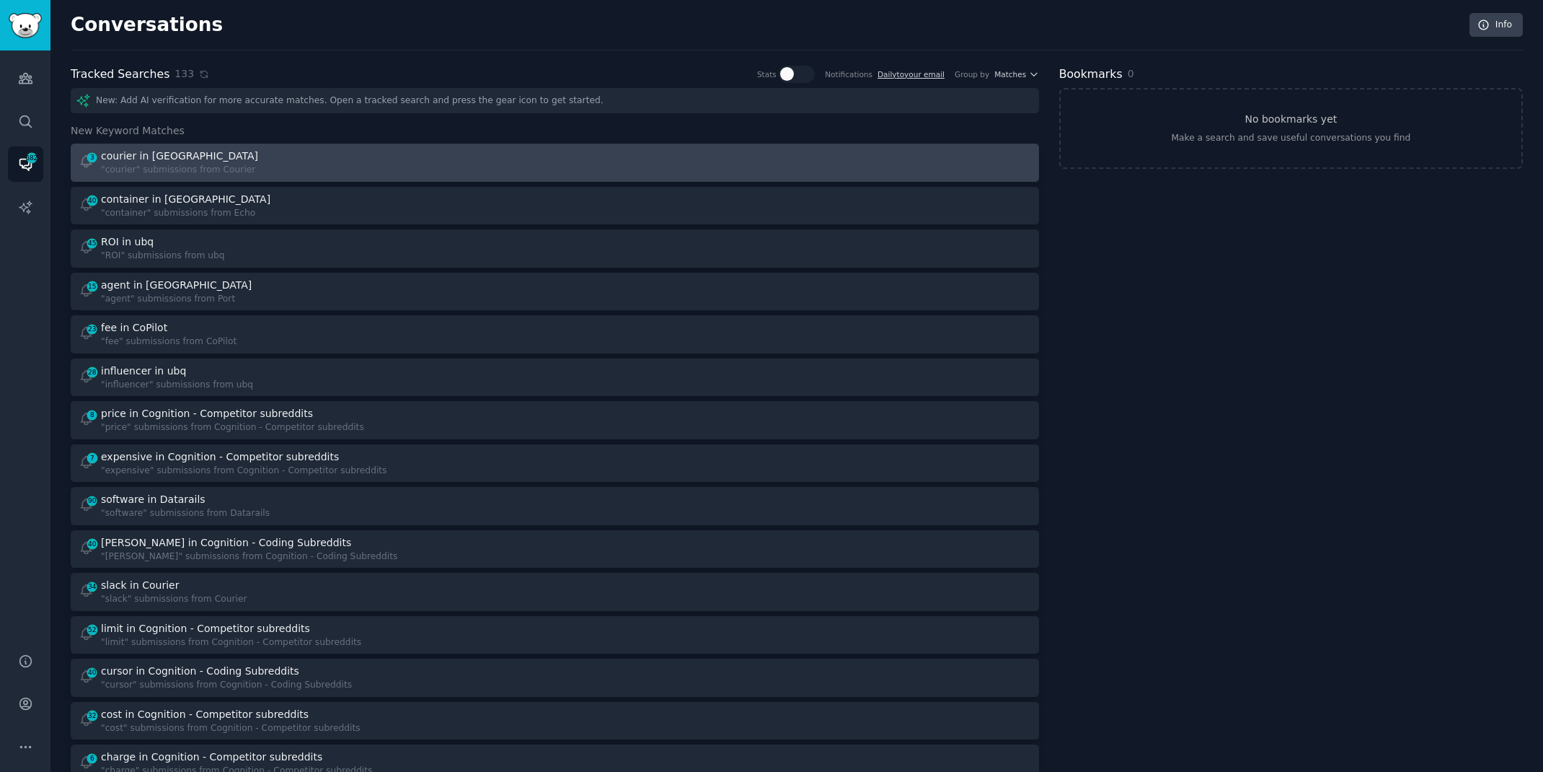
click at [454, 153] on div "3 courier in Courier "courier" submissions from Courier" at bounding box center [312, 163] width 467 height 28
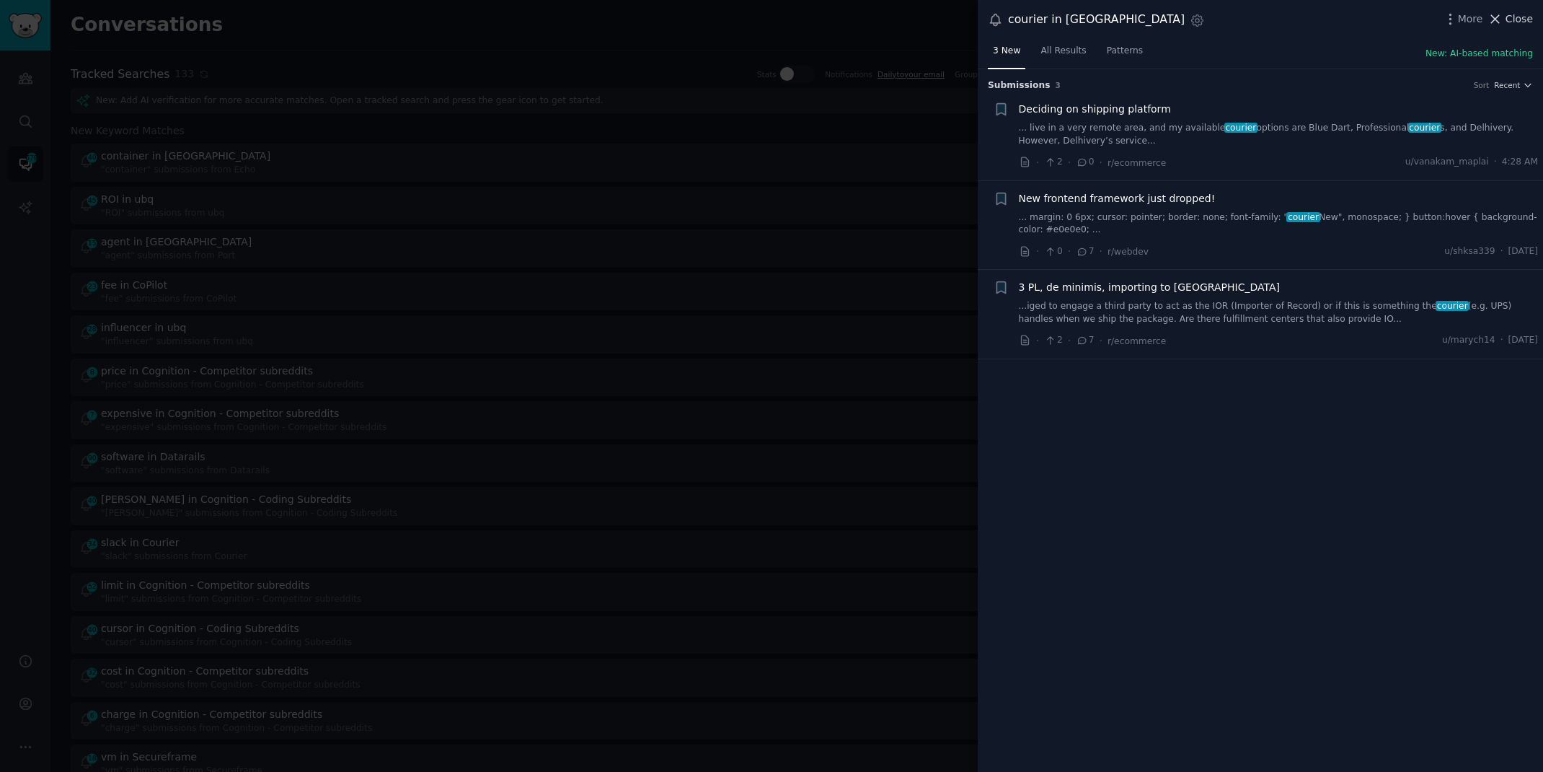
click at [1502, 22] on icon at bounding box center [1495, 19] width 15 height 15
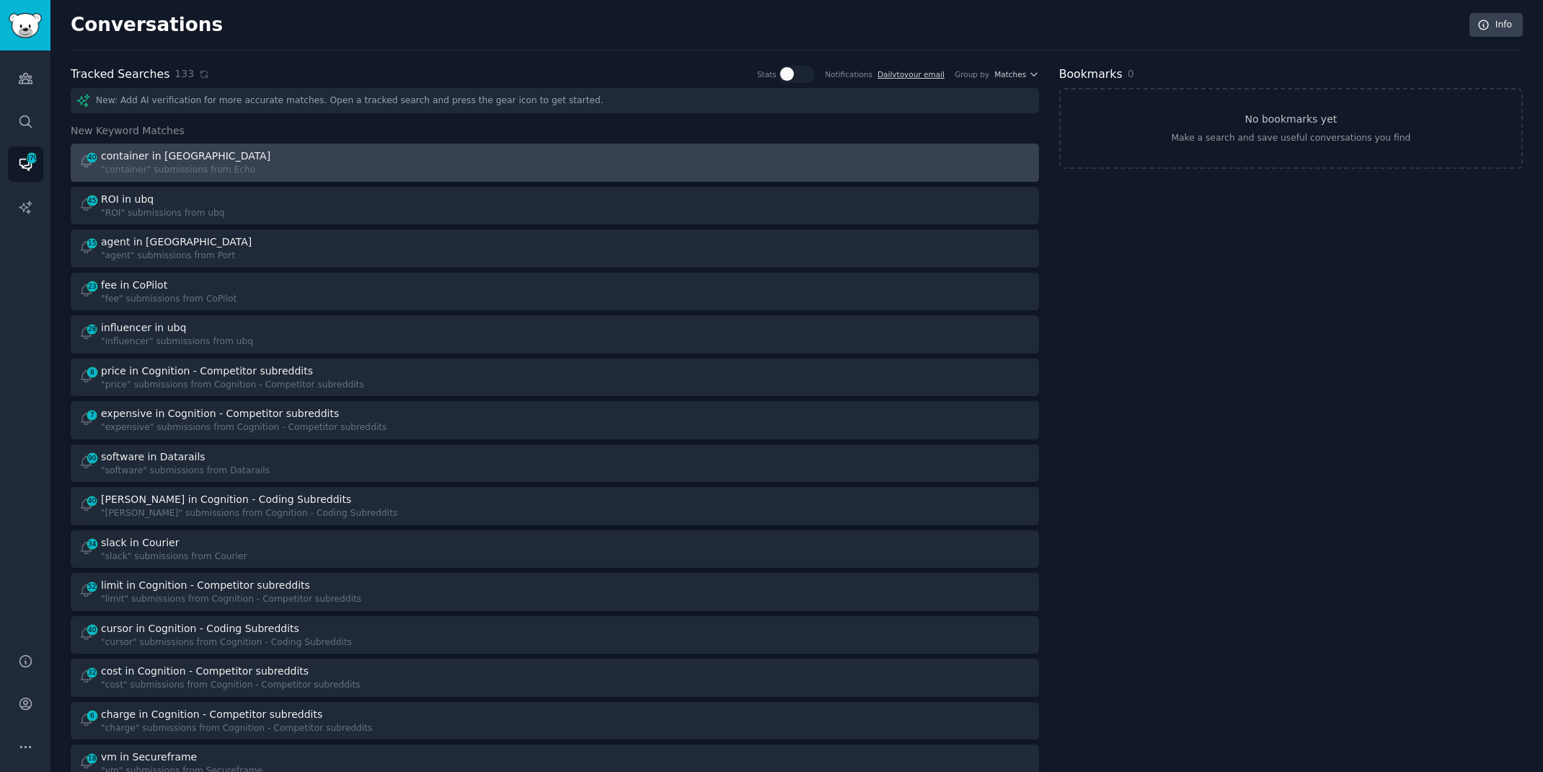
click at [456, 158] on div "40 container in Echo "container" submissions from Echo" at bounding box center [312, 163] width 467 height 28
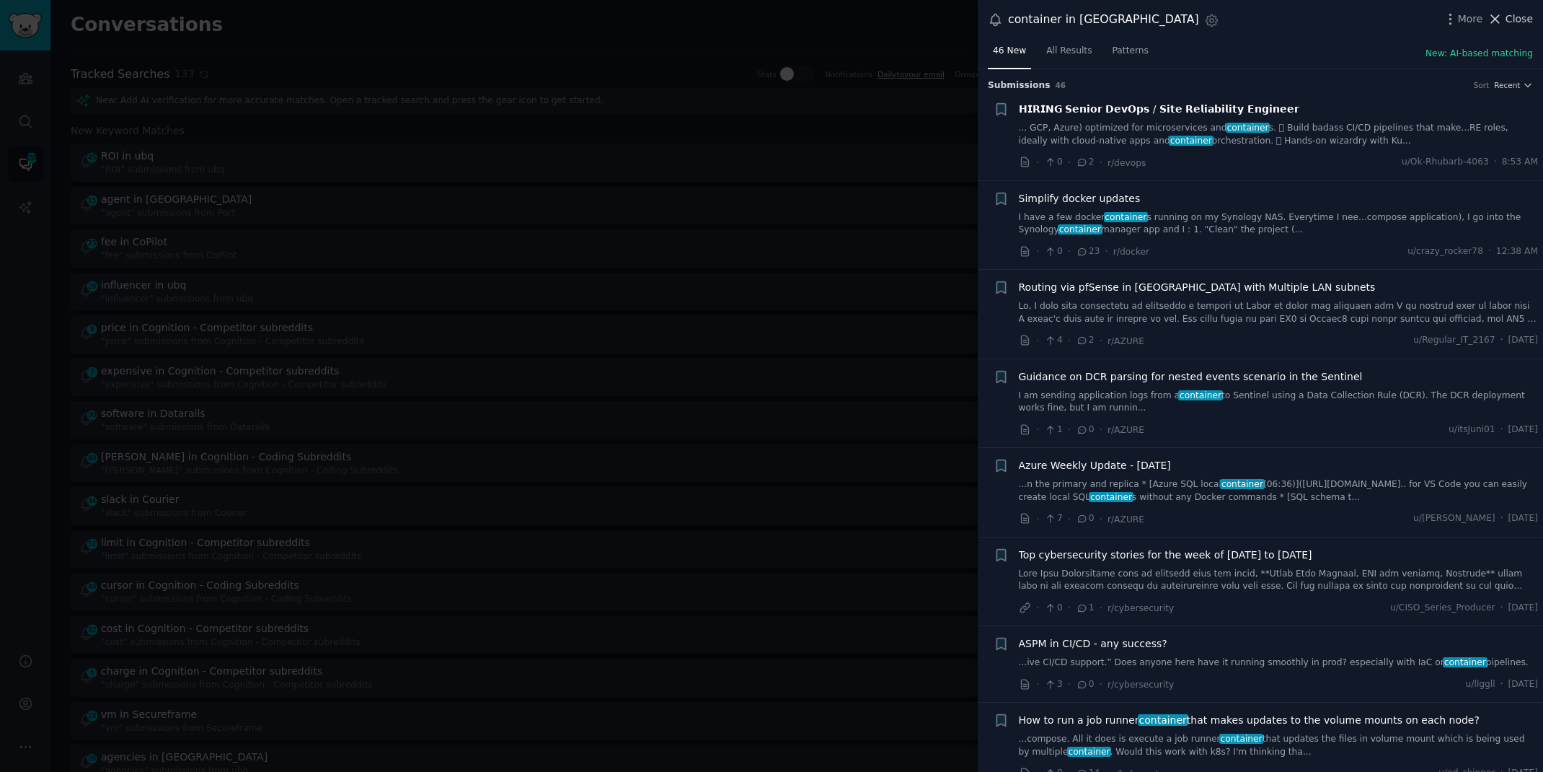
click at [1525, 19] on span "Close" at bounding box center [1519, 19] width 27 height 15
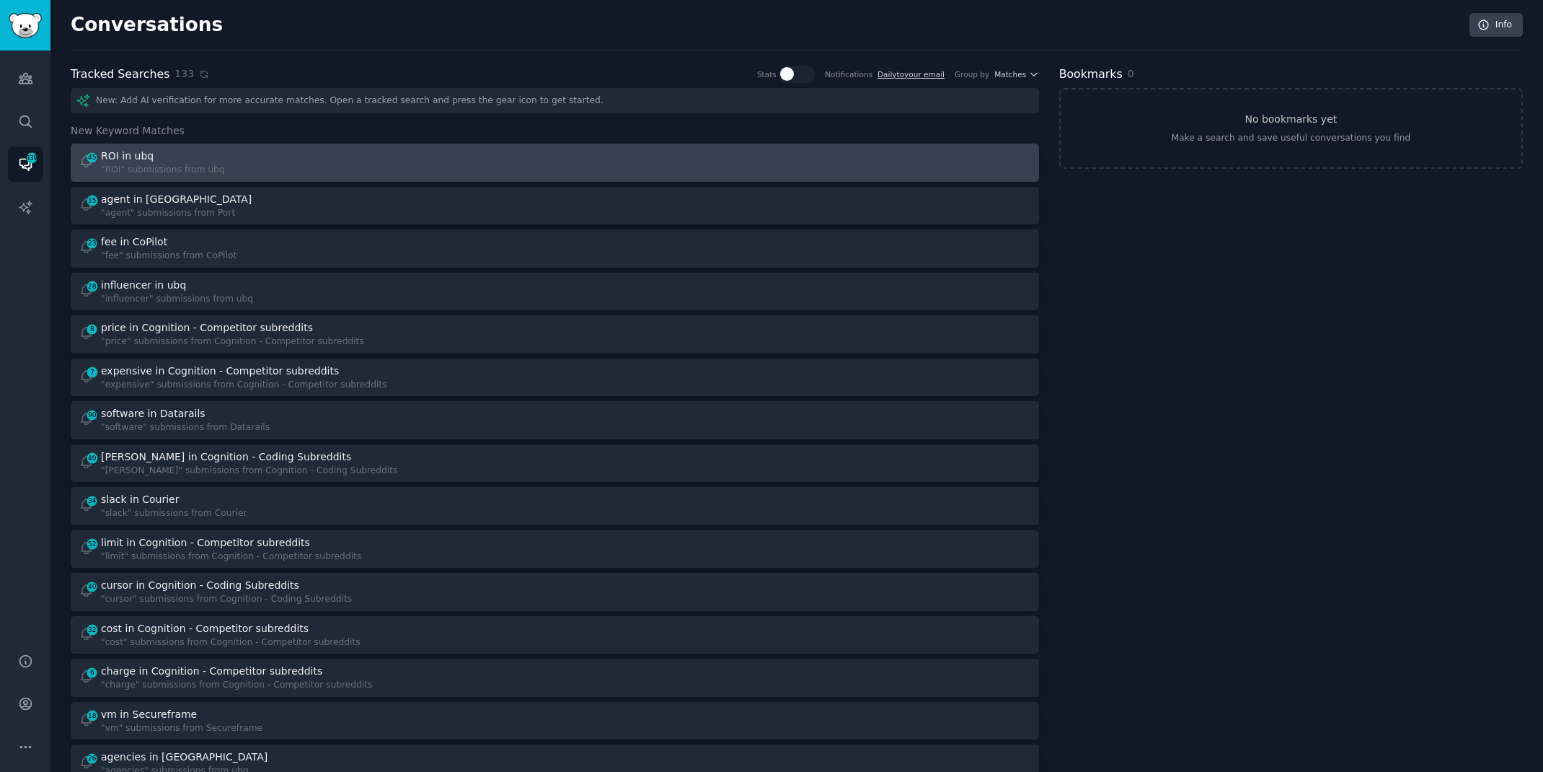
click at [570, 156] on div at bounding box center [798, 163] width 467 height 28
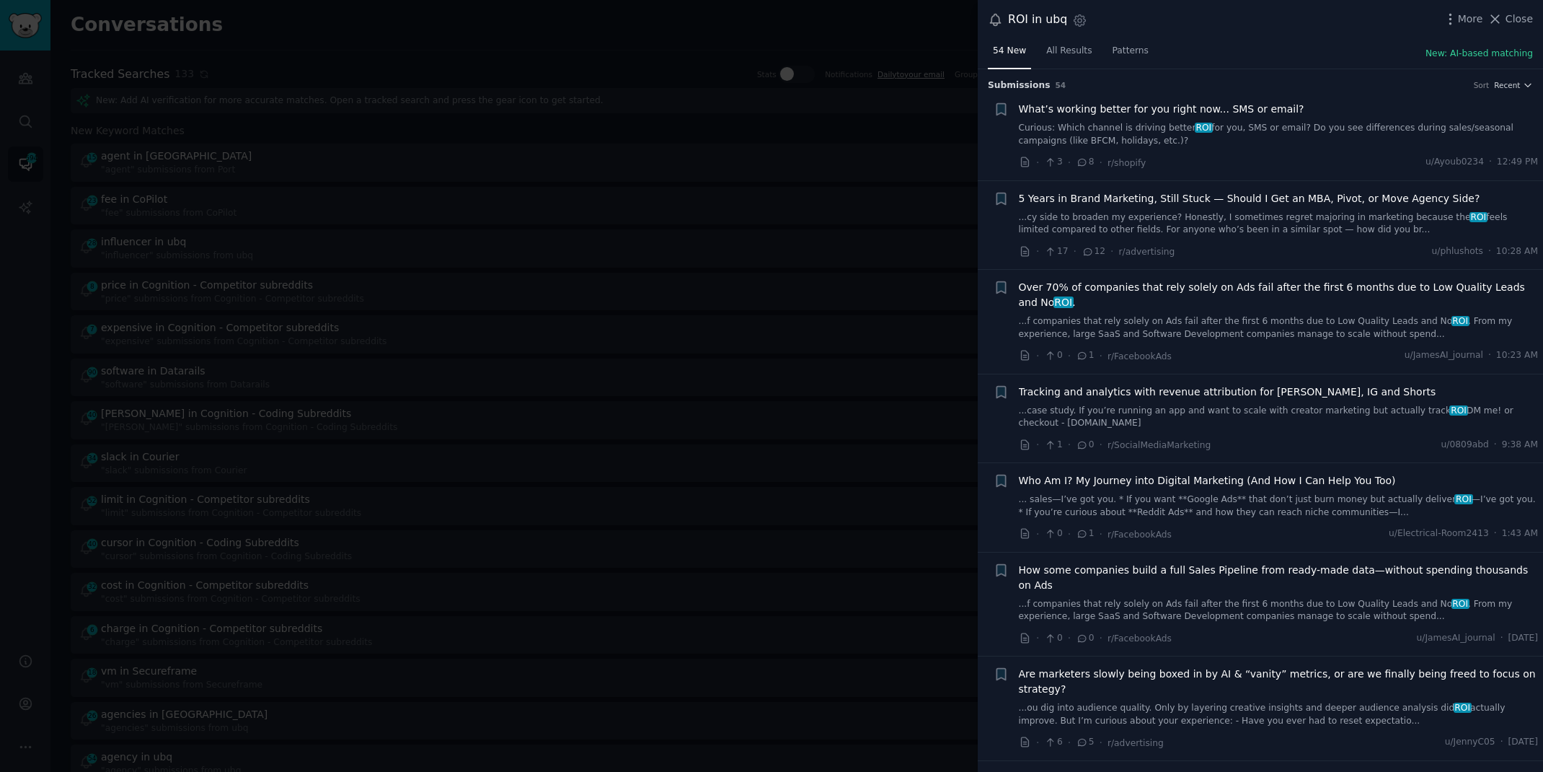
click at [1029, 135] on link "Curious: Which channel is driving better ROI for you, SMS or email? Do you see …" at bounding box center [1279, 134] width 520 height 25
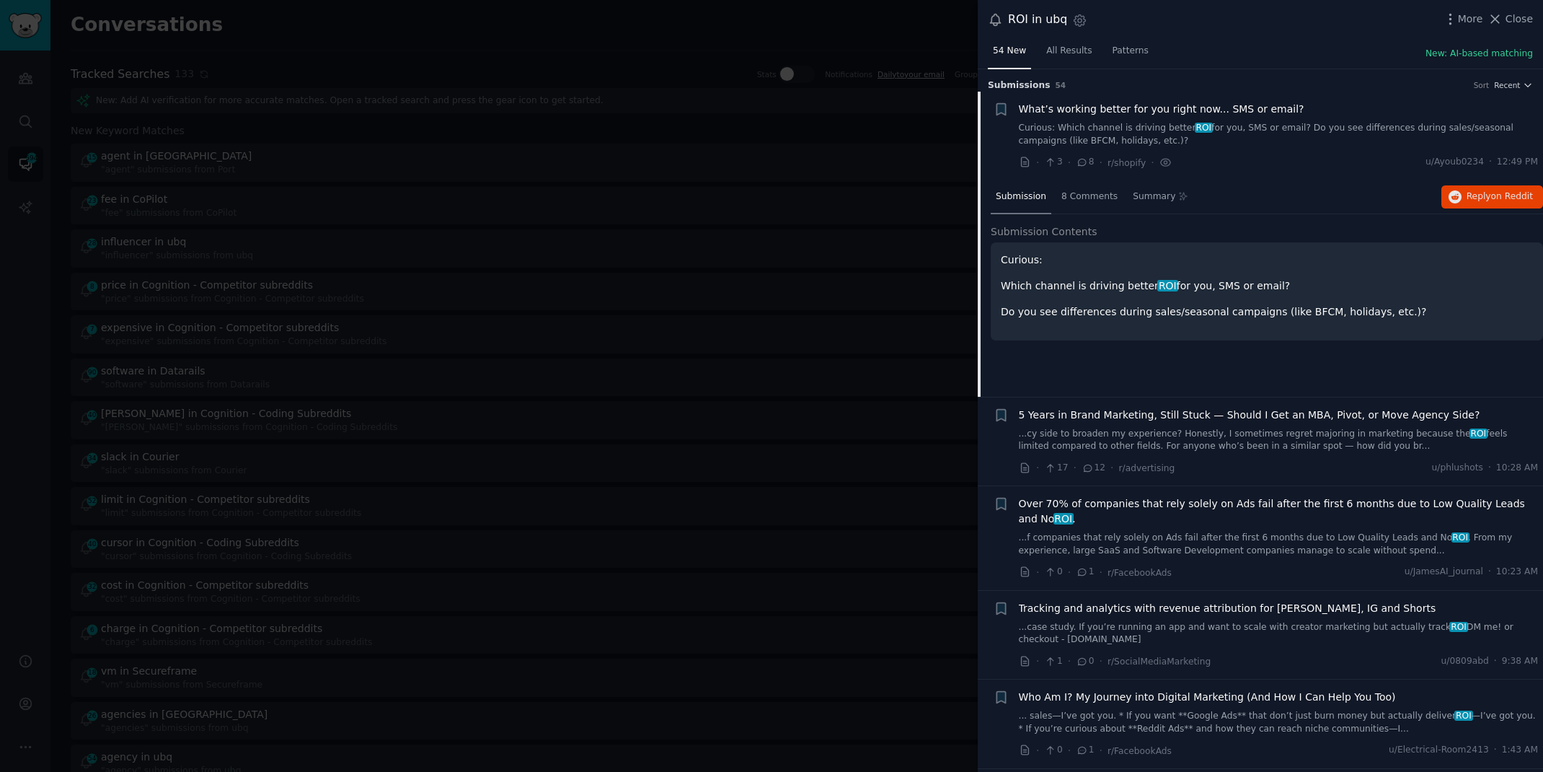
scroll to position [22, 0]
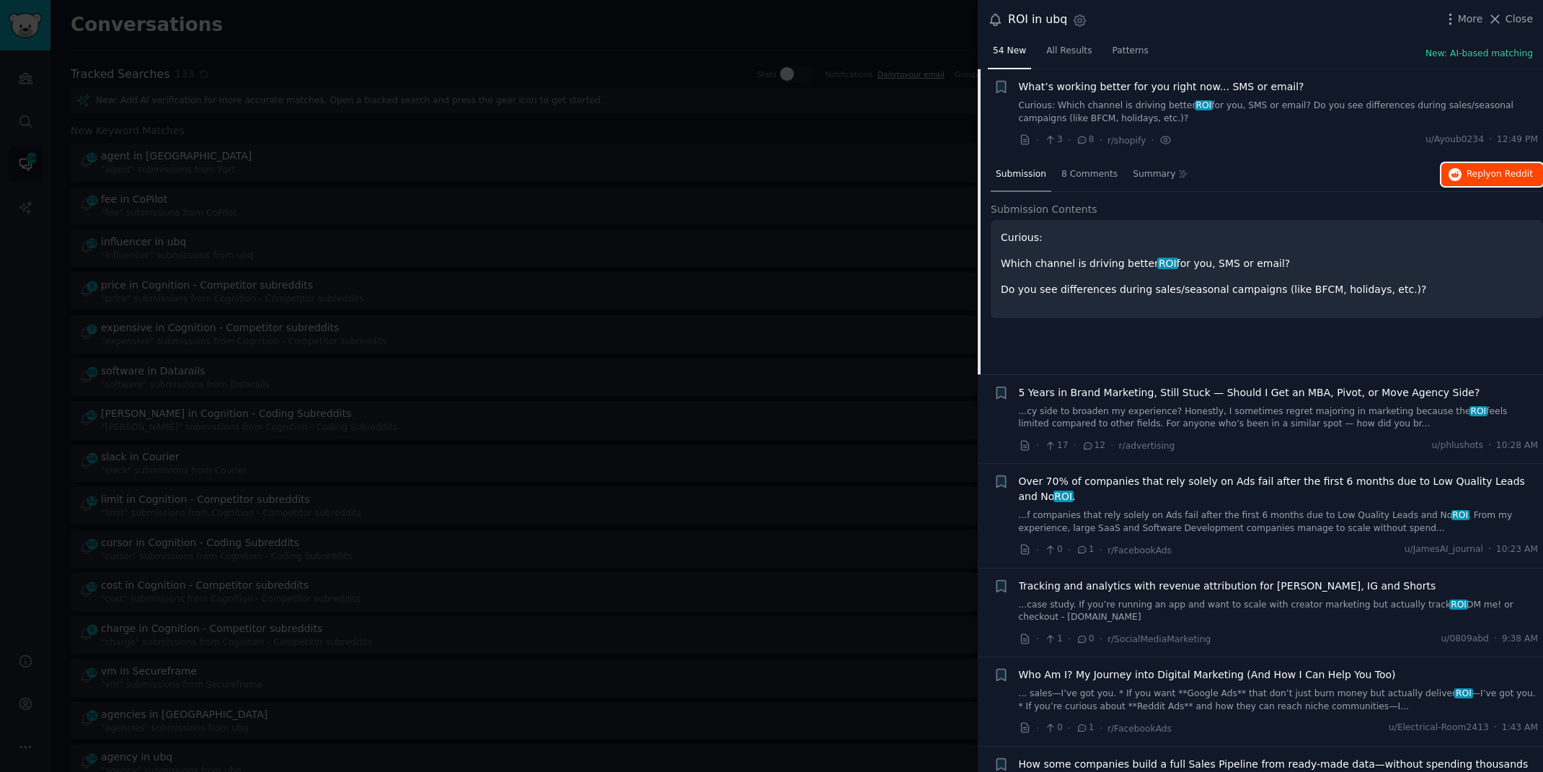
click at [1468, 169] on span "Reply on Reddit" at bounding box center [1500, 174] width 66 height 13
click at [684, 25] on div at bounding box center [771, 386] width 1543 height 772
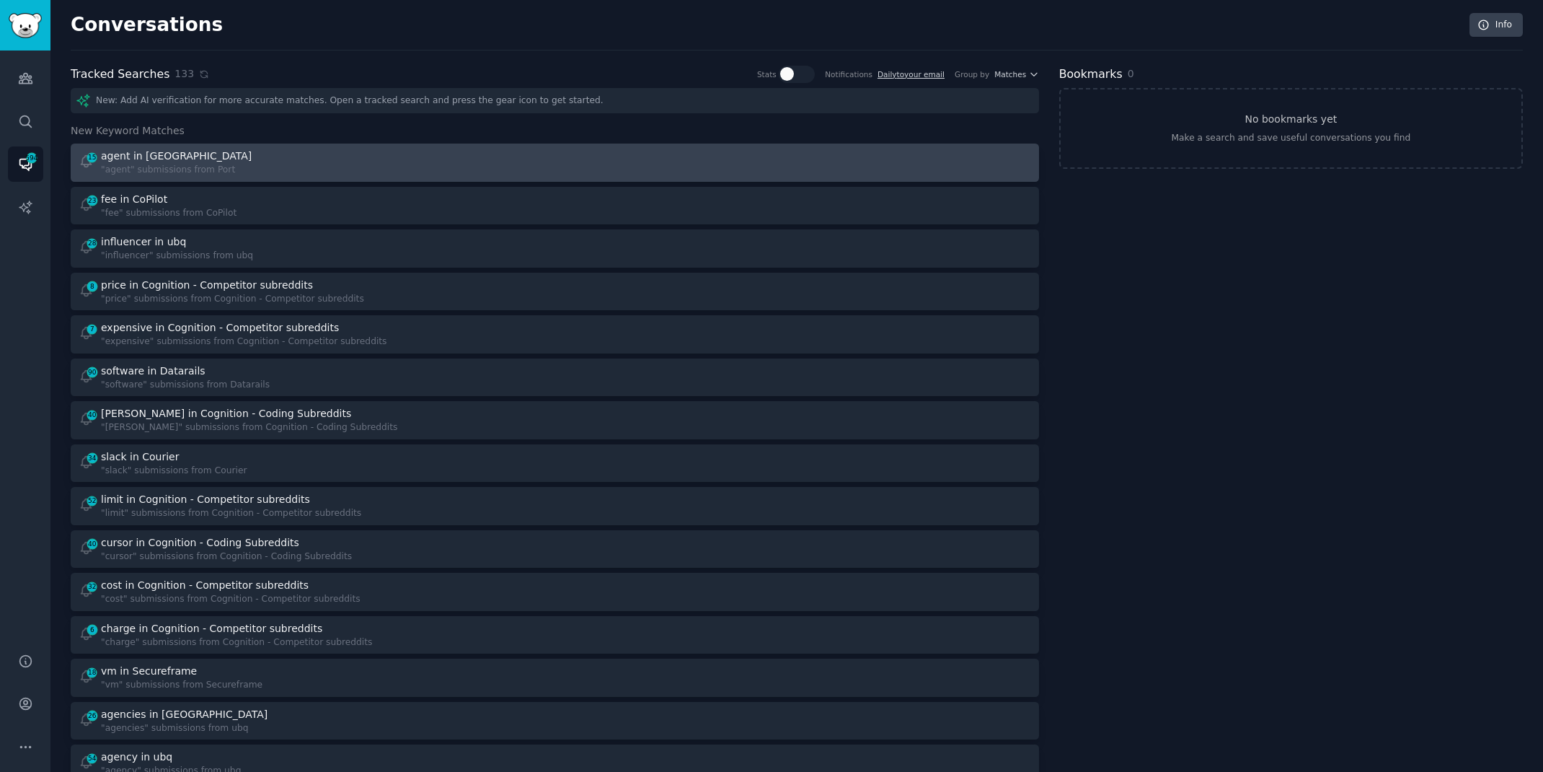
click at [144, 158] on div "agent in [GEOGRAPHIC_DATA]" at bounding box center [176, 156] width 151 height 15
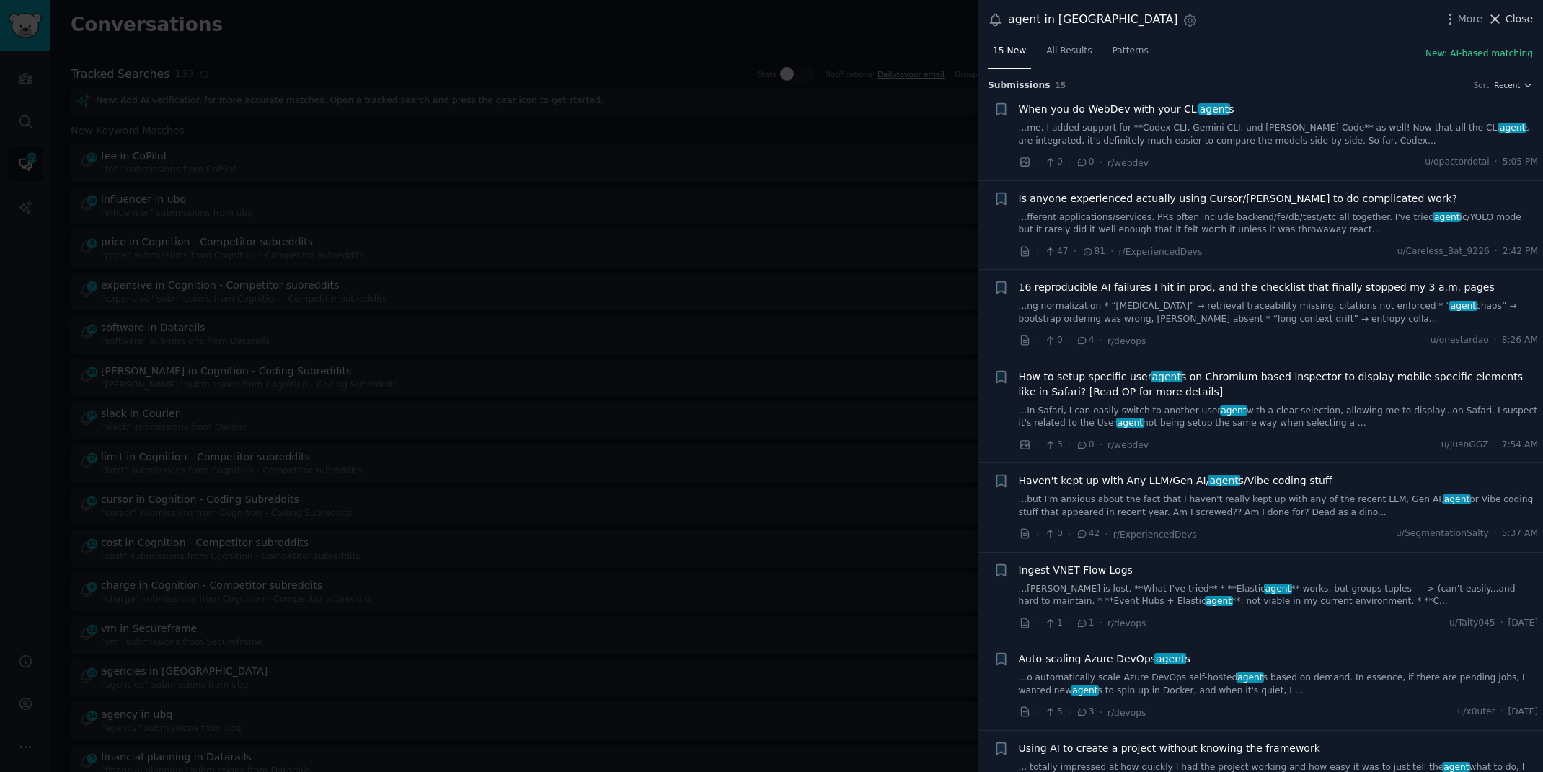
click at [1520, 22] on span "Close" at bounding box center [1519, 19] width 27 height 15
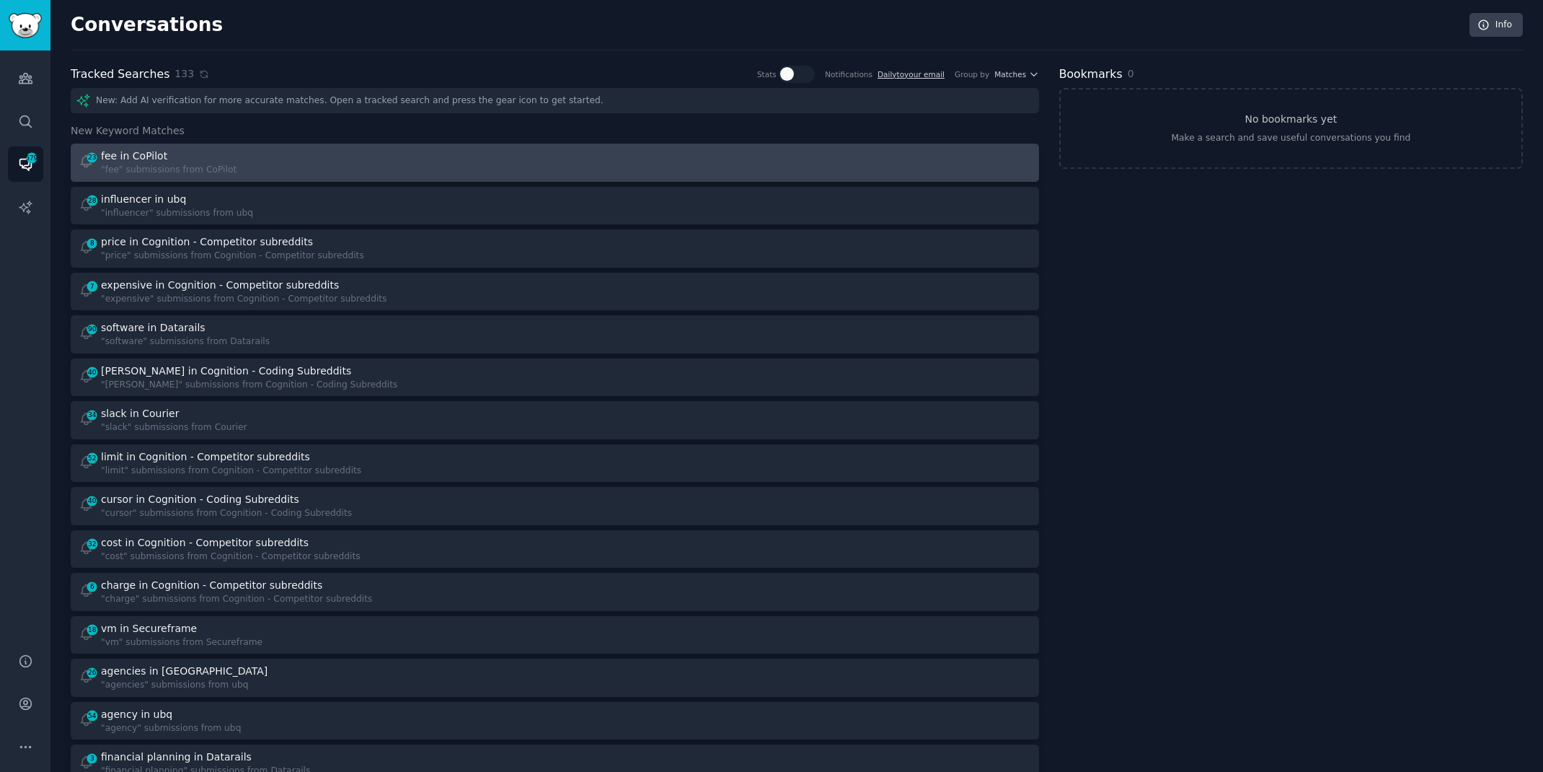
click at [367, 164] on div "23 fee in CoPilot "fee" submissions from CoPilot" at bounding box center [312, 163] width 467 height 28
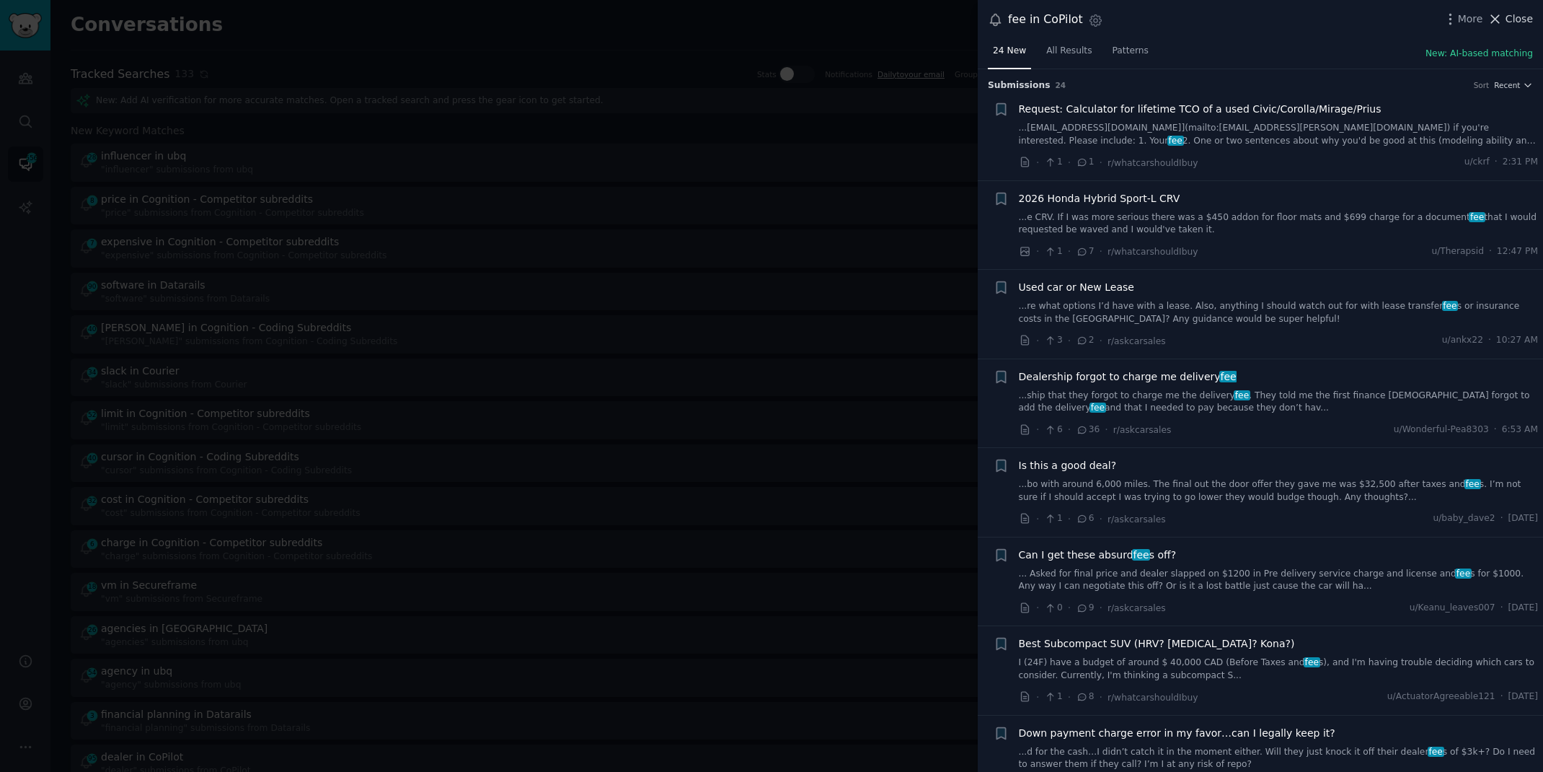
click at [1518, 19] on span "Close" at bounding box center [1519, 19] width 27 height 15
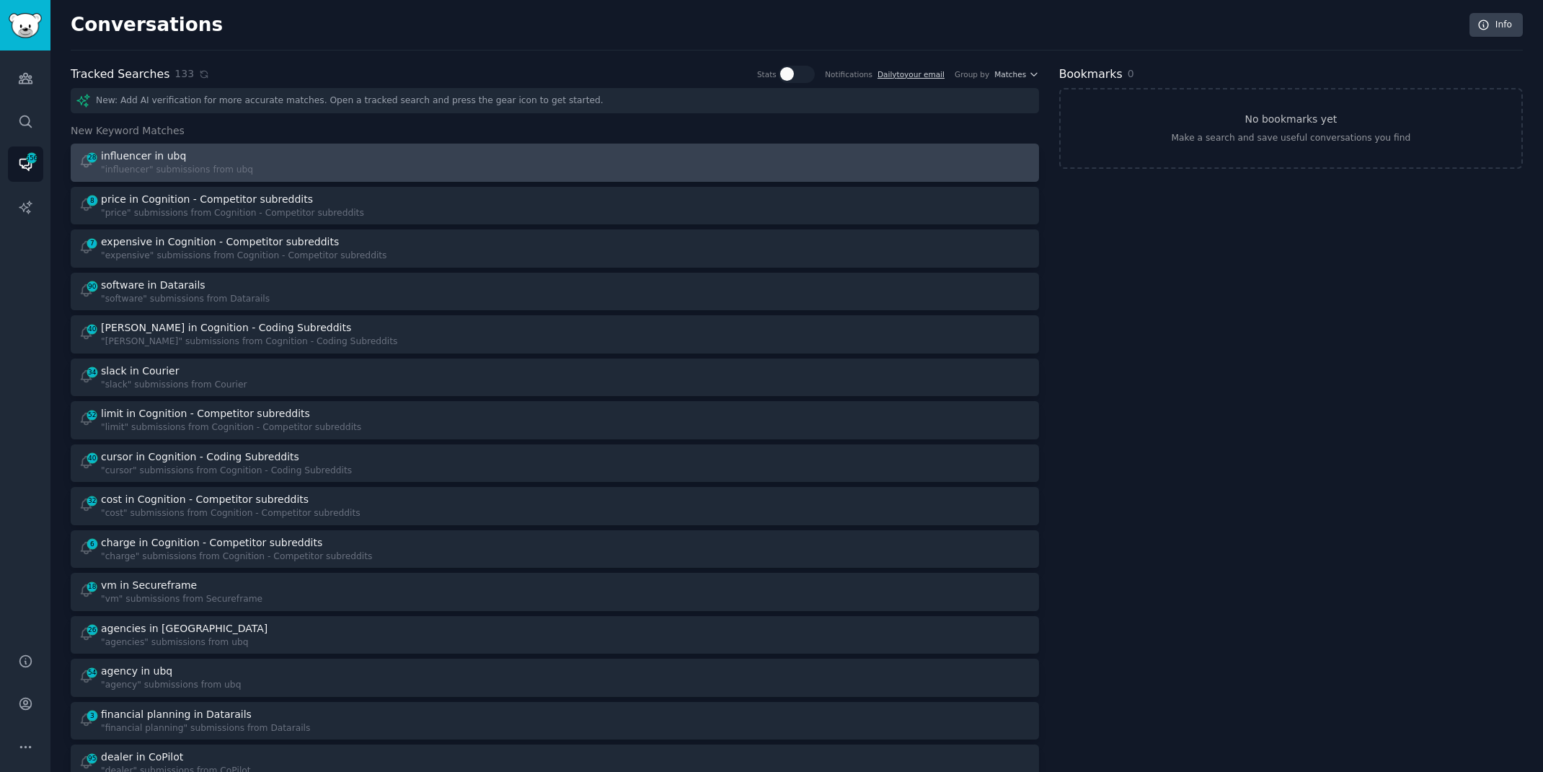
click at [266, 162] on div "28 influencer in ubq "influencer" submissions from ubq" at bounding box center [312, 163] width 467 height 28
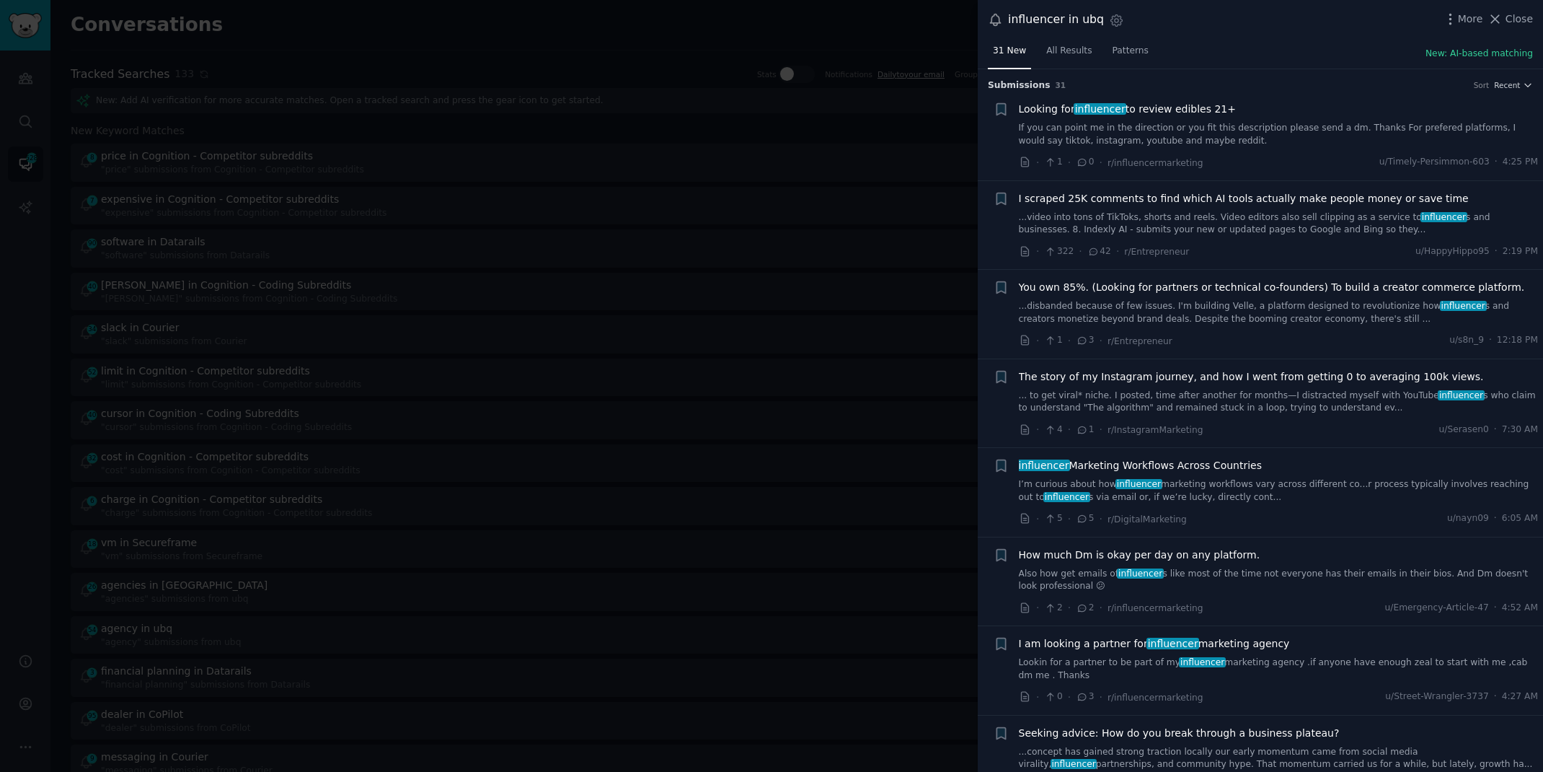
click at [1264, 124] on link "If you can point me in the direction or you fit this description please send a …" at bounding box center [1279, 134] width 520 height 25
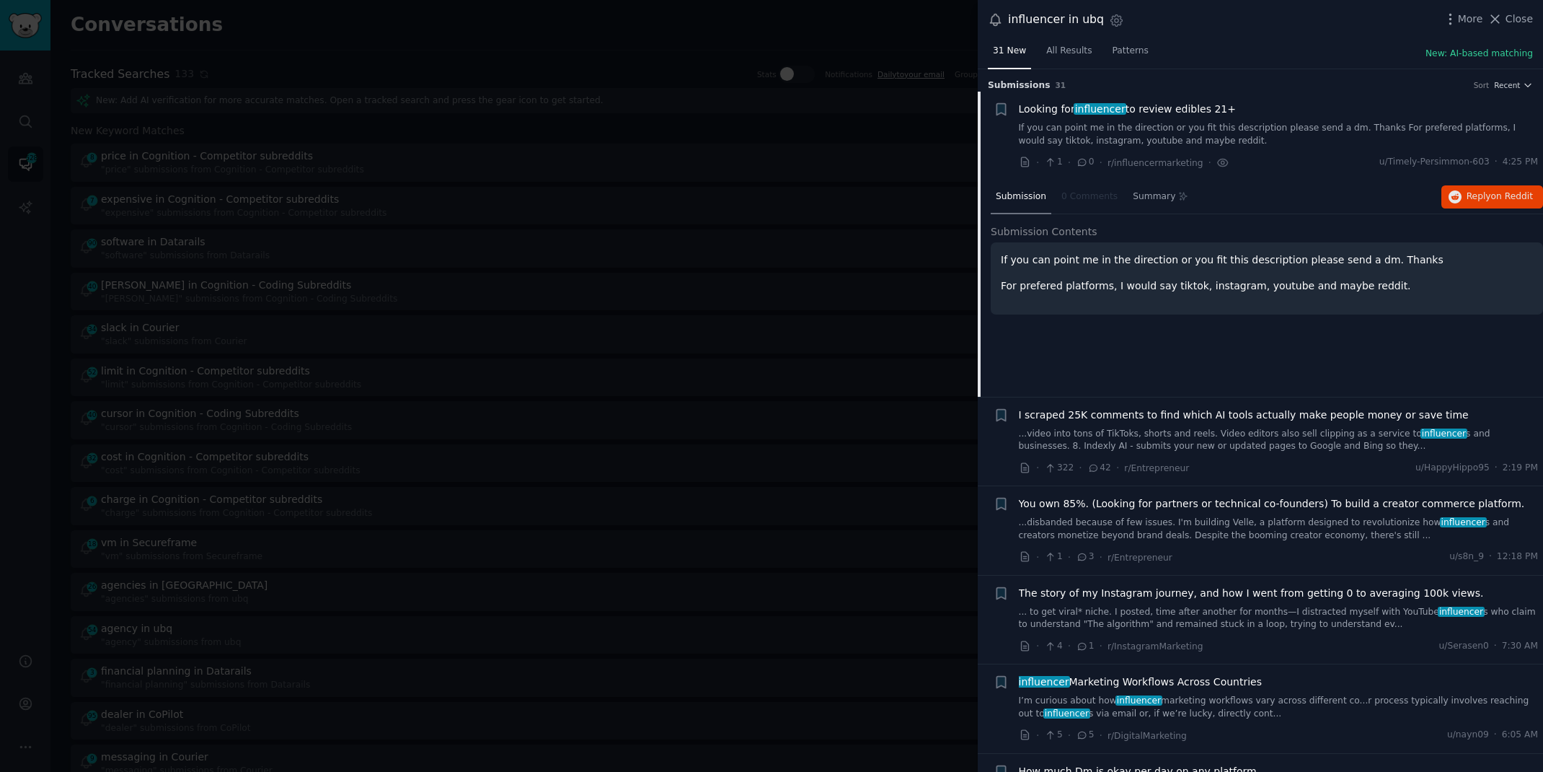
scroll to position [22, 0]
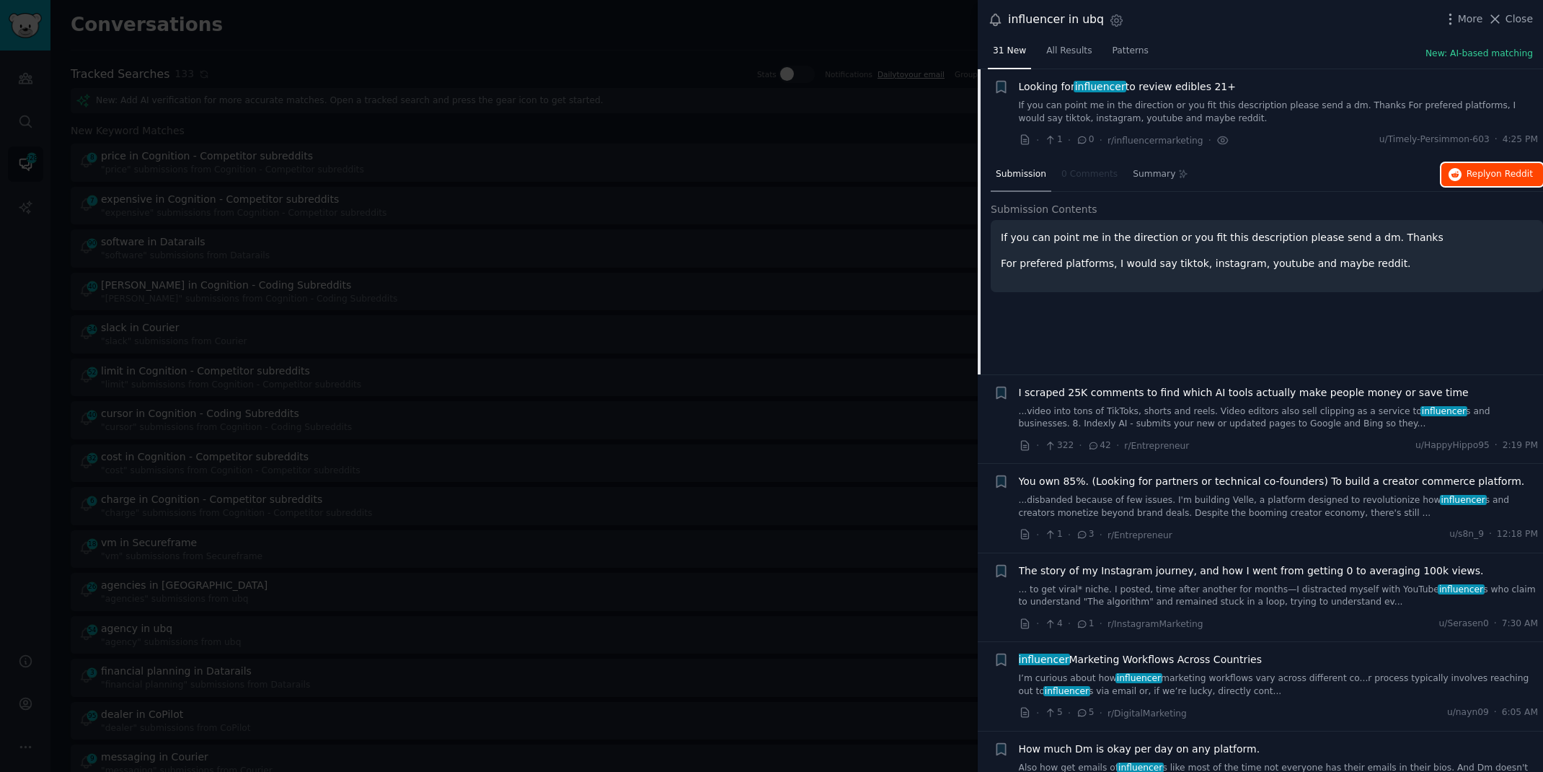
click at [1479, 168] on span "Reply on Reddit" at bounding box center [1500, 174] width 66 height 13
click at [593, 28] on div at bounding box center [771, 386] width 1543 height 772
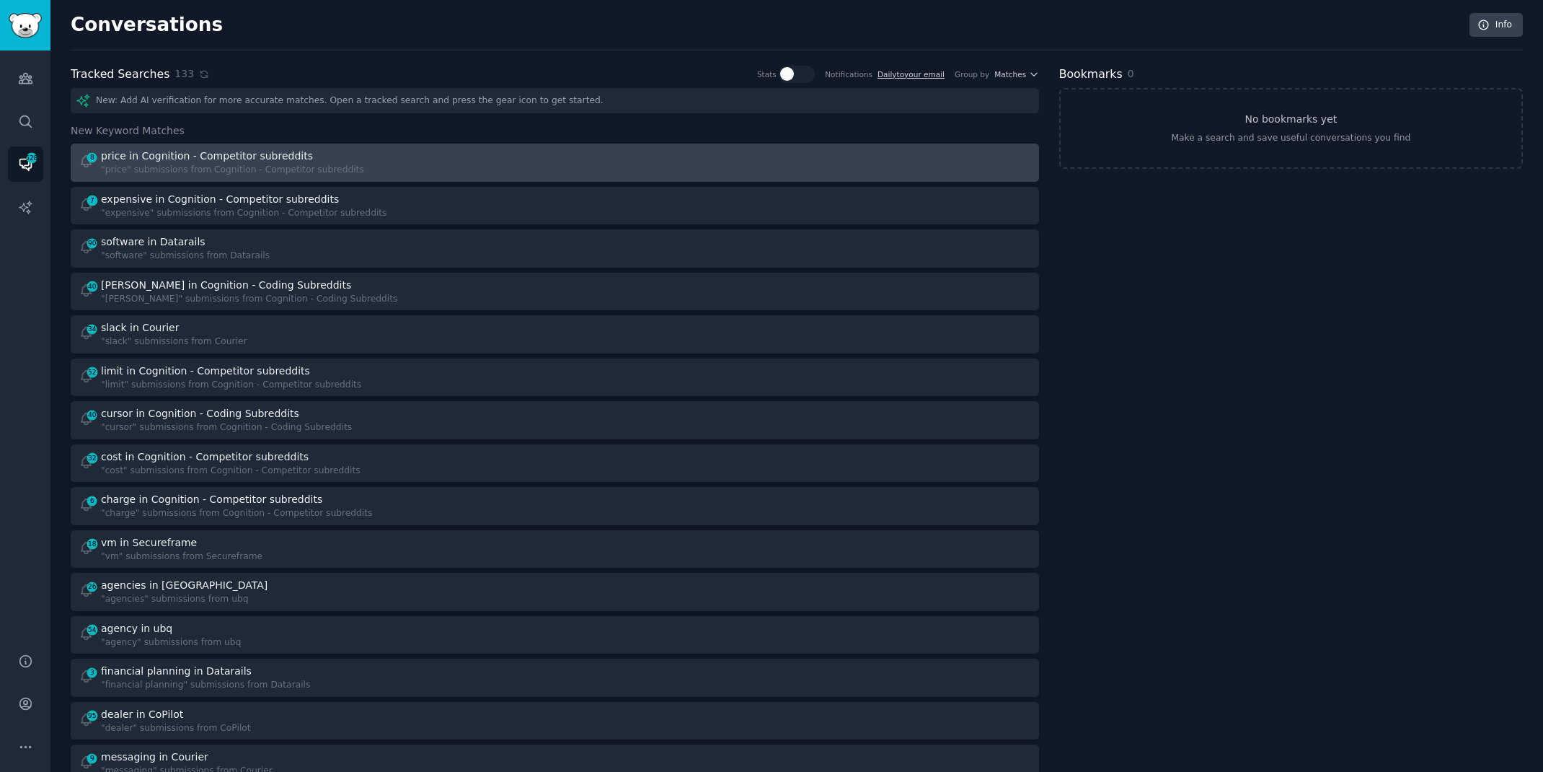
click at [328, 164] on div ""price" submissions from Cognition - Competitor subreddits" at bounding box center [232, 170] width 263 height 13
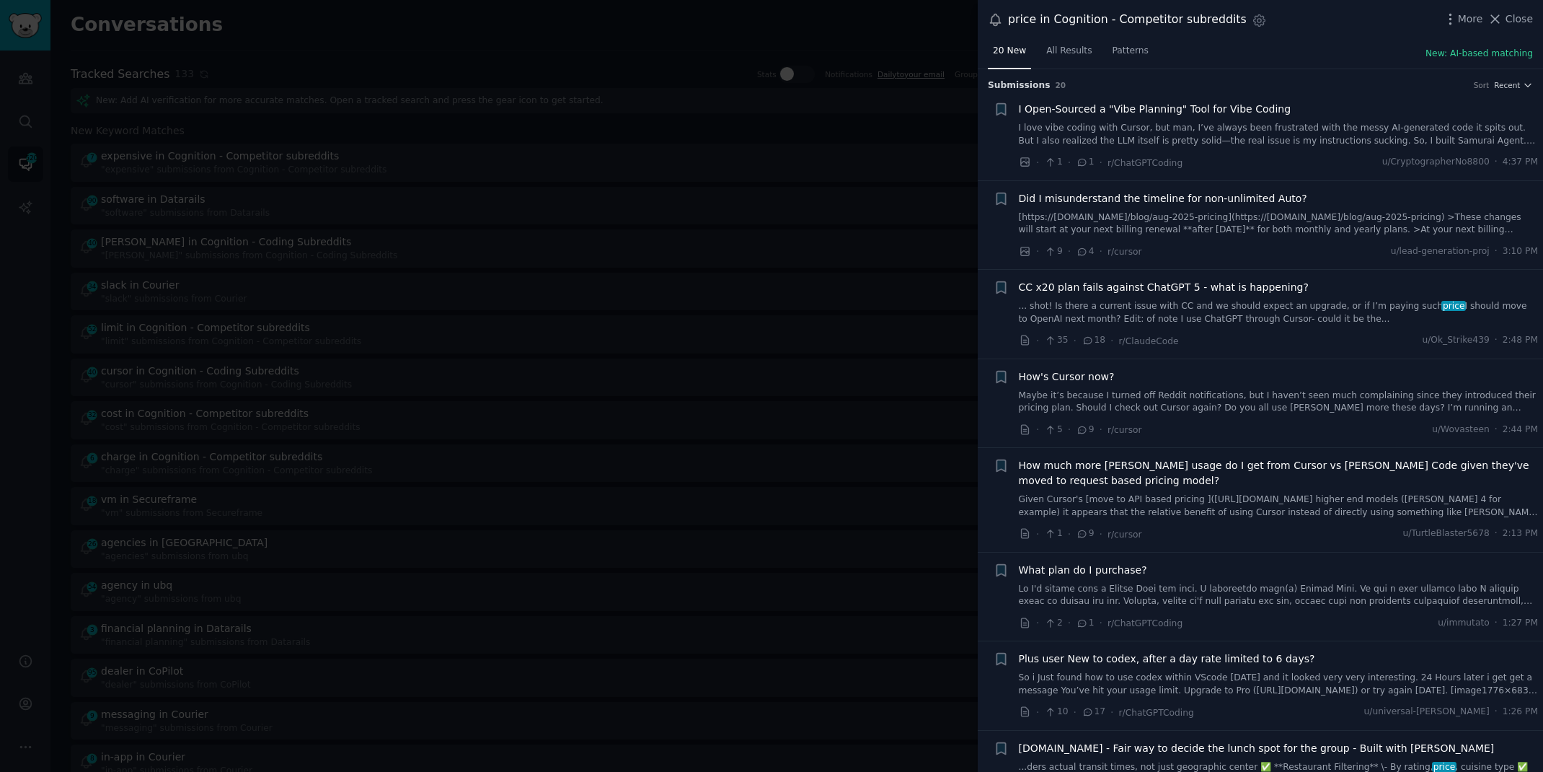
click at [1088, 407] on link "Maybe it’s because I turned off Reddit notifications, but I haven’t seen much c…" at bounding box center [1279, 401] width 520 height 25
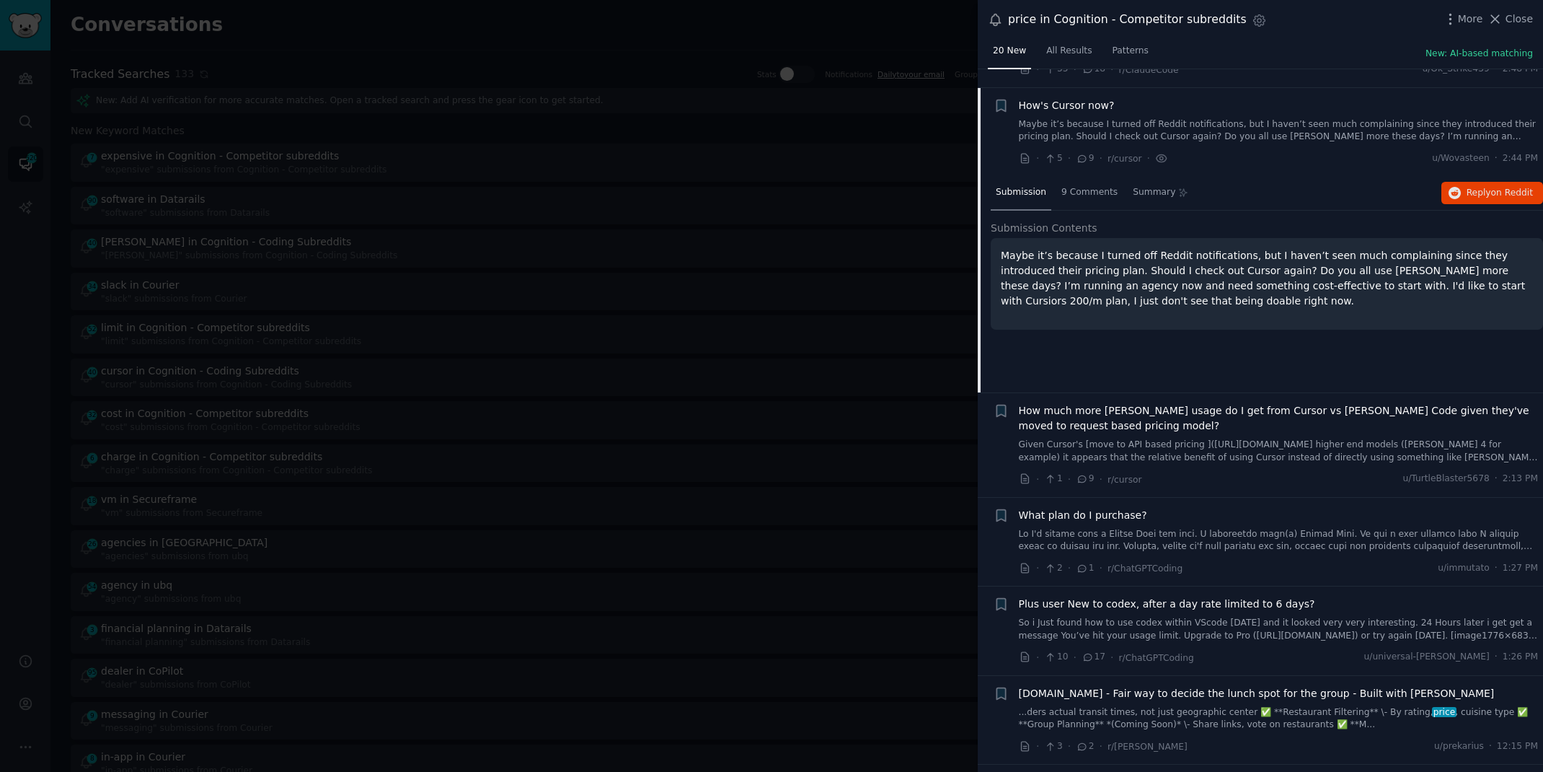
scroll to position [288, 0]
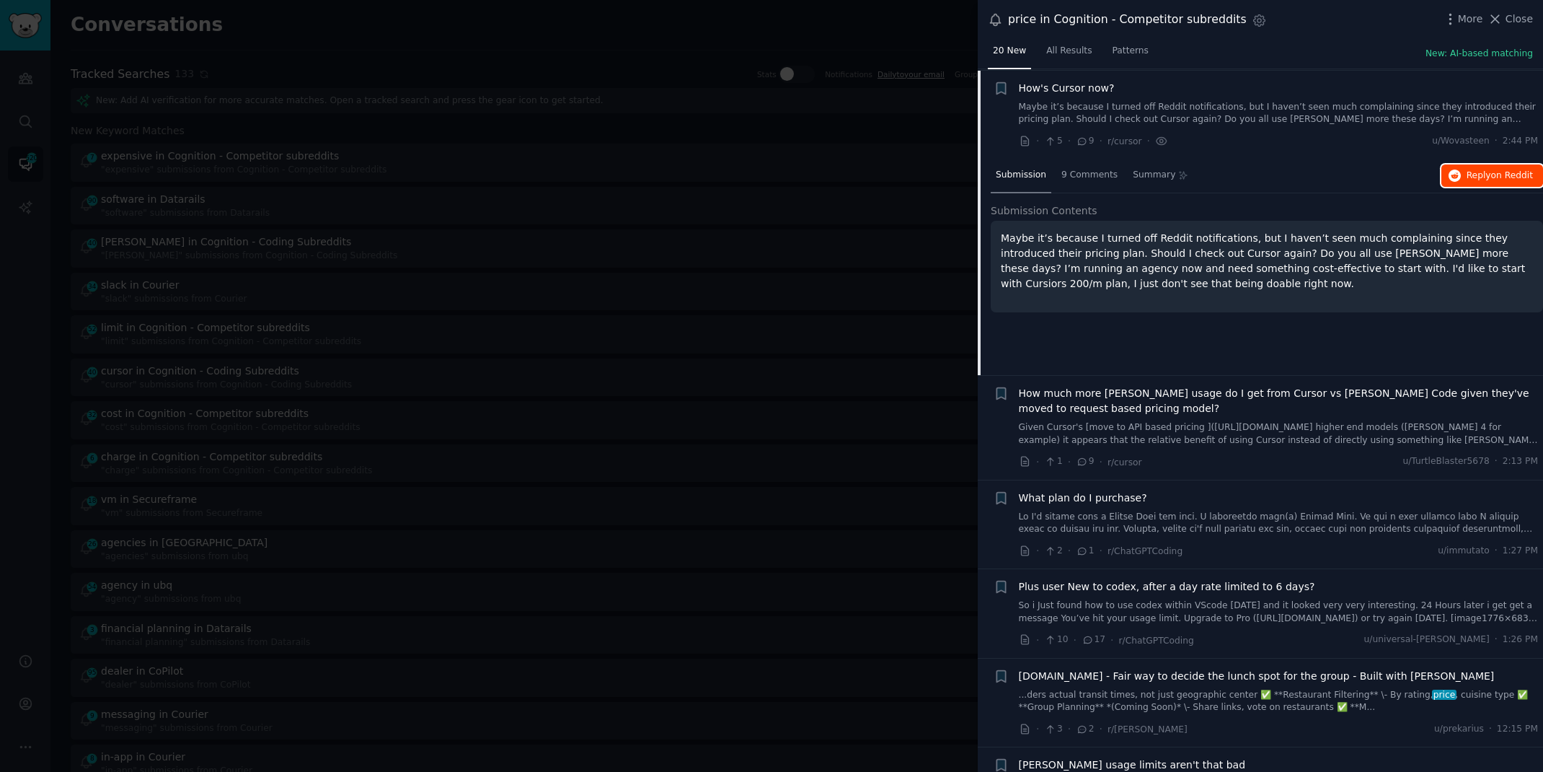
click at [1468, 182] on button "Reply on Reddit" at bounding box center [1493, 175] width 102 height 23
click at [609, 47] on div at bounding box center [771, 386] width 1543 height 772
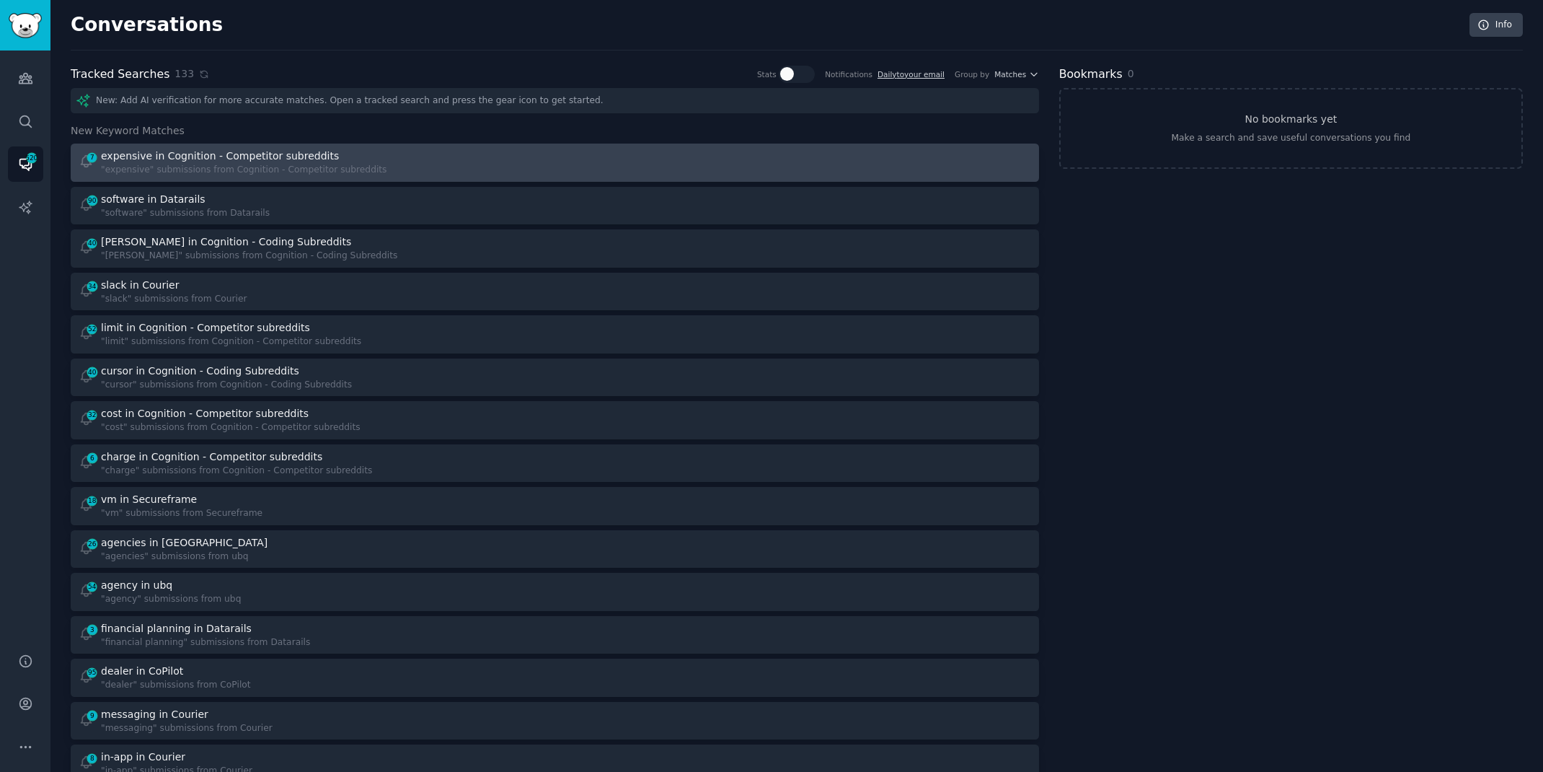
click at [427, 157] on div "7 expensive in Cognition - Competitor subreddits "expensive" submissions from C…" at bounding box center [312, 163] width 467 height 28
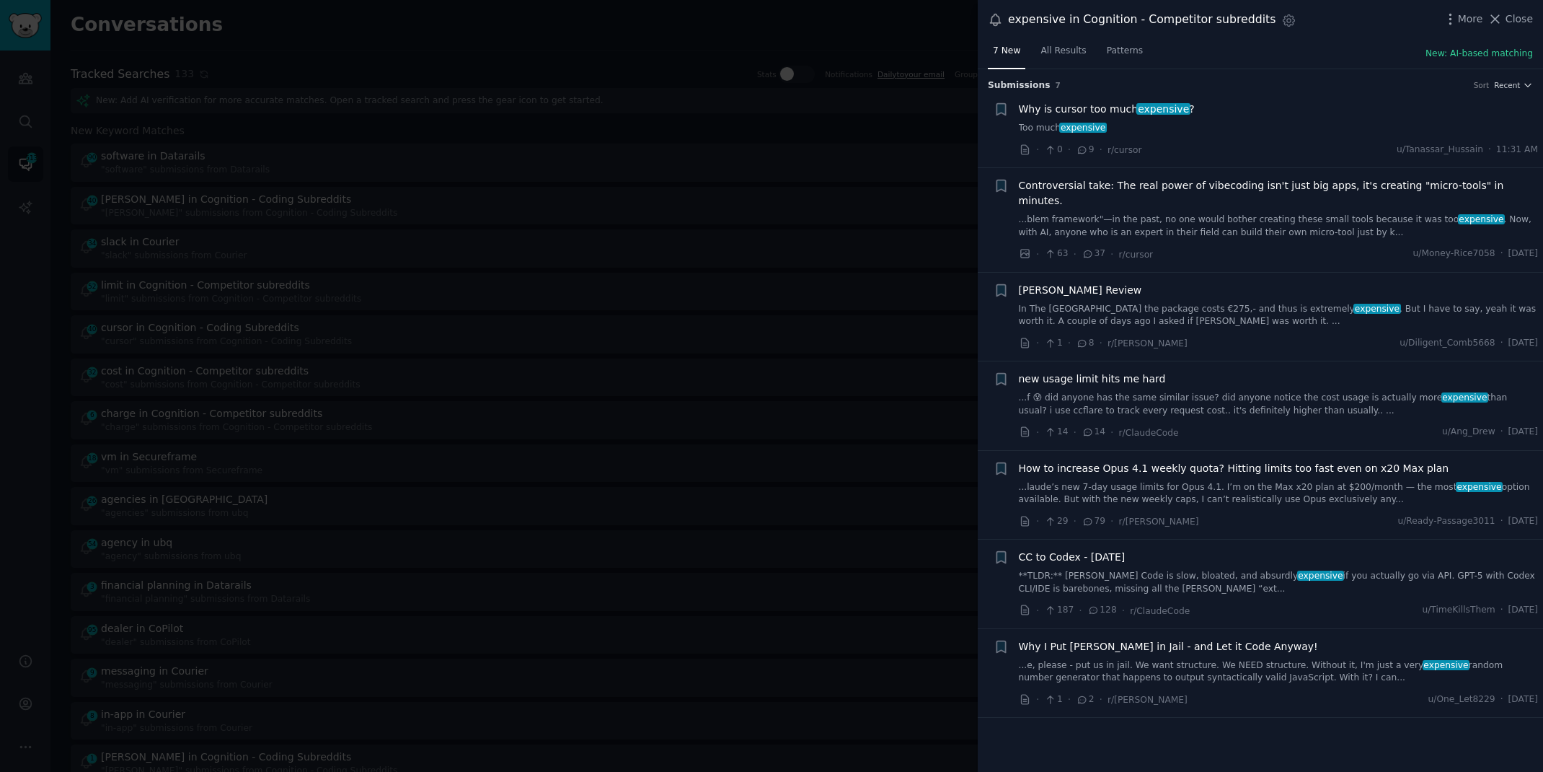
click at [1176, 114] on span "expensive" at bounding box center [1164, 109] width 54 height 12
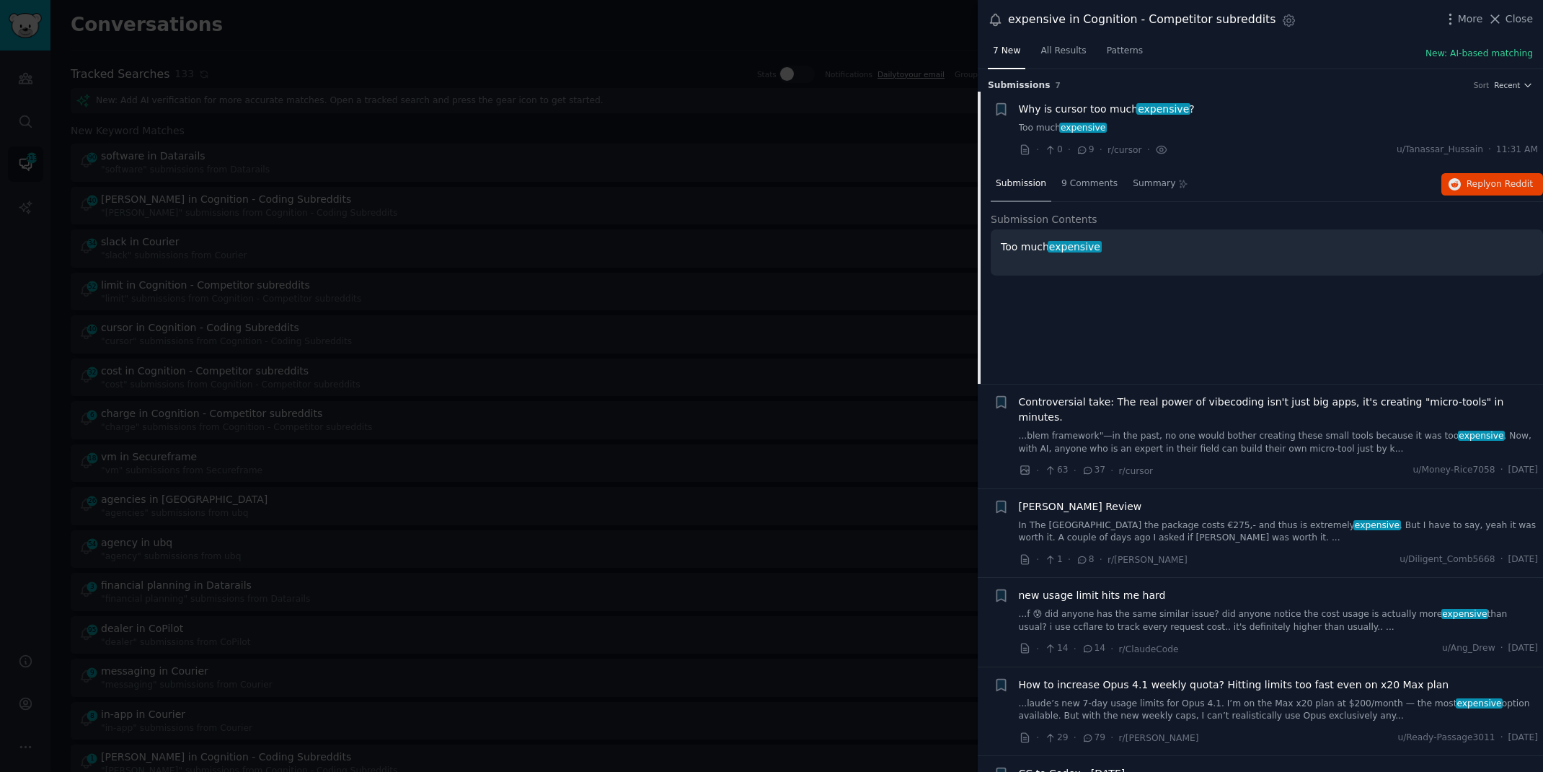
scroll to position [22, 0]
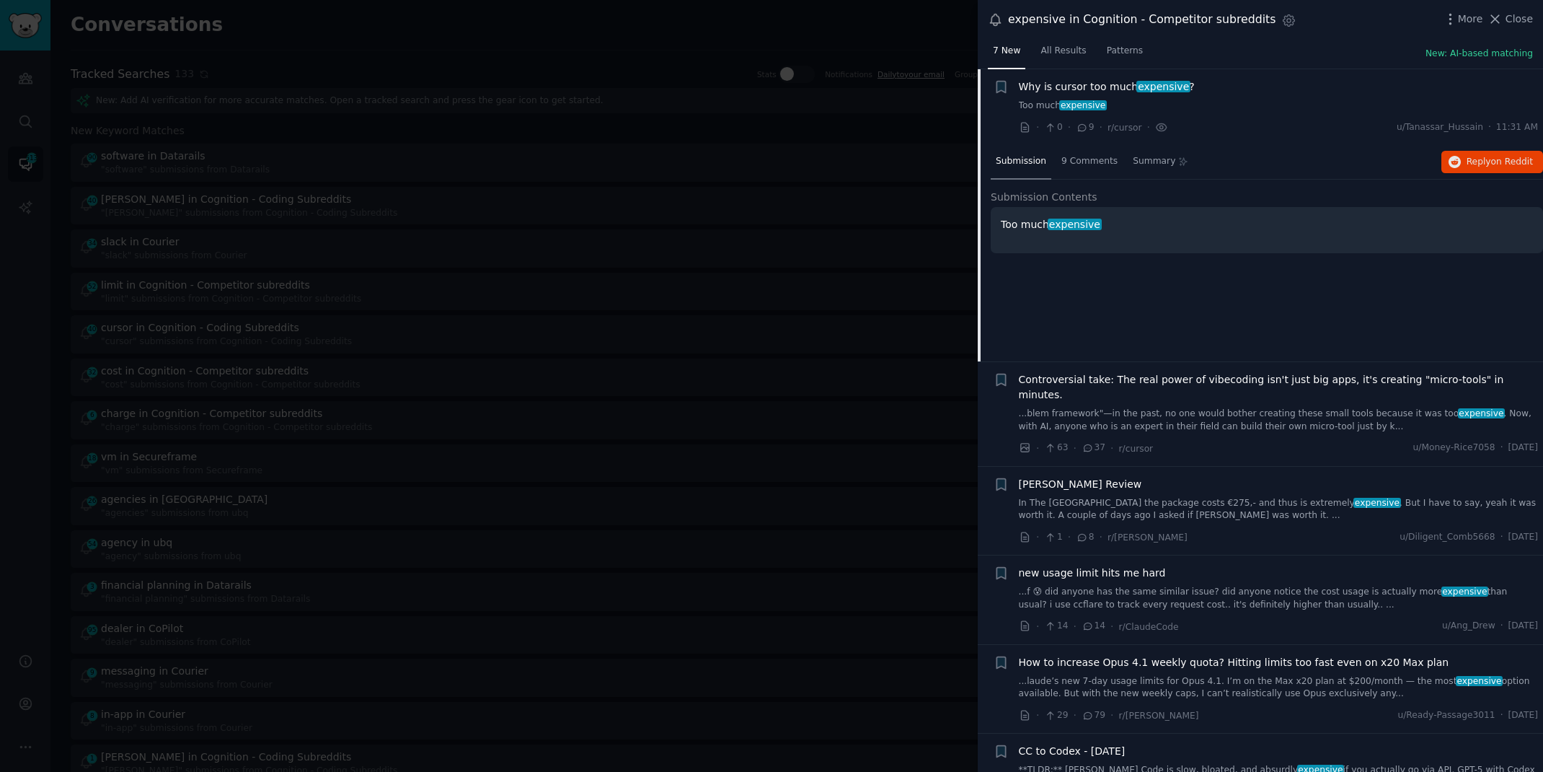
click at [711, 49] on div at bounding box center [771, 386] width 1543 height 772
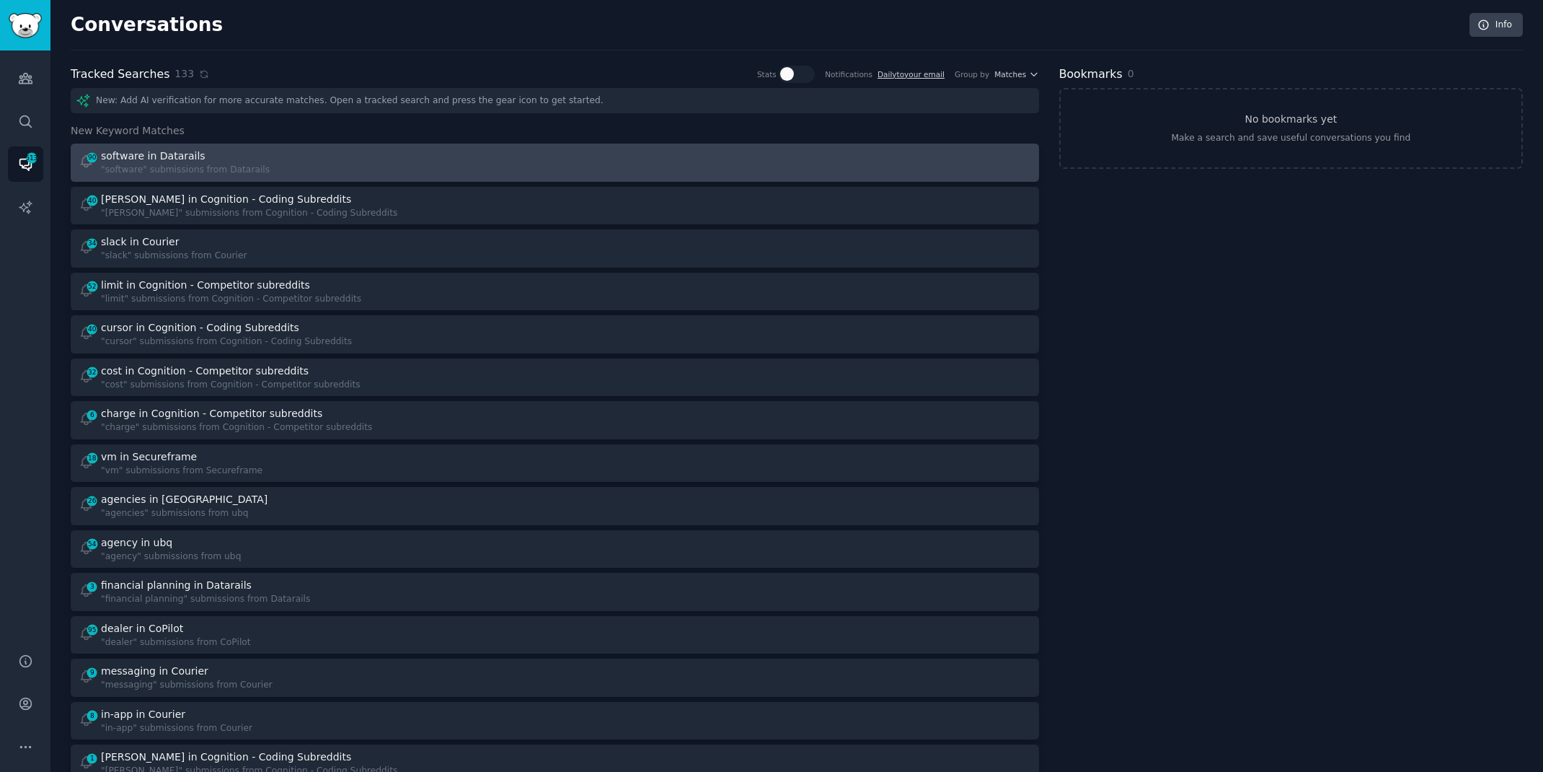
click at [368, 147] on link "90 software in Datarails "software" submissions from Datarails" at bounding box center [555, 163] width 969 height 38
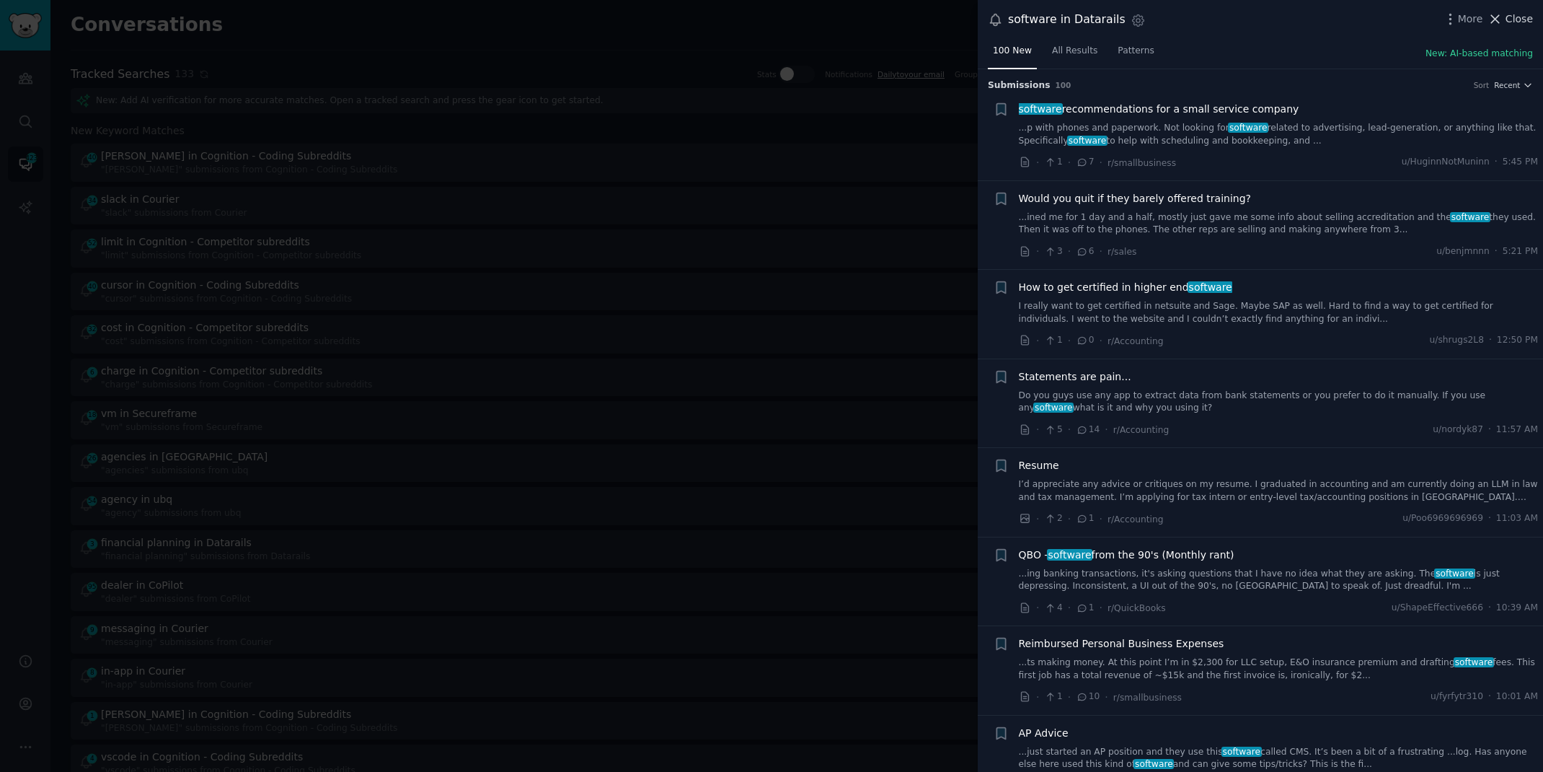
click at [1500, 22] on icon at bounding box center [1496, 19] width 8 height 8
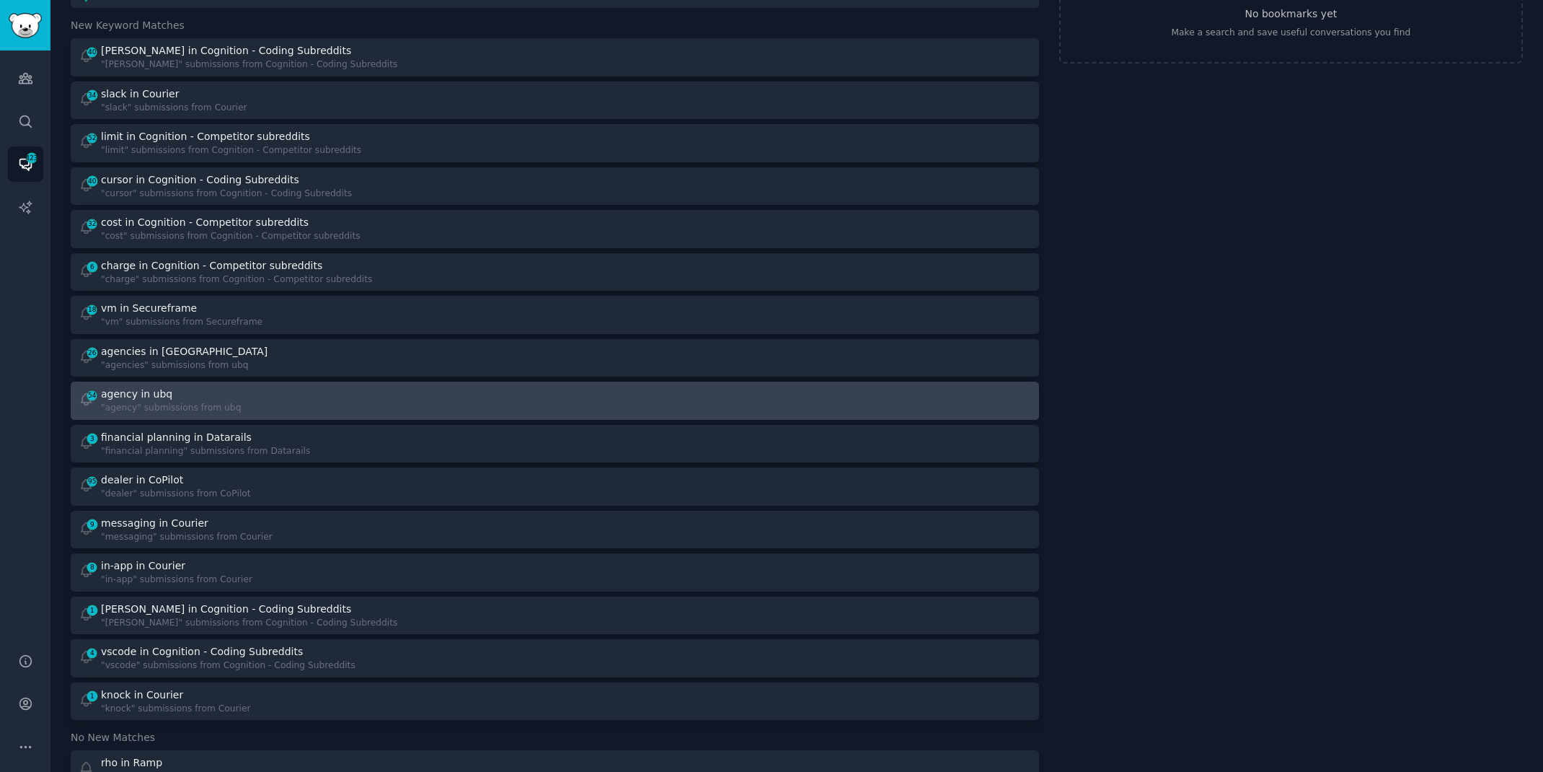
scroll to position [110, 0]
